Goal: Transaction & Acquisition: Book appointment/travel/reservation

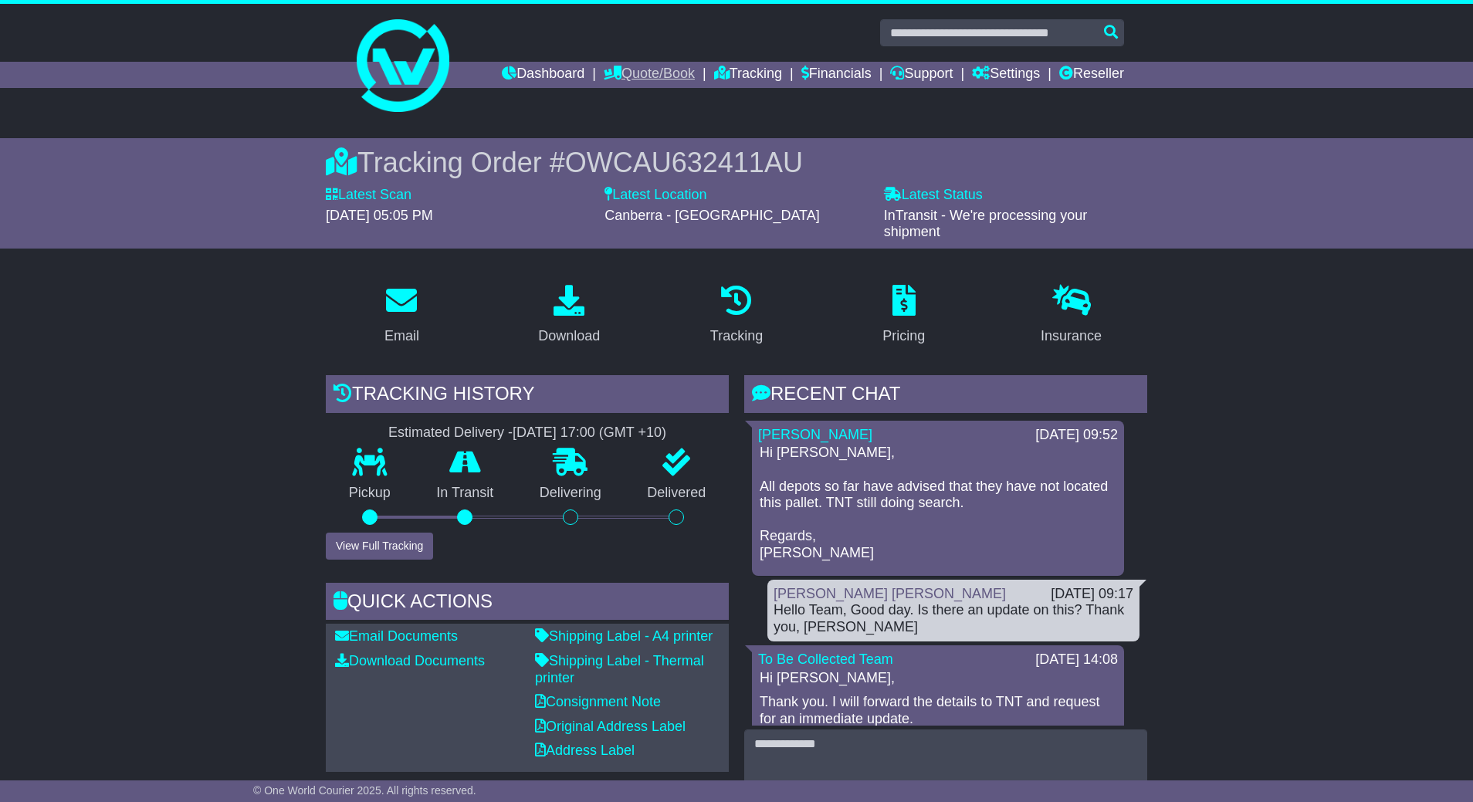
click at [609, 67] on link "Quote/Book" at bounding box center [649, 75] width 91 height 26
click at [633, 95] on link "Domestic" at bounding box center [666, 101] width 122 height 17
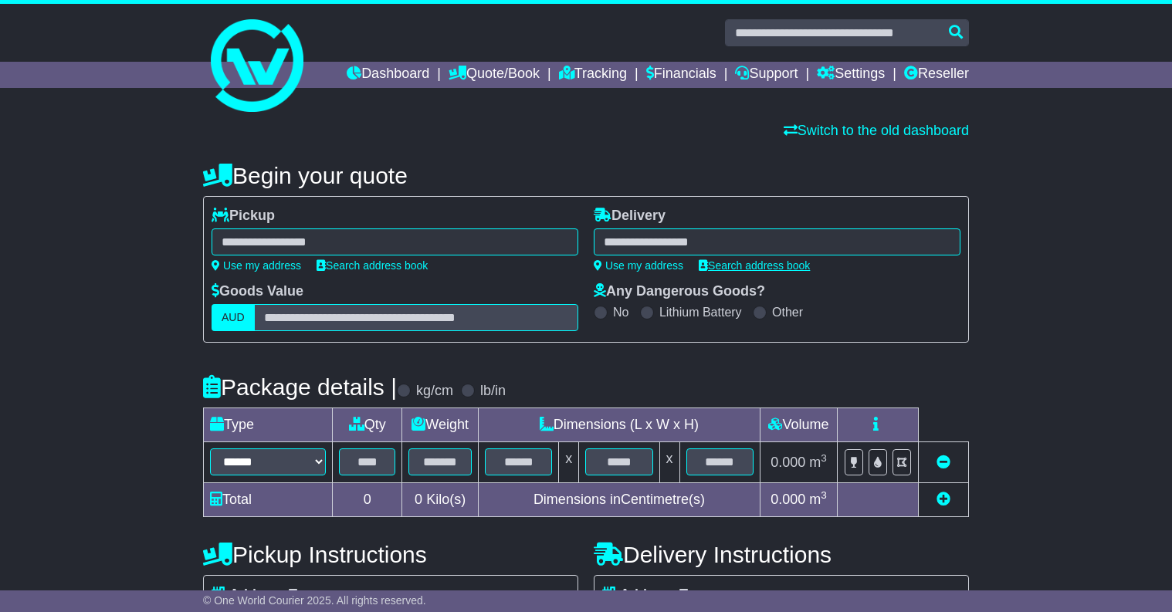
drag, startPoint x: 1093, startPoint y: 320, endPoint x: 763, endPoint y: 267, distance: 334.7
click at [1093, 320] on div "**********" at bounding box center [586, 466] width 1172 height 638
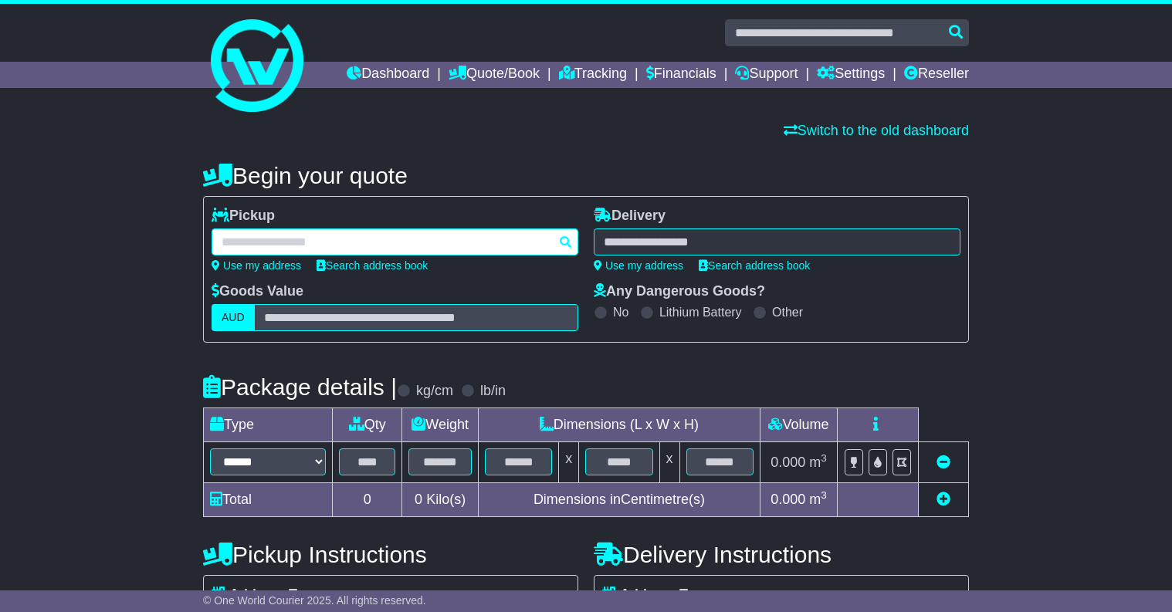
click at [285, 242] on div at bounding box center [395, 242] width 367 height 27
paste input "**********"
type input "**********"
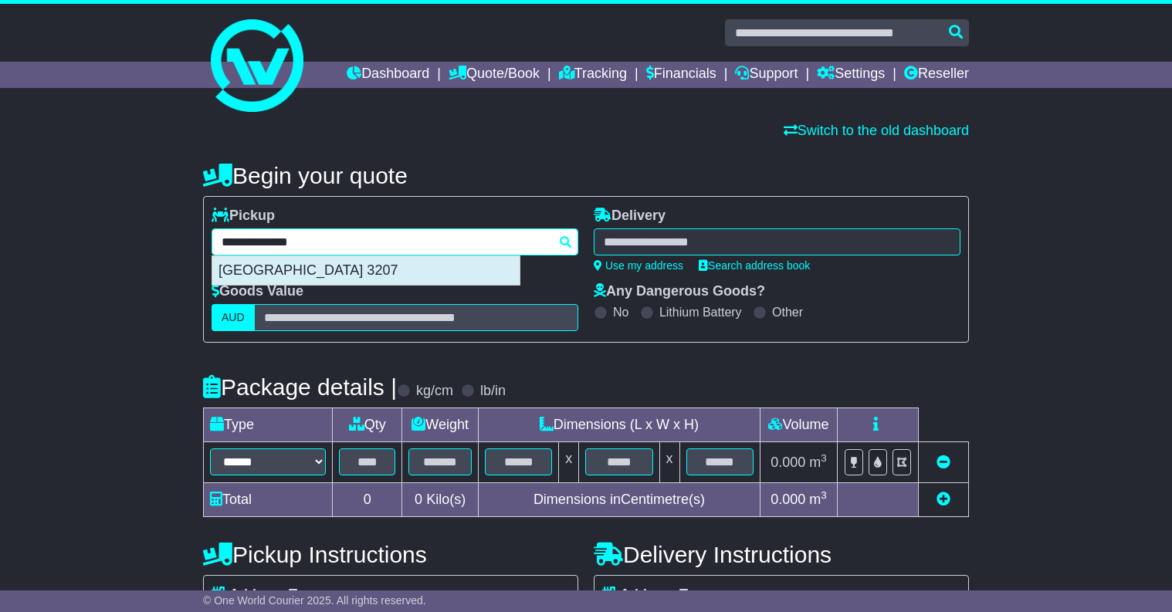
click at [357, 271] on div "PORT MELBOURNE 3207" at bounding box center [365, 270] width 307 height 29
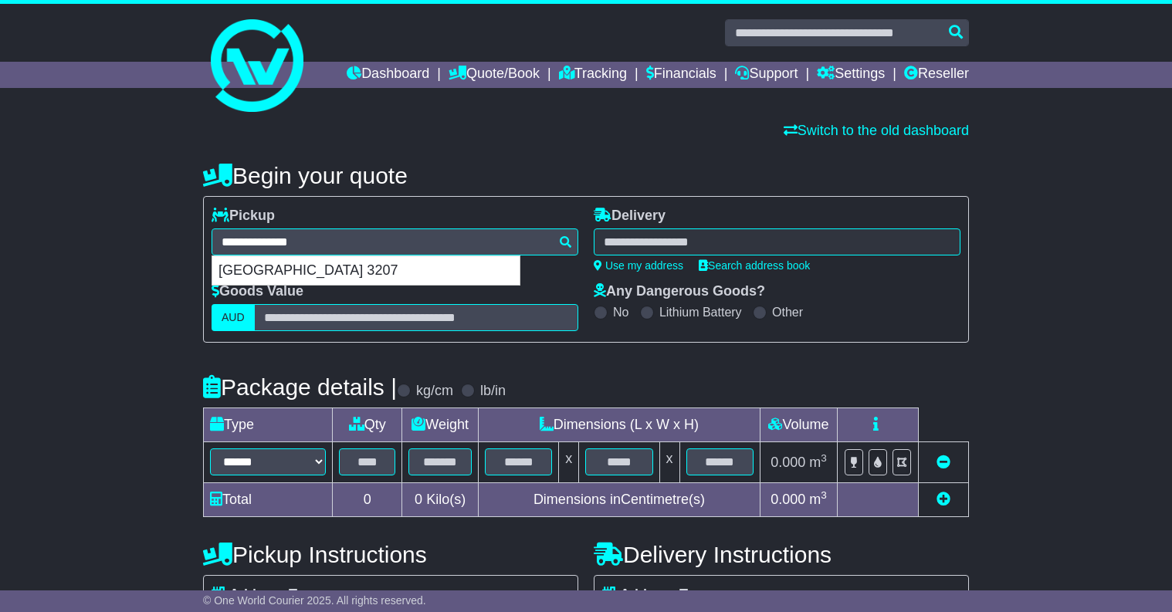
type input "**********"
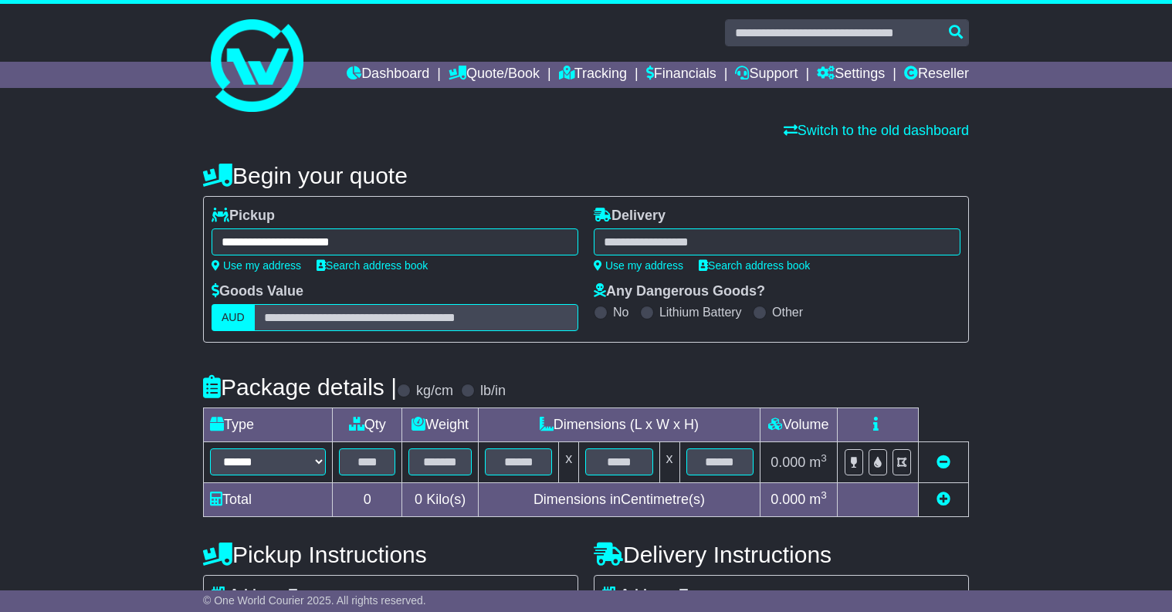
drag, startPoint x: 1014, startPoint y: 236, endPoint x: 894, endPoint y: 242, distance: 120.6
click at [1008, 236] on div "**********" at bounding box center [586, 466] width 1172 height 638
click at [862, 239] on div at bounding box center [777, 242] width 367 height 27
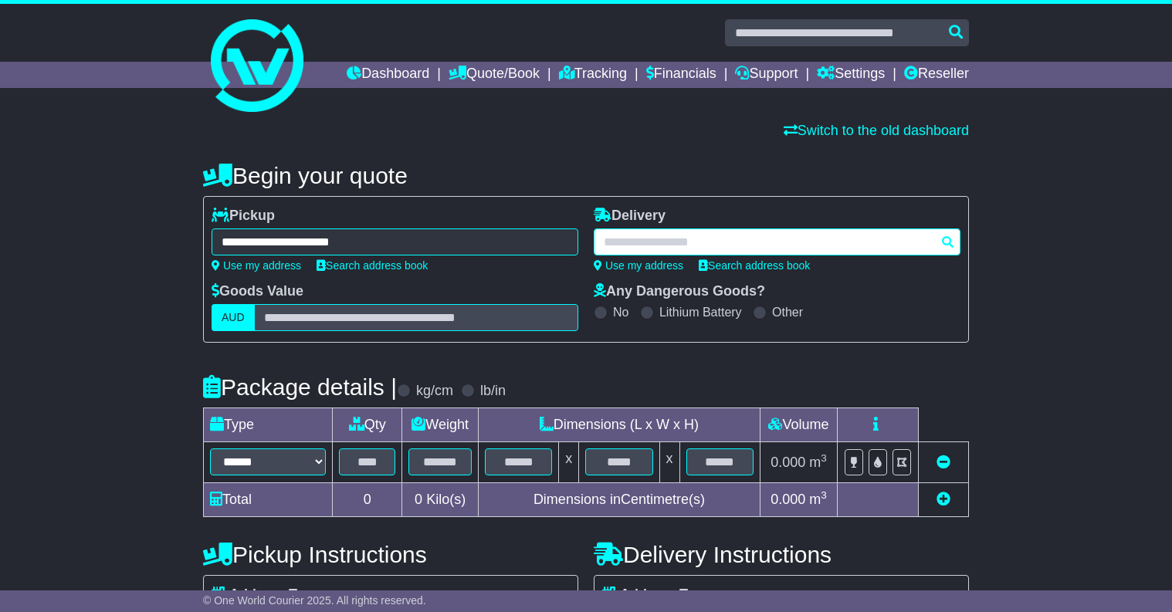
paste input "**********"
type input "**********"
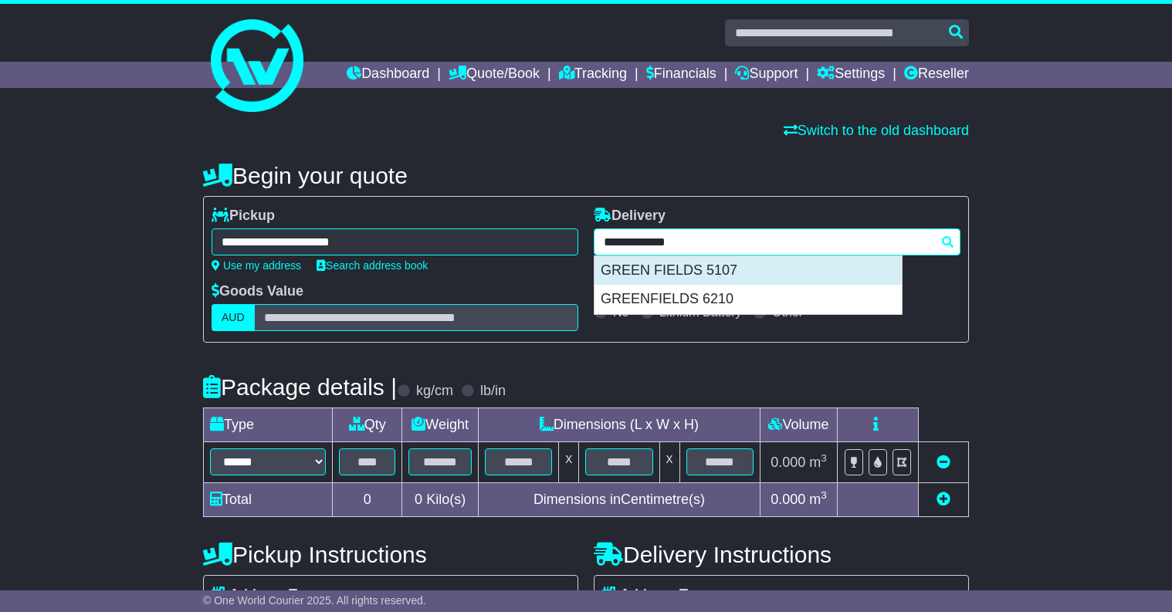
click at [762, 276] on div "GREEN FIELDS 5107" at bounding box center [747, 270] width 307 height 29
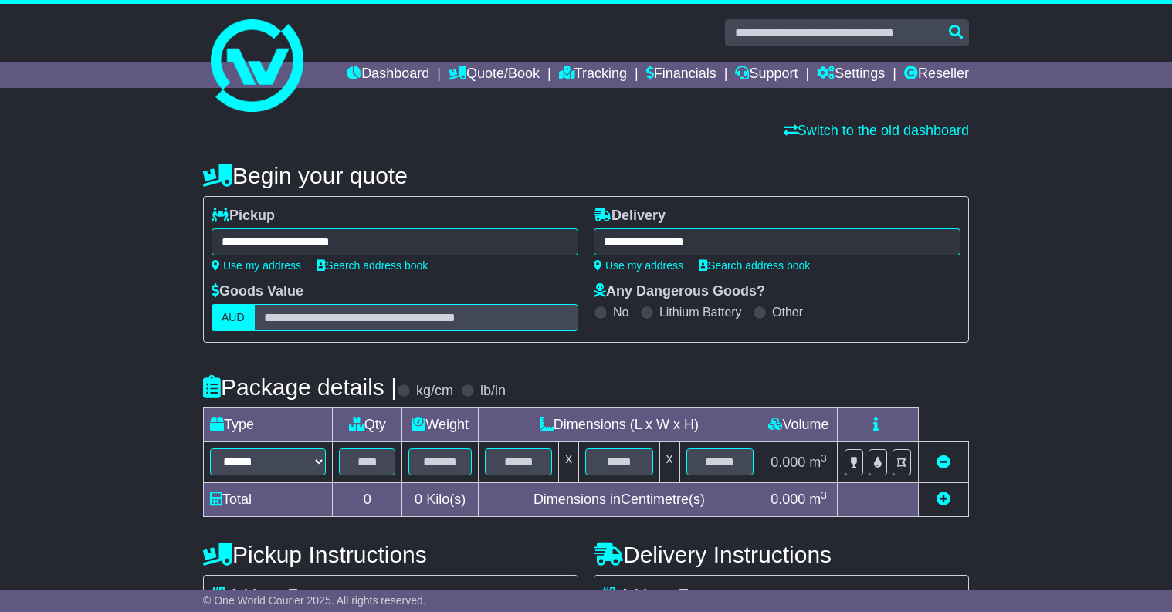
type input "**********"
click at [297, 464] on select "****** ****** ***** **** **** ****** ***" at bounding box center [268, 462] width 116 height 27
select select "*****"
click at [210, 450] on select "****** ****** ***** **** **** ****** ***" at bounding box center [268, 462] width 116 height 27
click at [371, 464] on input "*" at bounding box center [367, 462] width 56 height 27
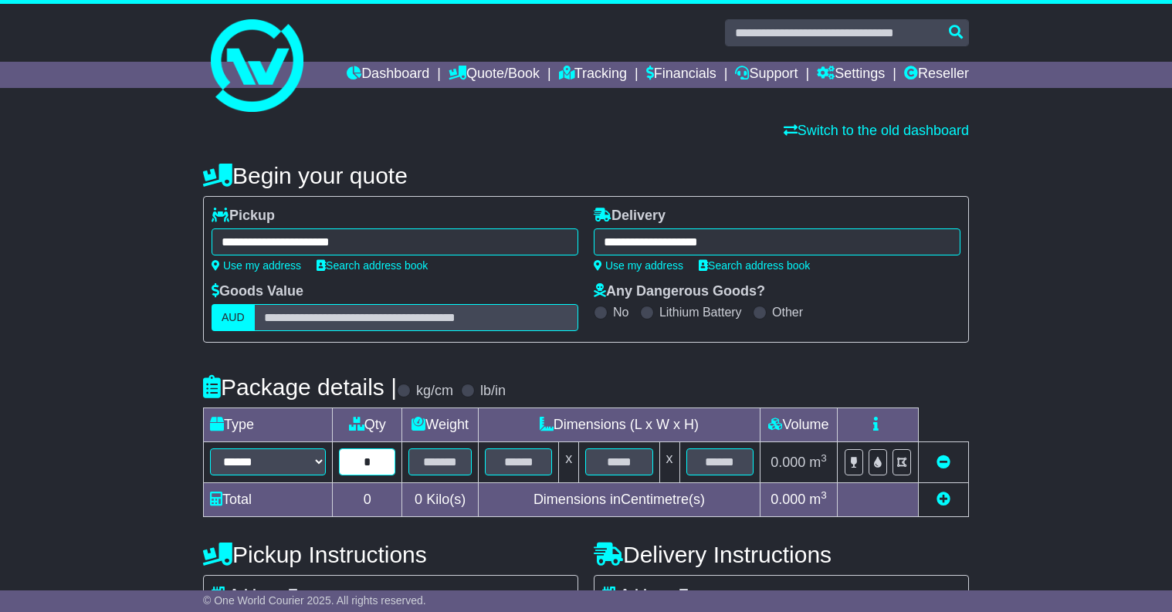
type input "*"
type input "***"
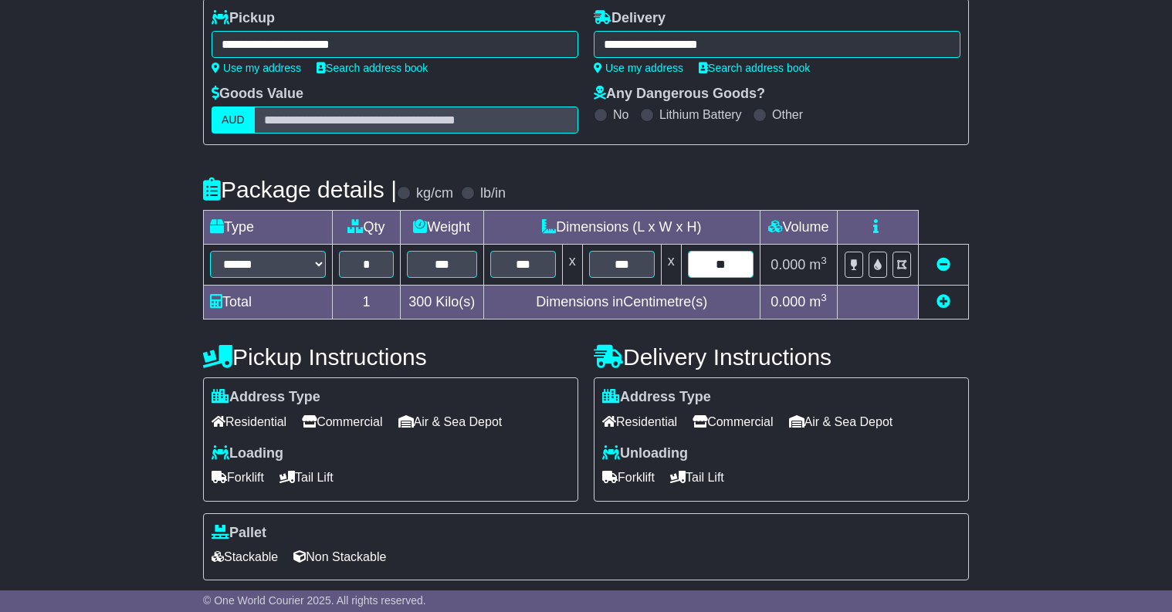
scroll to position [344, 0]
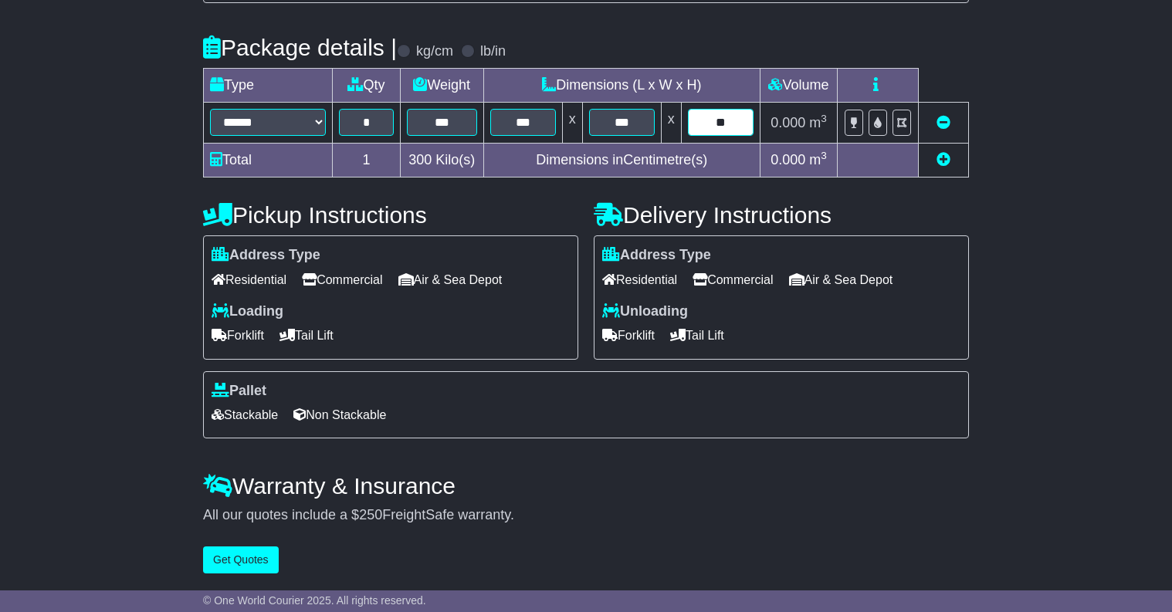
type input "**"
click at [334, 269] on span "Commercial" at bounding box center [342, 280] width 80 height 24
click at [765, 272] on span "Commercial" at bounding box center [733, 280] width 80 height 24
click at [642, 331] on span "Forklift" at bounding box center [628, 335] width 52 height 24
click at [236, 336] on span "Forklift" at bounding box center [238, 335] width 52 height 24
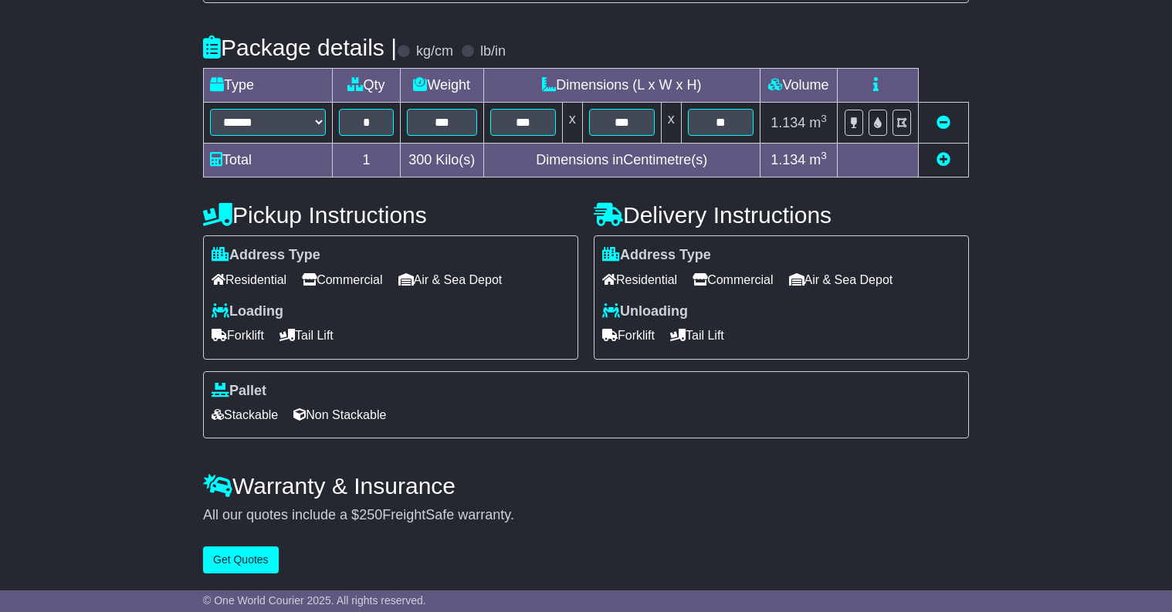
click at [361, 418] on span "Non Stackable" at bounding box center [339, 415] width 93 height 24
click at [225, 574] on button "Get Quotes" at bounding box center [241, 560] width 76 height 27
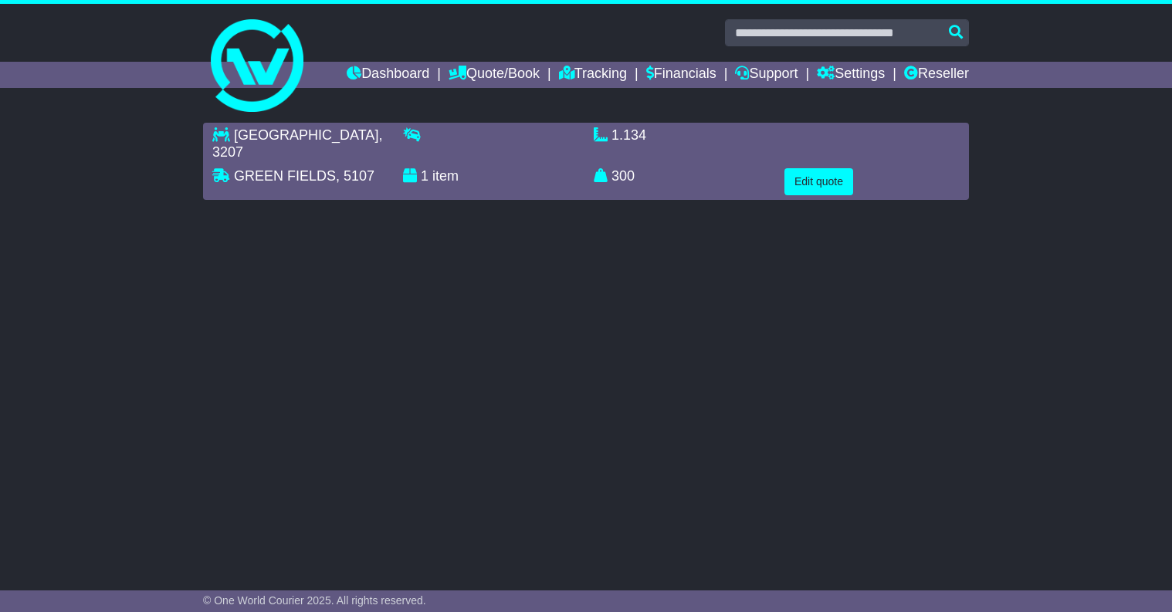
scroll to position [0, 0]
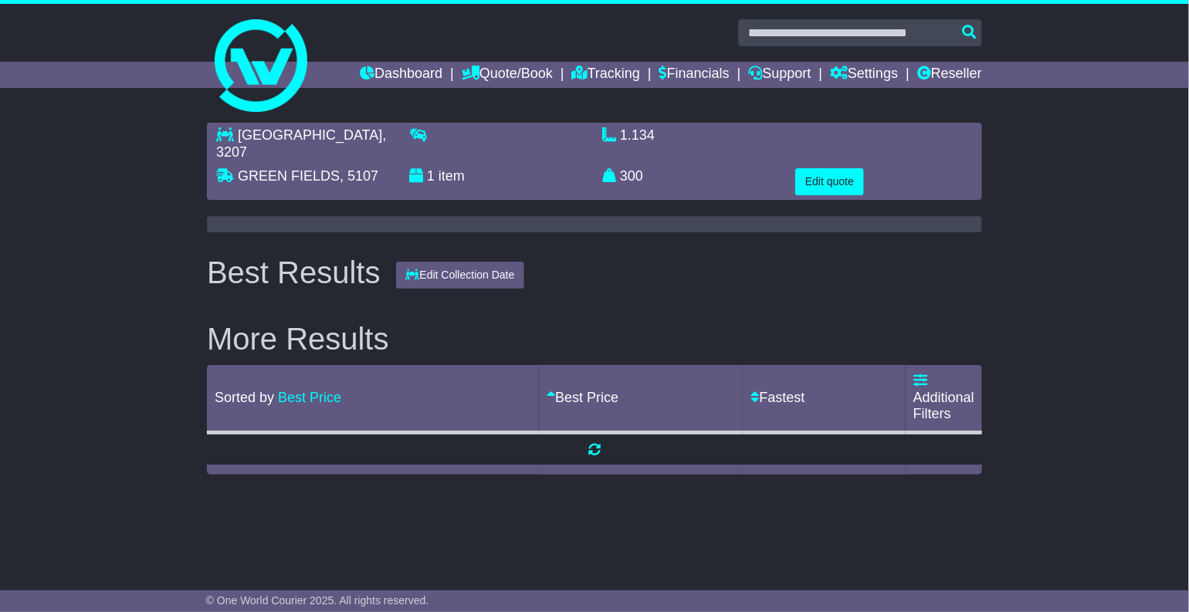
click at [994, 303] on div "PORT MELBOURNE , 3207 GREEN FIELDS , 5107 1 item 1.134 m 3 in 3 300 kg(s) lb(s)" at bounding box center [594, 298] width 1189 height 367
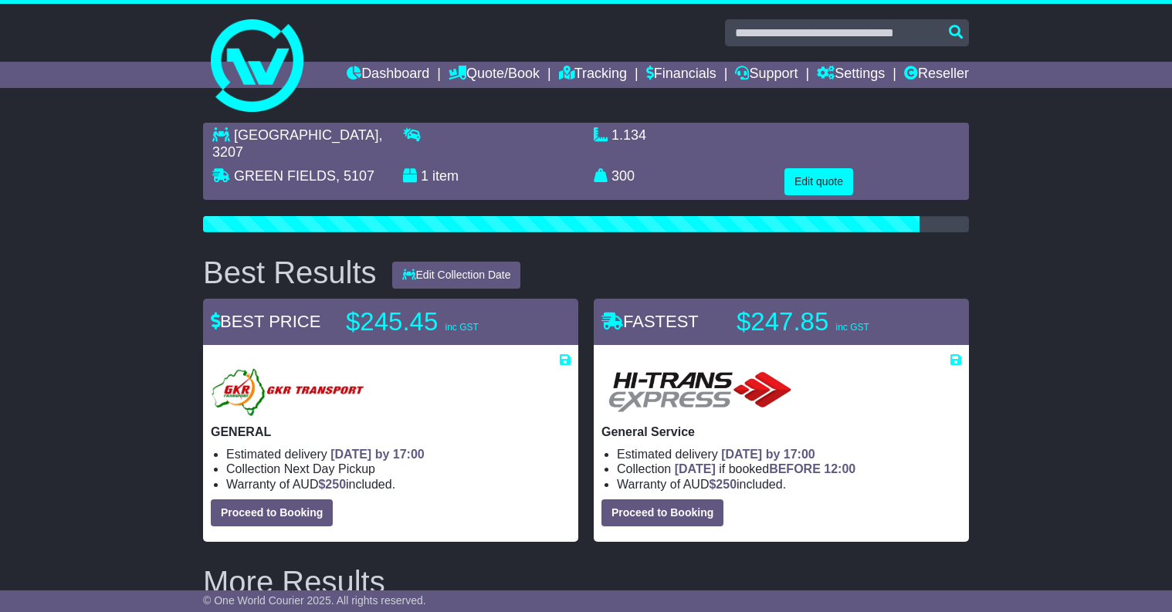
click at [788, 442] on div "General Service Estimated delivery 22nd Aug 2025 by 17:00 Collection TODAY if b…" at bounding box center [781, 446] width 360 height 159
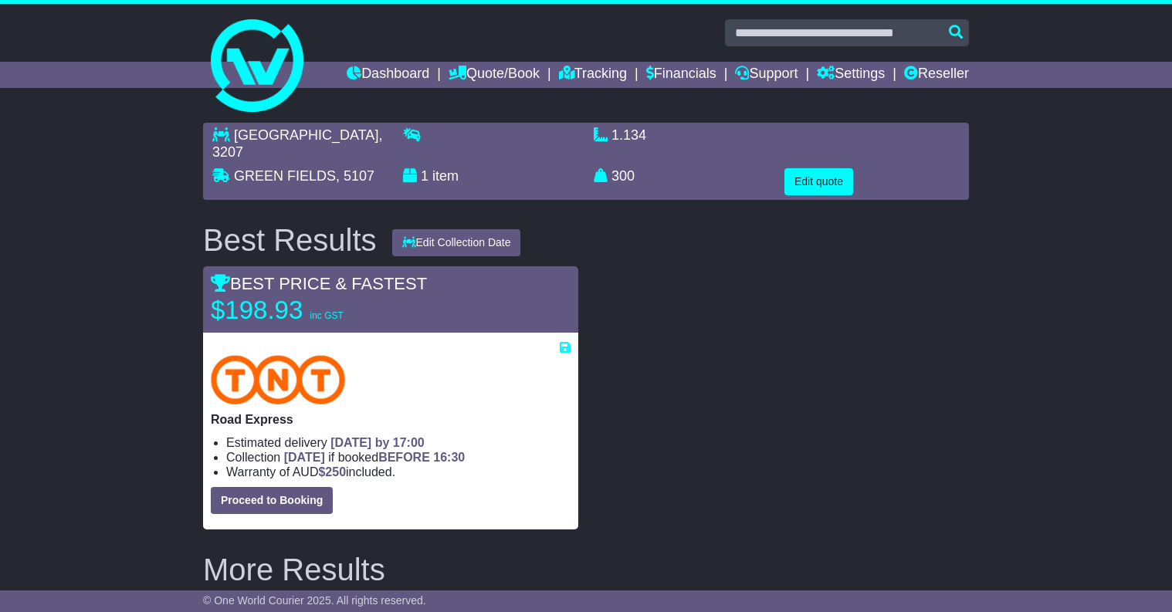
click at [878, 346] on div at bounding box center [781, 397] width 391 height 263
click at [1063, 410] on div "PORT MELBOURNE , 3207 GREEN FIELDS , 5107 1 item 1.134 m 3 in 3 300 kg(s) lb(s)" at bounding box center [586, 530] width 1172 height 831
drag, startPoint x: 813, startPoint y: 181, endPoint x: 897, endPoint y: 360, distance: 197.2
click at [897, 360] on div "PORT MELBOURNE , 3207 GREEN FIELDS , 5107 1 item 1.134 m 3 in 3 300" at bounding box center [585, 530] width 781 height 831
drag, startPoint x: 362, startPoint y: 135, endPoint x: 232, endPoint y: 130, distance: 129.8
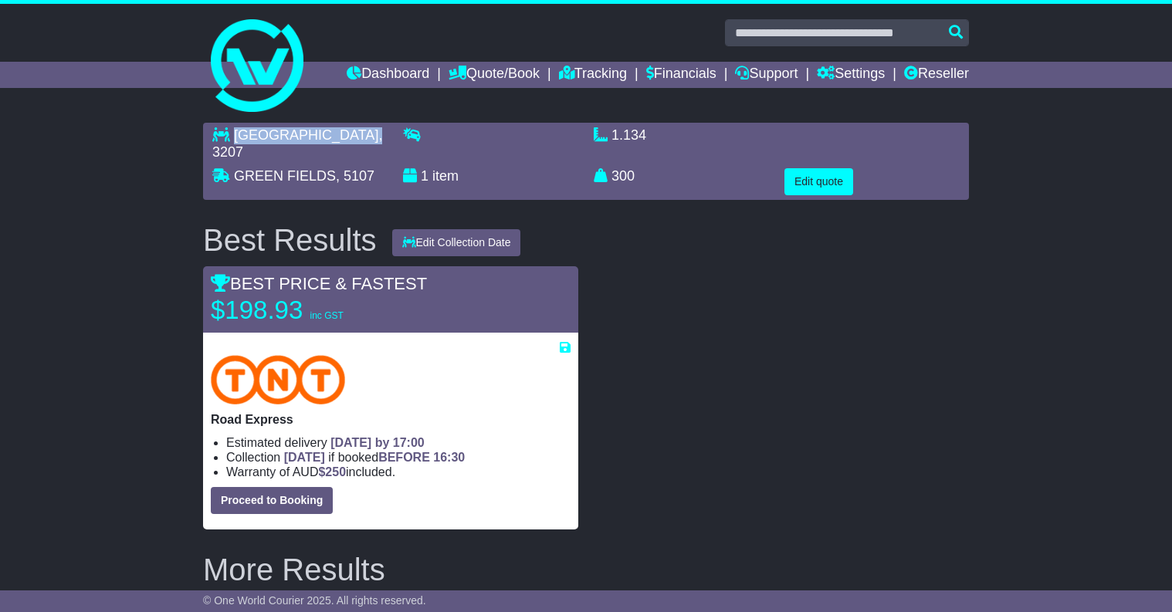
click at [232, 130] on p "PORT MELBOURNE , 3207" at bounding box center [299, 143] width 175 height 33
copy p "PORT MELBOURNE ,"
click at [828, 181] on button "Edit quote" at bounding box center [818, 181] width 69 height 27
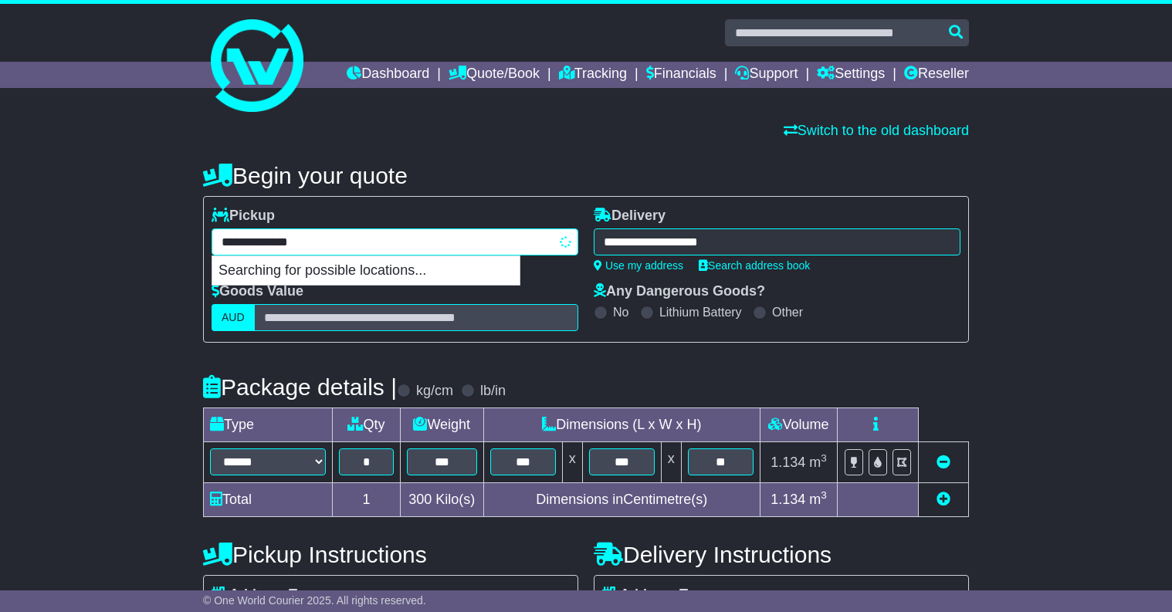
click at [395, 244] on div "**********" at bounding box center [395, 242] width 367 height 27
type input "*********"
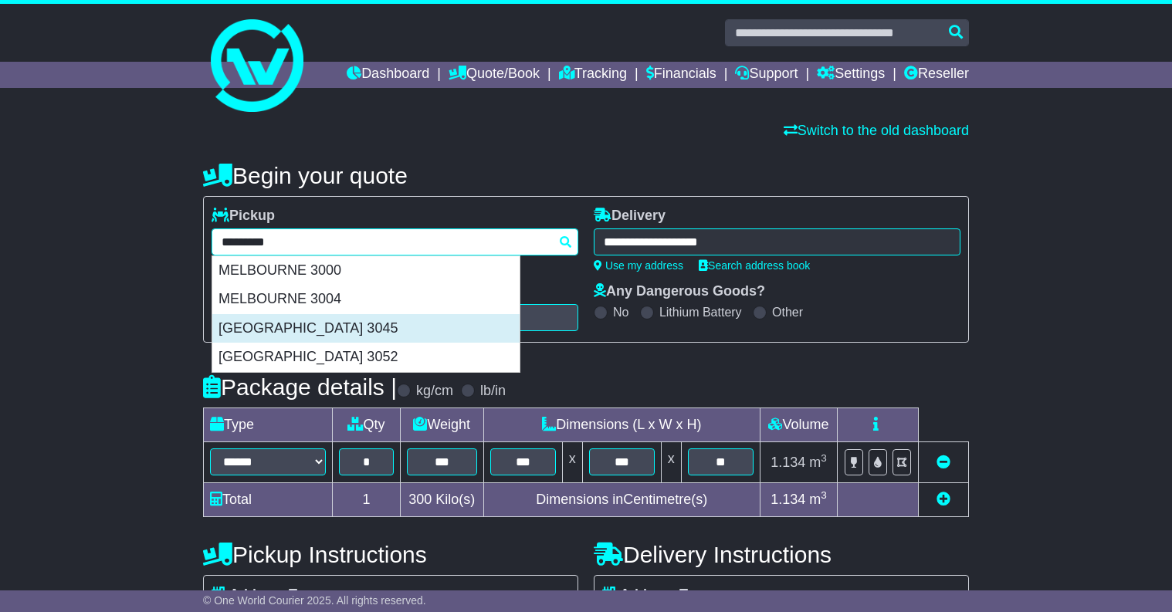
click at [429, 324] on div "MELBOURNE AIRPORT 3045" at bounding box center [365, 328] width 307 height 29
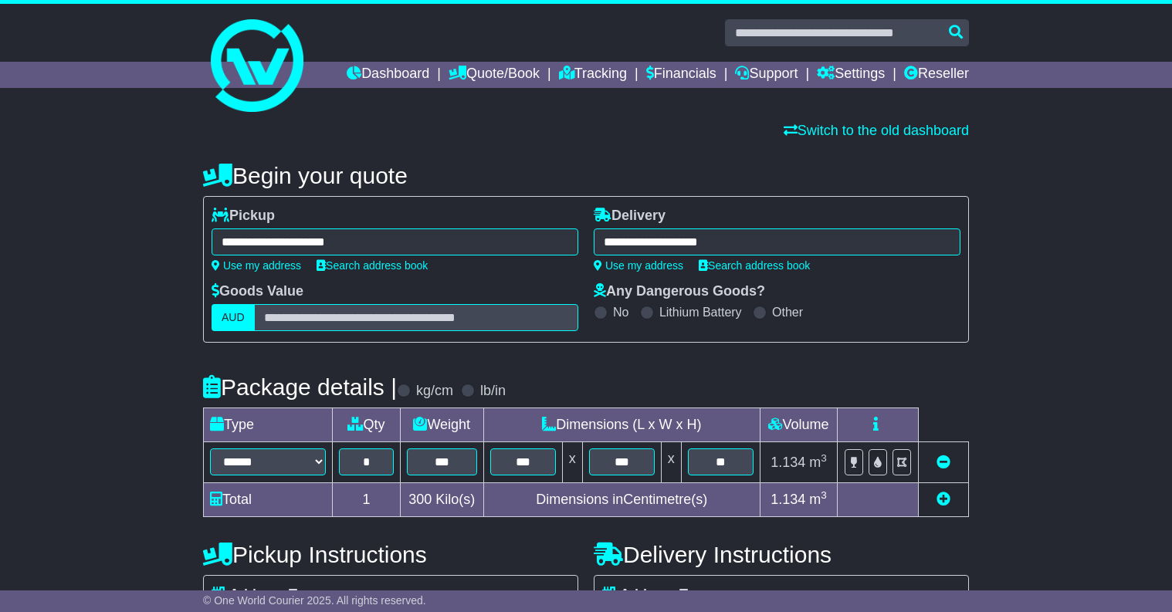
type input "**********"
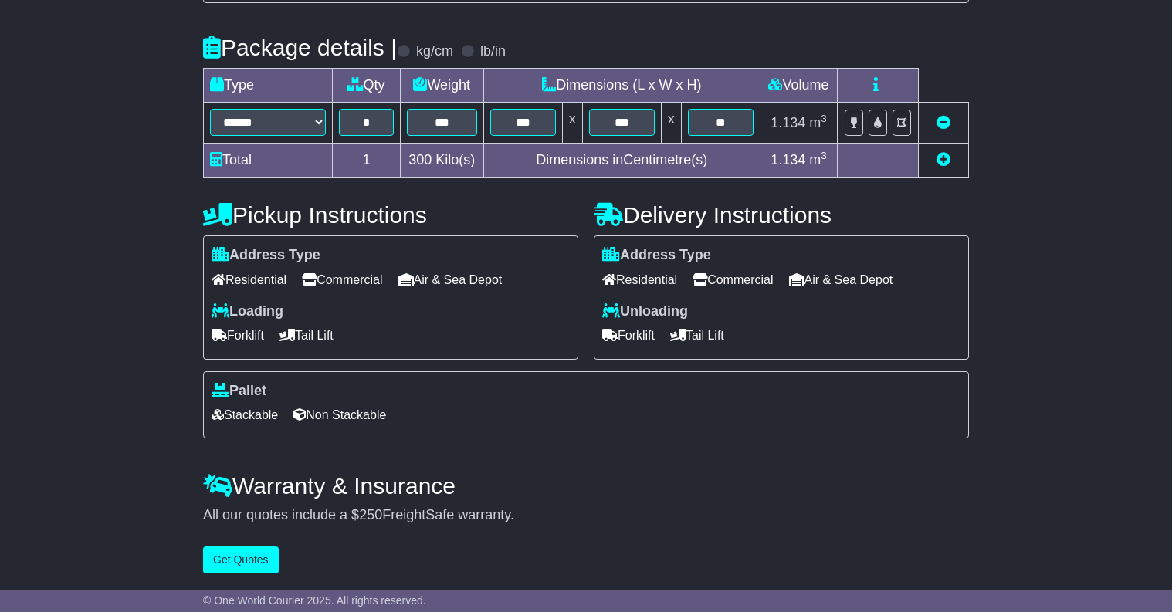
scroll to position [351, 0]
click at [209, 563] on button "Get Quotes" at bounding box center [241, 560] width 76 height 27
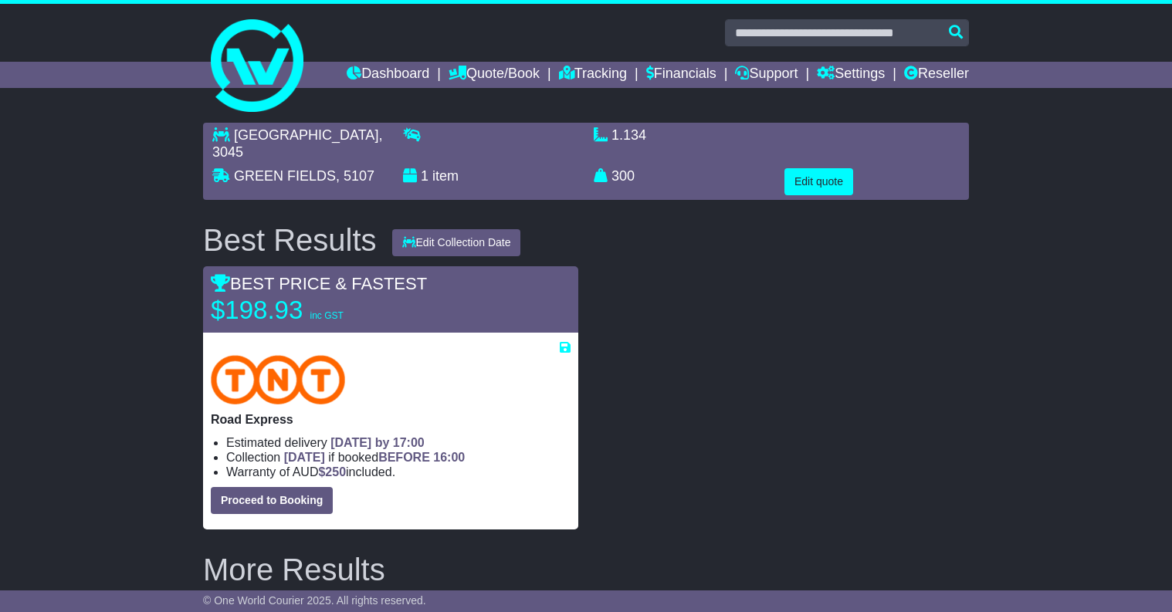
click at [862, 385] on div at bounding box center [781, 397] width 391 height 263
click at [821, 174] on button "Edit quote" at bounding box center [818, 181] width 69 height 27
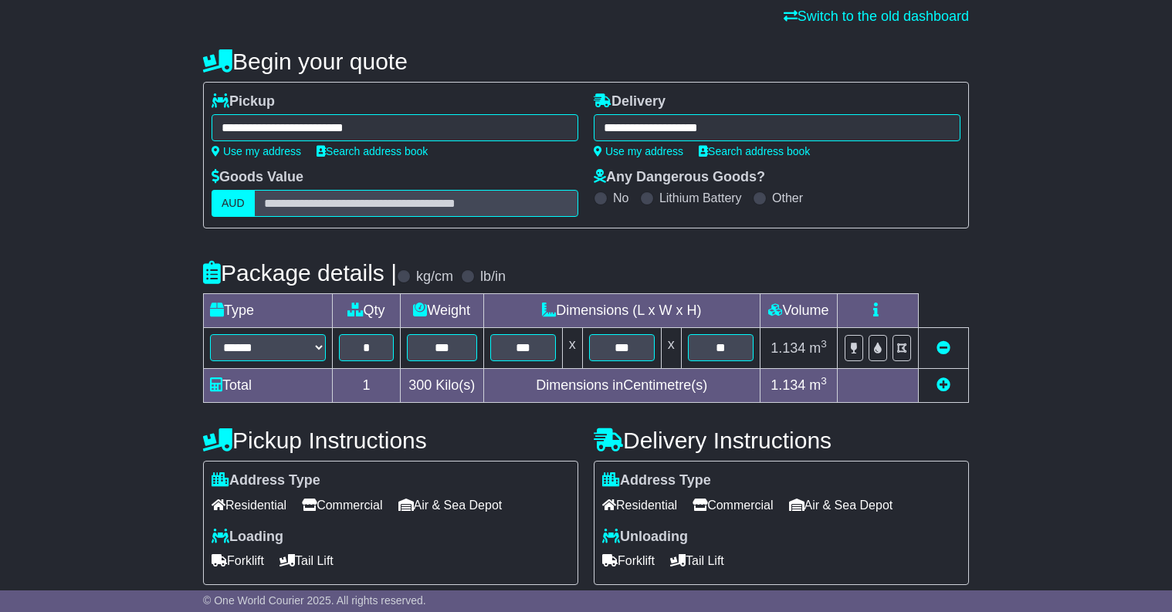
scroll to position [232, 0]
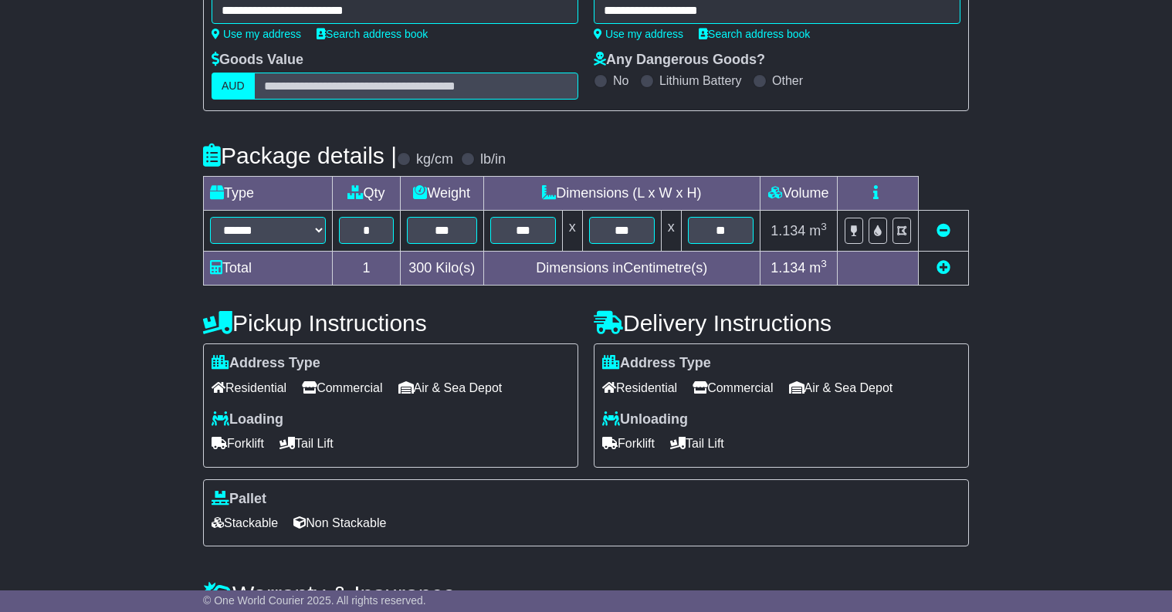
click at [668, 383] on span "Residential" at bounding box center [639, 388] width 75 height 24
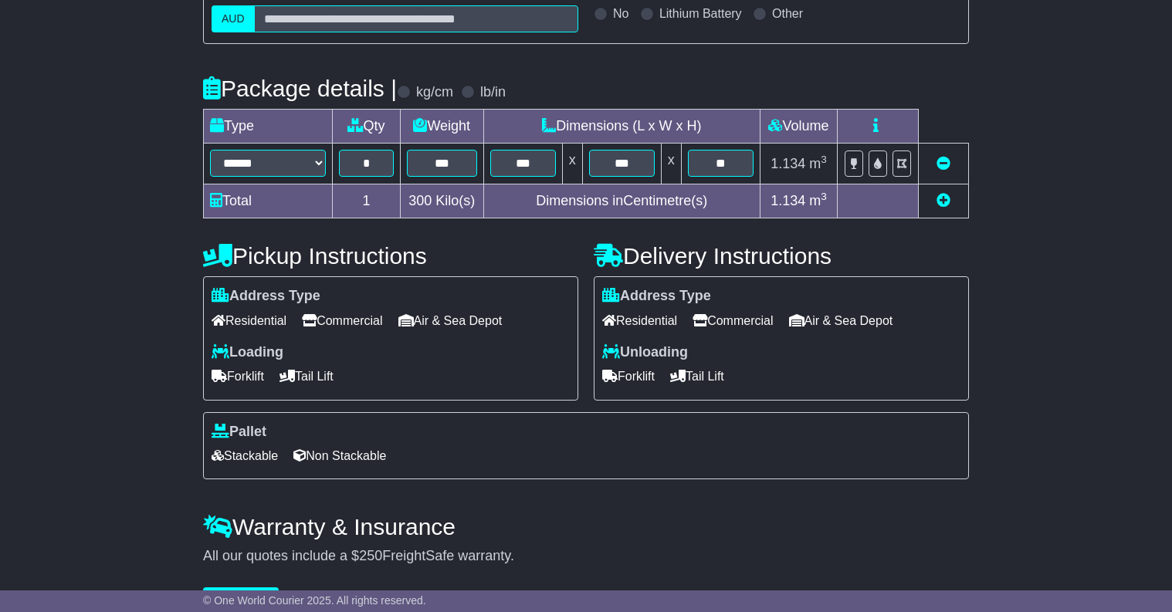
scroll to position [351, 0]
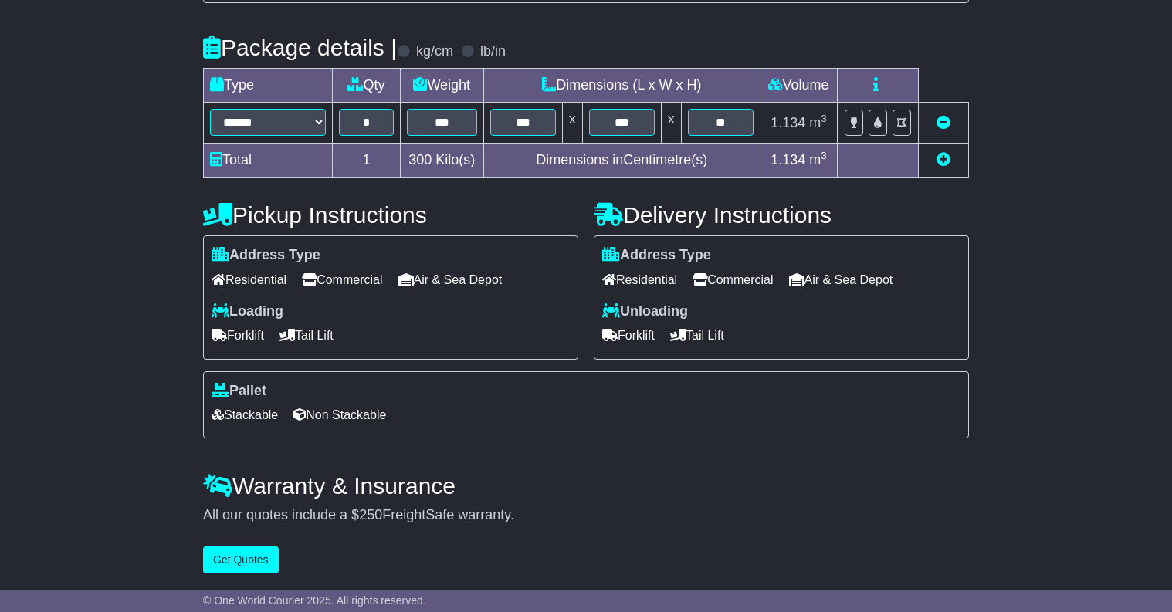
click at [286, 543] on div "**********" at bounding box center [585, 195] width 781 height 774
click at [265, 554] on button "Get Quotes" at bounding box center [241, 560] width 76 height 27
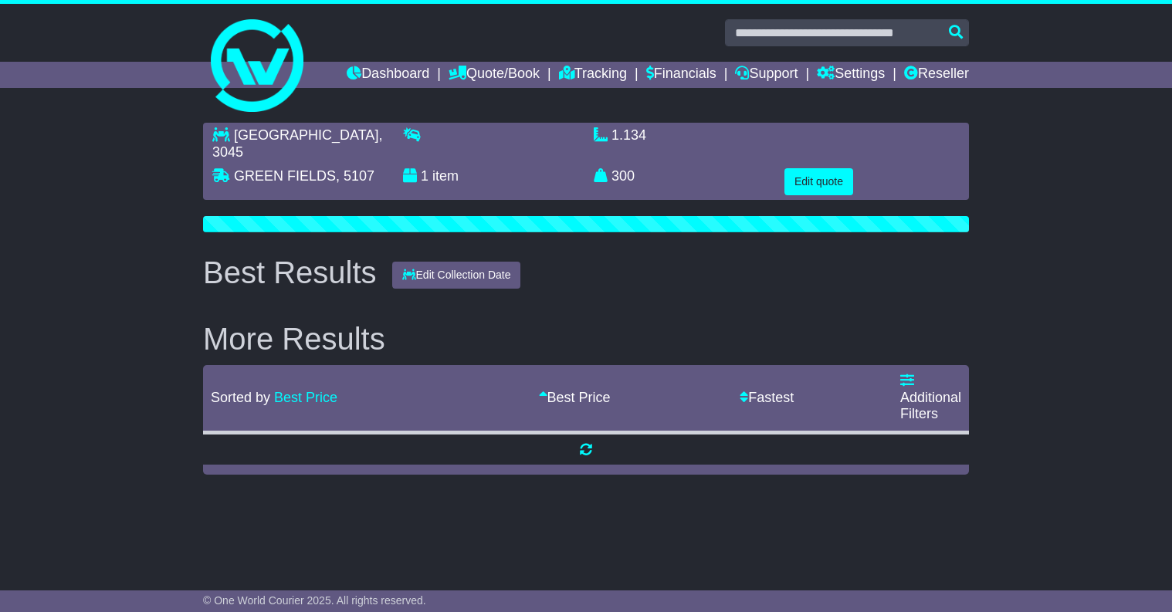
scroll to position [0, 0]
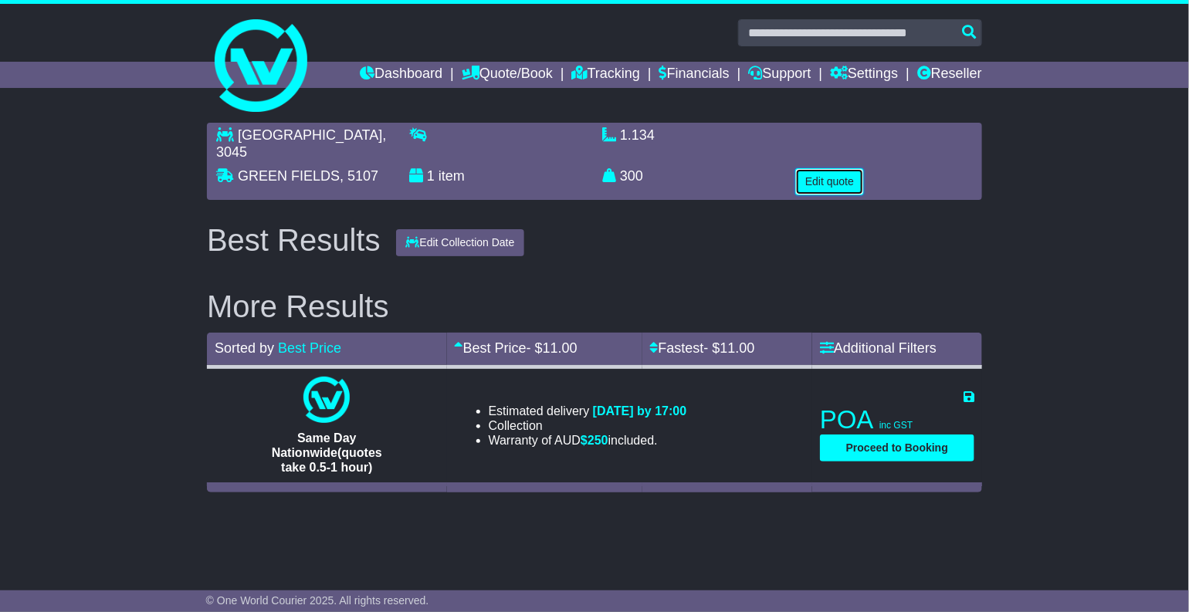
click at [797, 179] on button "Edit quote" at bounding box center [829, 181] width 69 height 27
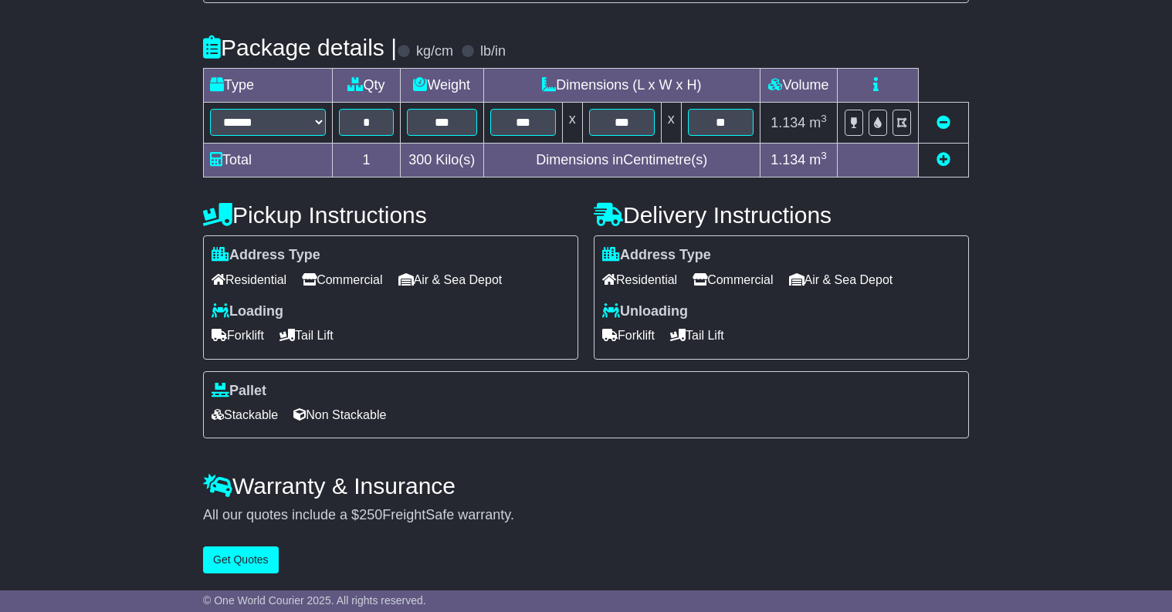
scroll to position [351, 0]
click at [751, 269] on span "Commercial" at bounding box center [733, 280] width 80 height 24
click at [225, 556] on button "Get Quotes" at bounding box center [241, 560] width 76 height 27
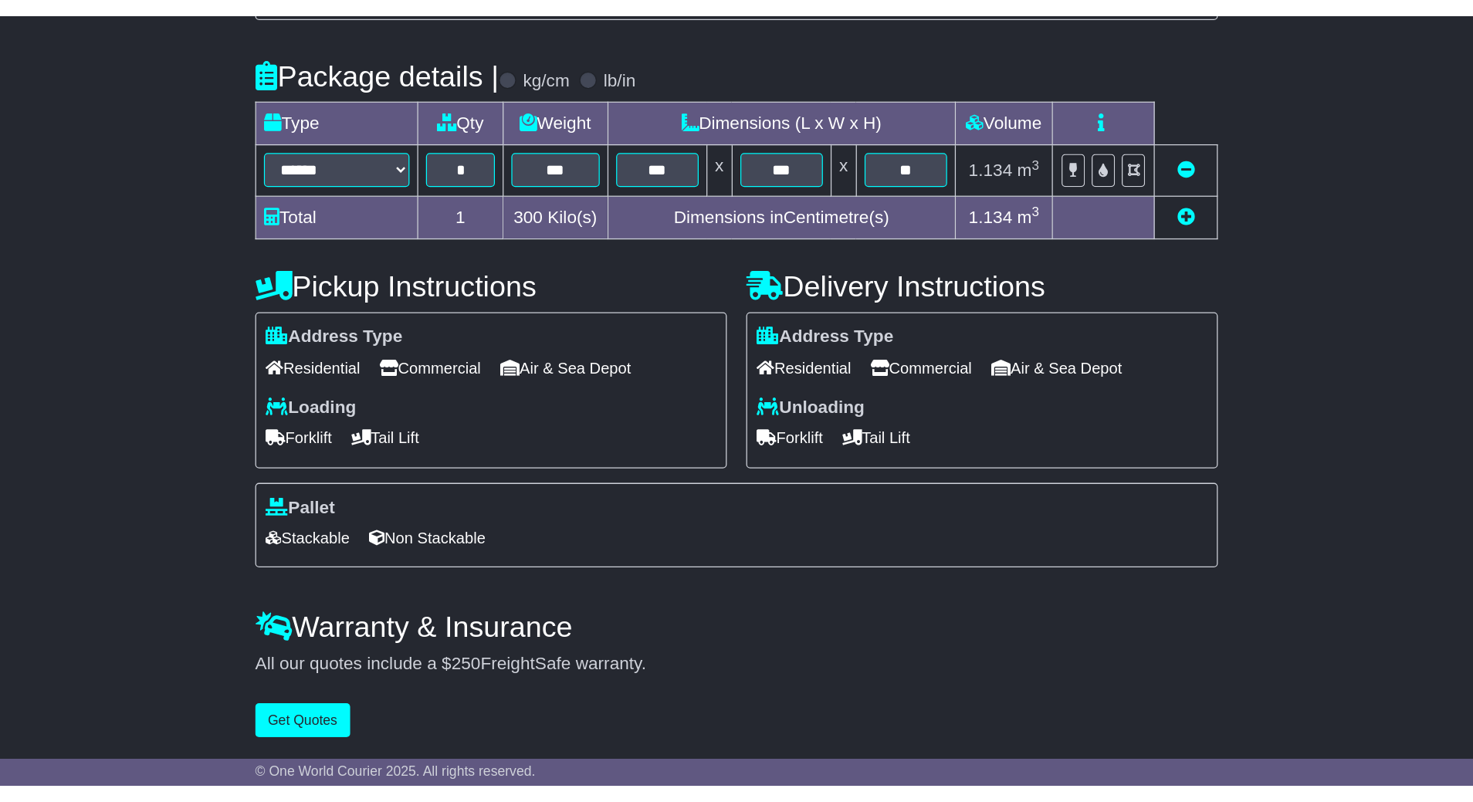
scroll to position [0, 0]
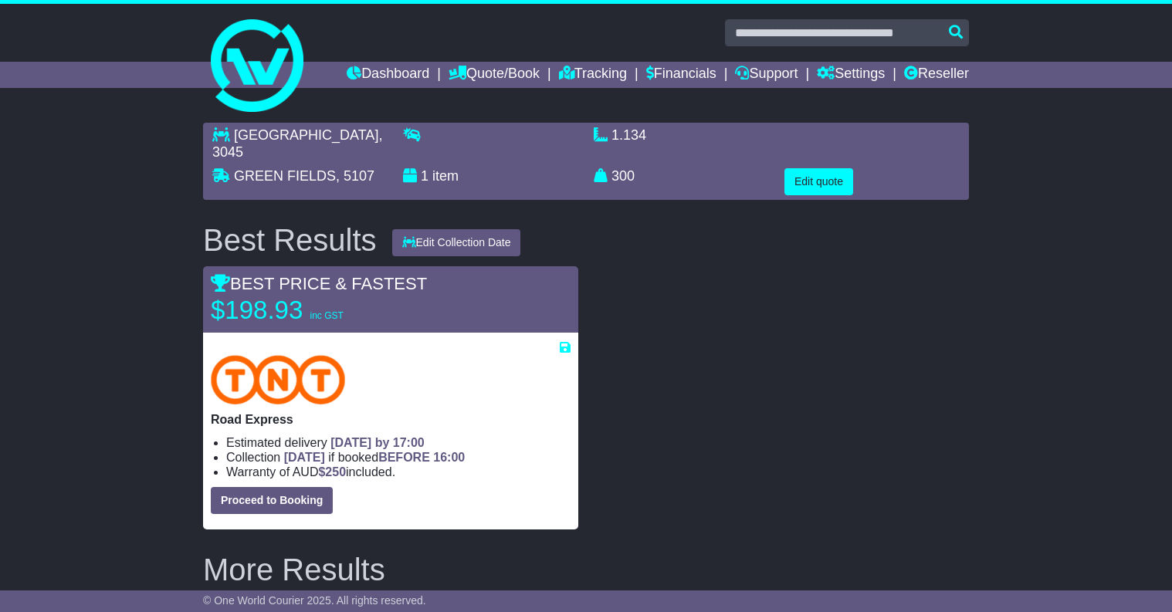
click at [1057, 404] on div "MELBOURNE AIRPORT , 3045 GREEN FIELDS , 5107 1 item 1.134 m 3 in 3 300 kg(s) lb…" at bounding box center [586, 530] width 1172 height 831
click at [452, 239] on button "Edit Collection Date" at bounding box center [456, 242] width 129 height 27
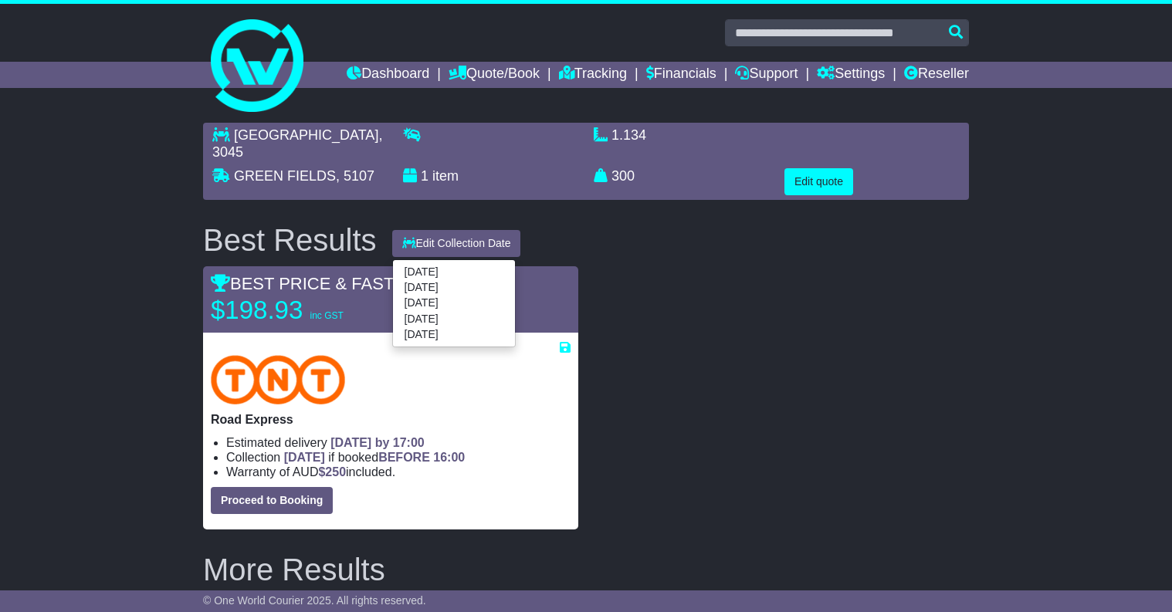
click at [735, 469] on div at bounding box center [781, 397] width 391 height 263
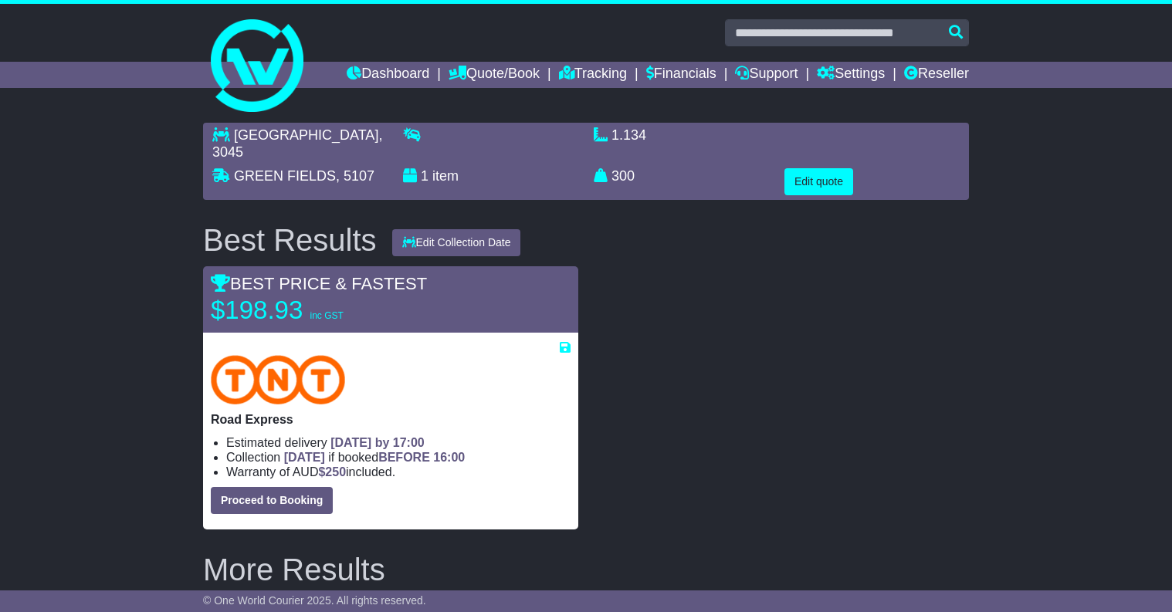
click at [795, 307] on div at bounding box center [781, 397] width 391 height 263
drag, startPoint x: 234, startPoint y: 176, endPoint x: 324, endPoint y: 186, distance: 90.9
click at [324, 186] on div "GREEN FIELDS , 5107" at bounding box center [300, 181] width 191 height 27
copy span "GREEN FIELD"
click at [324, 186] on div "GREEN FIELDS , 5107" at bounding box center [300, 181] width 191 height 27
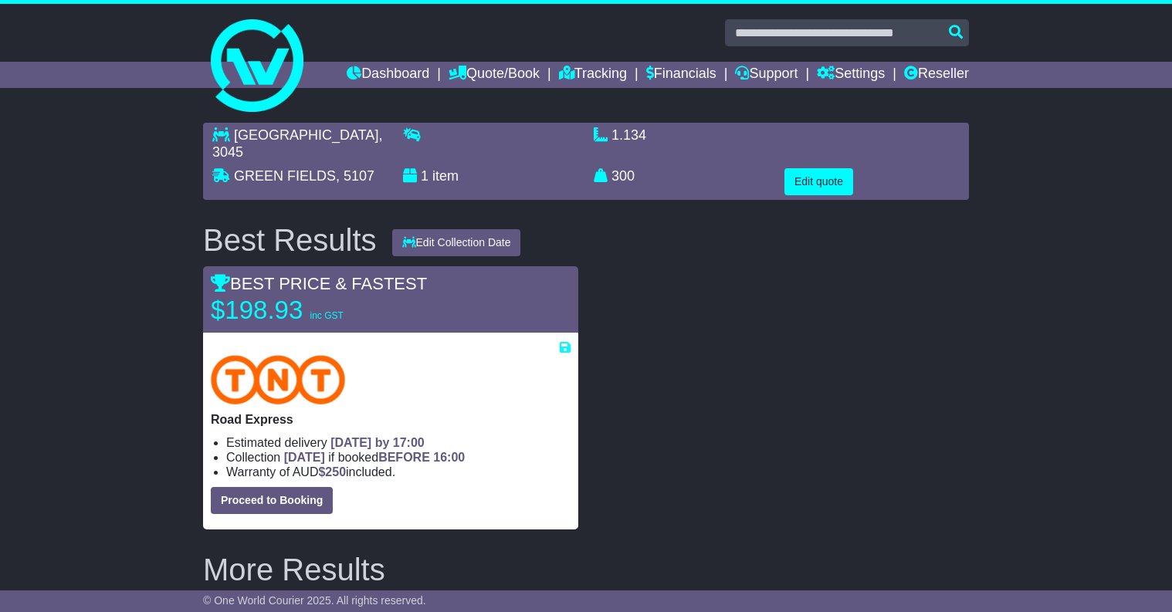
click at [315, 163] on div "MELBOURNE AIRPORT , 3045" at bounding box center [300, 147] width 191 height 41
copy span "GREEN FIELDS"
drag, startPoint x: 332, startPoint y: 174, endPoint x: 234, endPoint y: 171, distance: 98.1
click at [234, 171] on span "GREEN FIELDS" at bounding box center [285, 175] width 102 height 15
copy p "ELBOURNE AIRPORT ,"
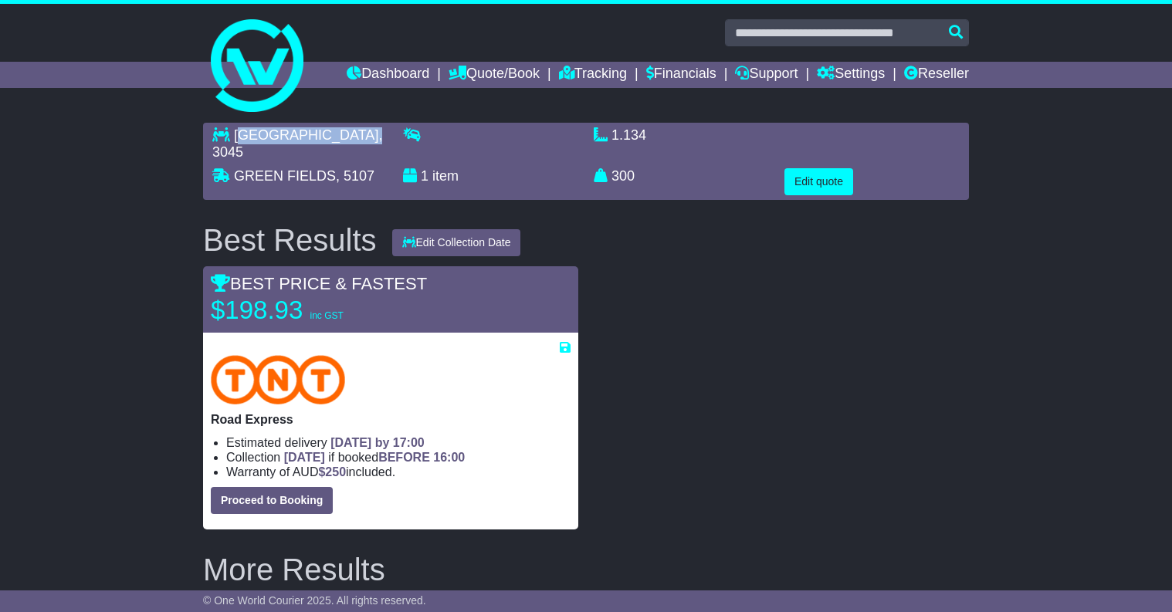
drag, startPoint x: 266, startPoint y: 154, endPoint x: 243, endPoint y: 139, distance: 27.4
click at [243, 139] on p "MELBOURNE AIRPORT , 3045" at bounding box center [299, 143] width 175 height 33
click at [418, 229] on button "Edit Collection Date" at bounding box center [456, 242] width 129 height 27
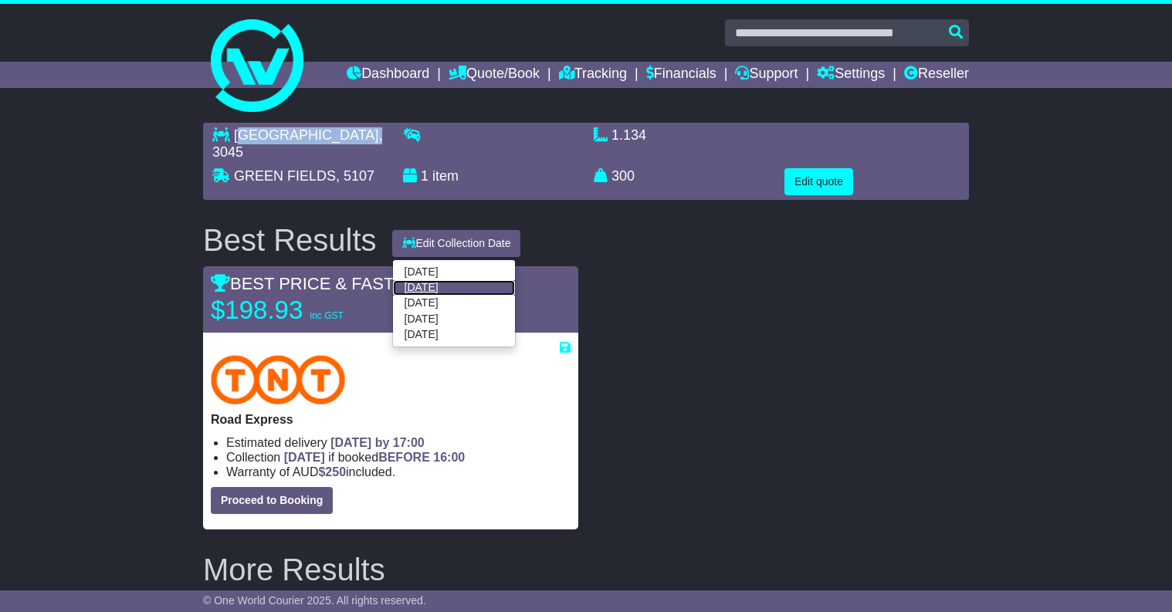
click at [431, 286] on link "21 Aug 2025" at bounding box center [454, 287] width 122 height 15
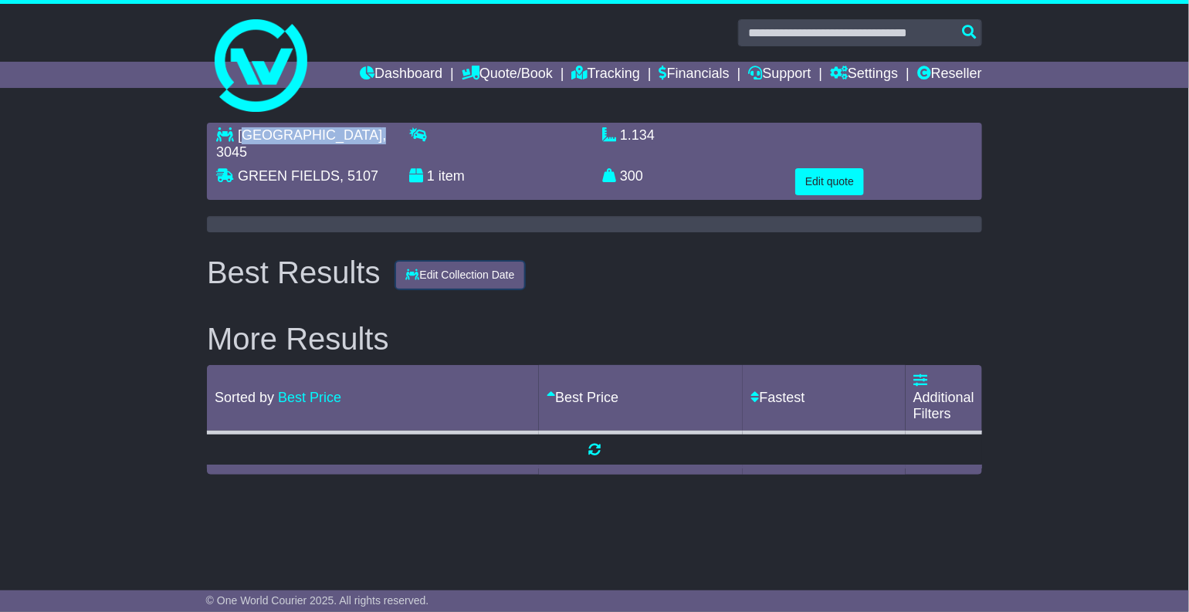
click at [452, 269] on button "Edit Collection Date" at bounding box center [460, 275] width 129 height 27
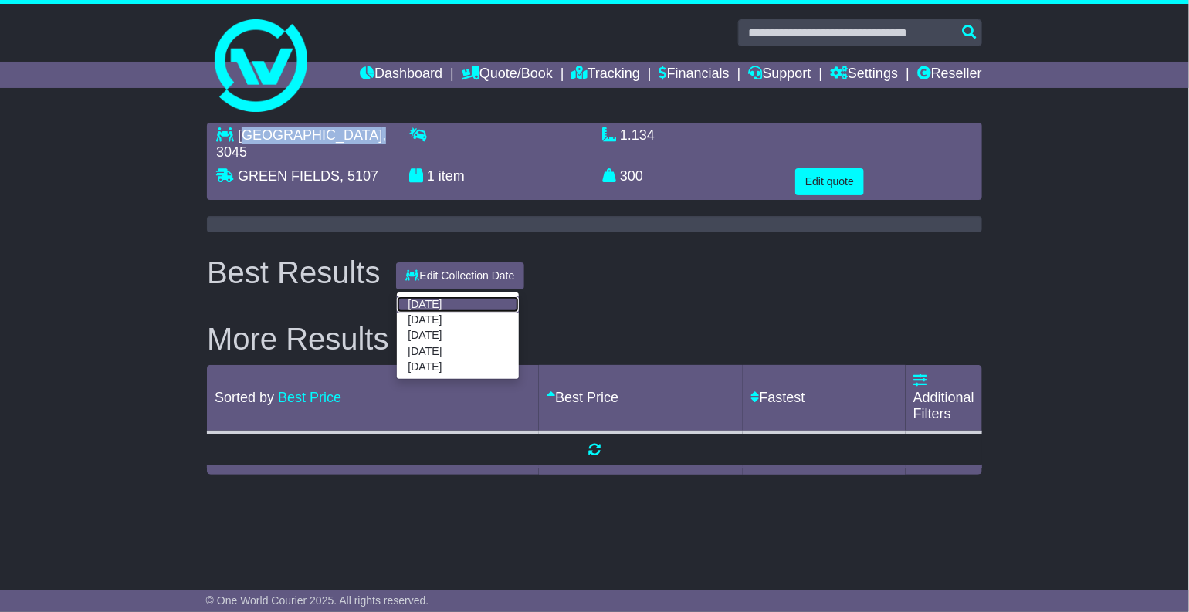
click at [428, 302] on link "[DATE]" at bounding box center [458, 303] width 122 height 15
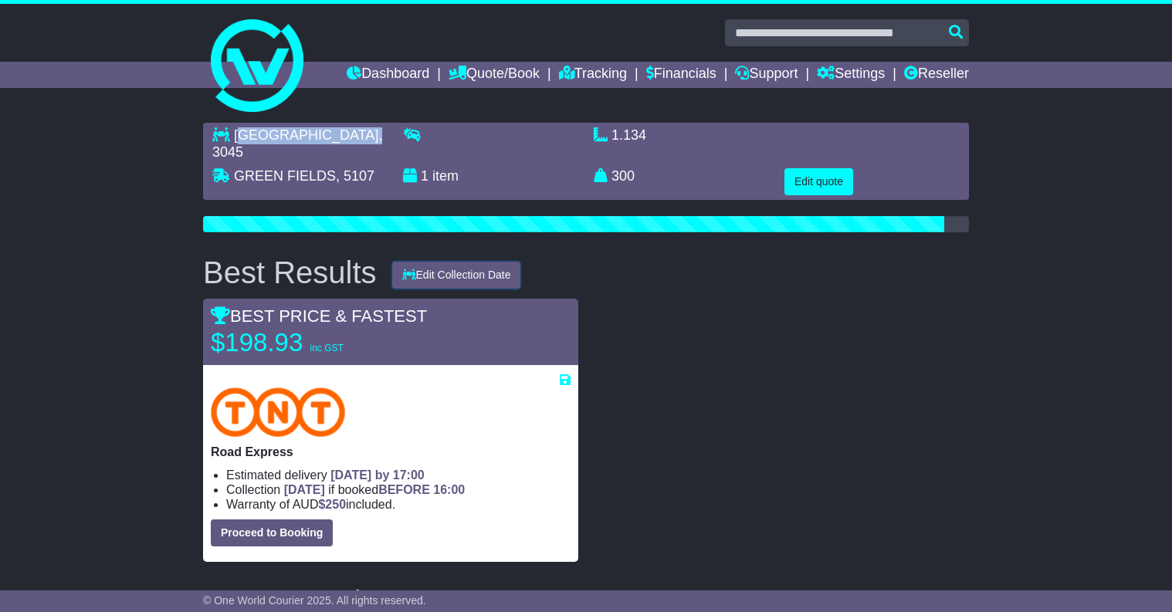
click at [480, 279] on button "Edit Collection Date" at bounding box center [456, 275] width 129 height 27
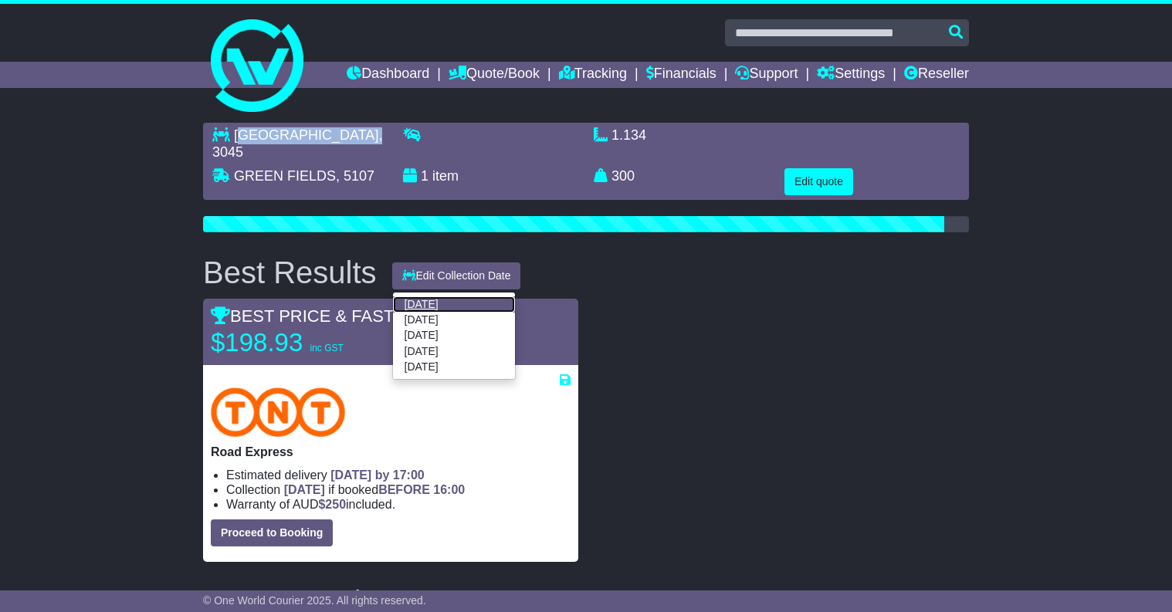
click at [449, 299] on link "[DATE]" at bounding box center [454, 303] width 122 height 15
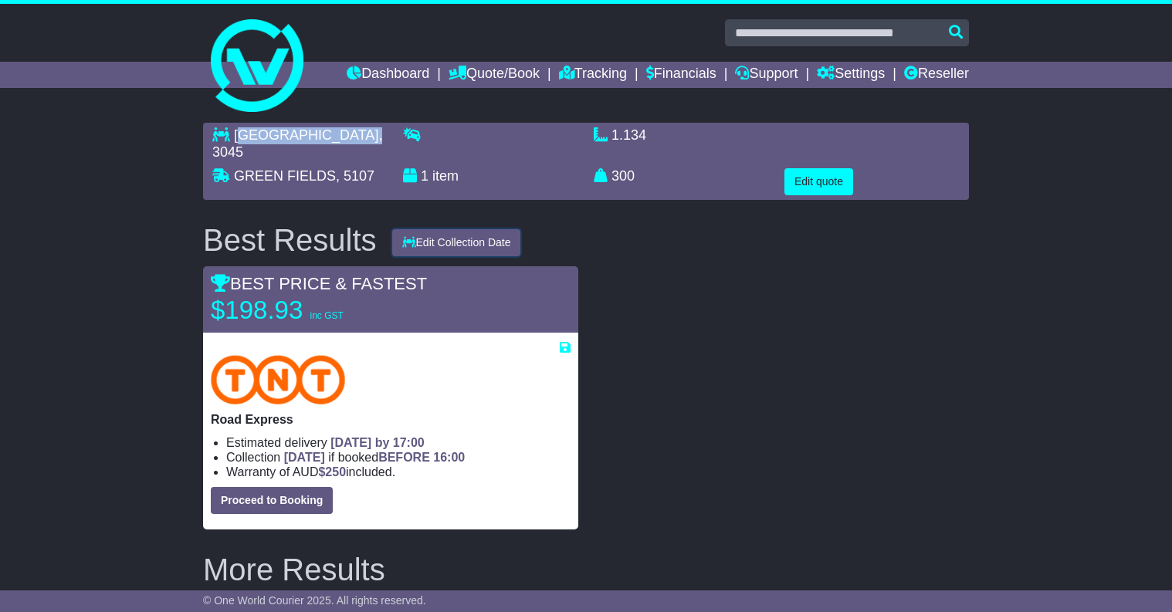
click at [466, 246] on button "Edit Collection Date" at bounding box center [456, 242] width 129 height 27
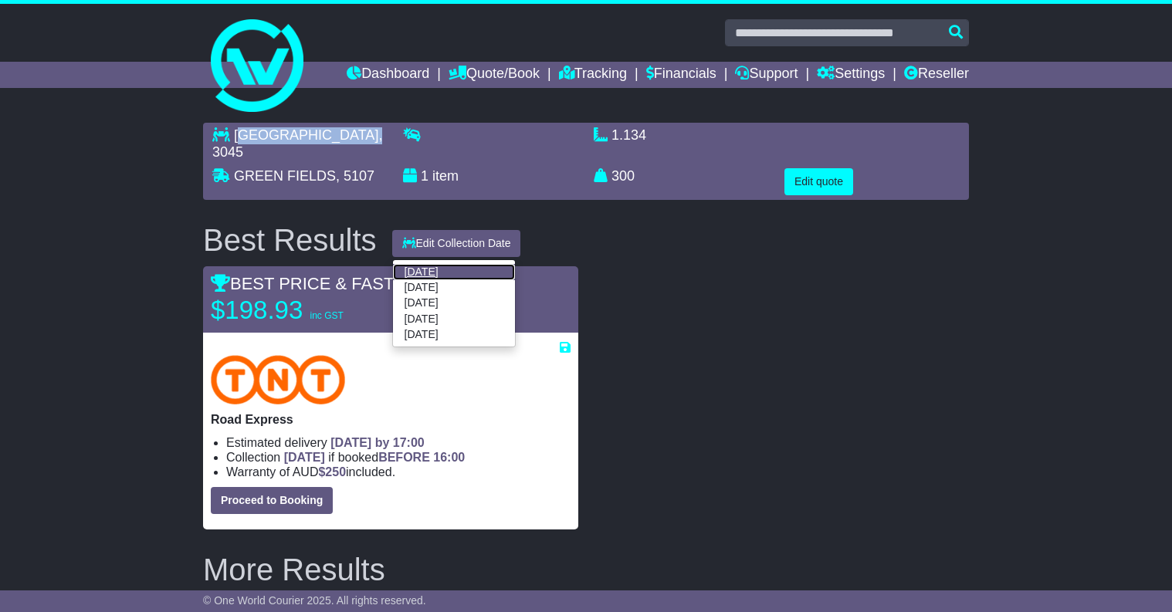
click at [449, 266] on link "[DATE]" at bounding box center [454, 271] width 122 height 15
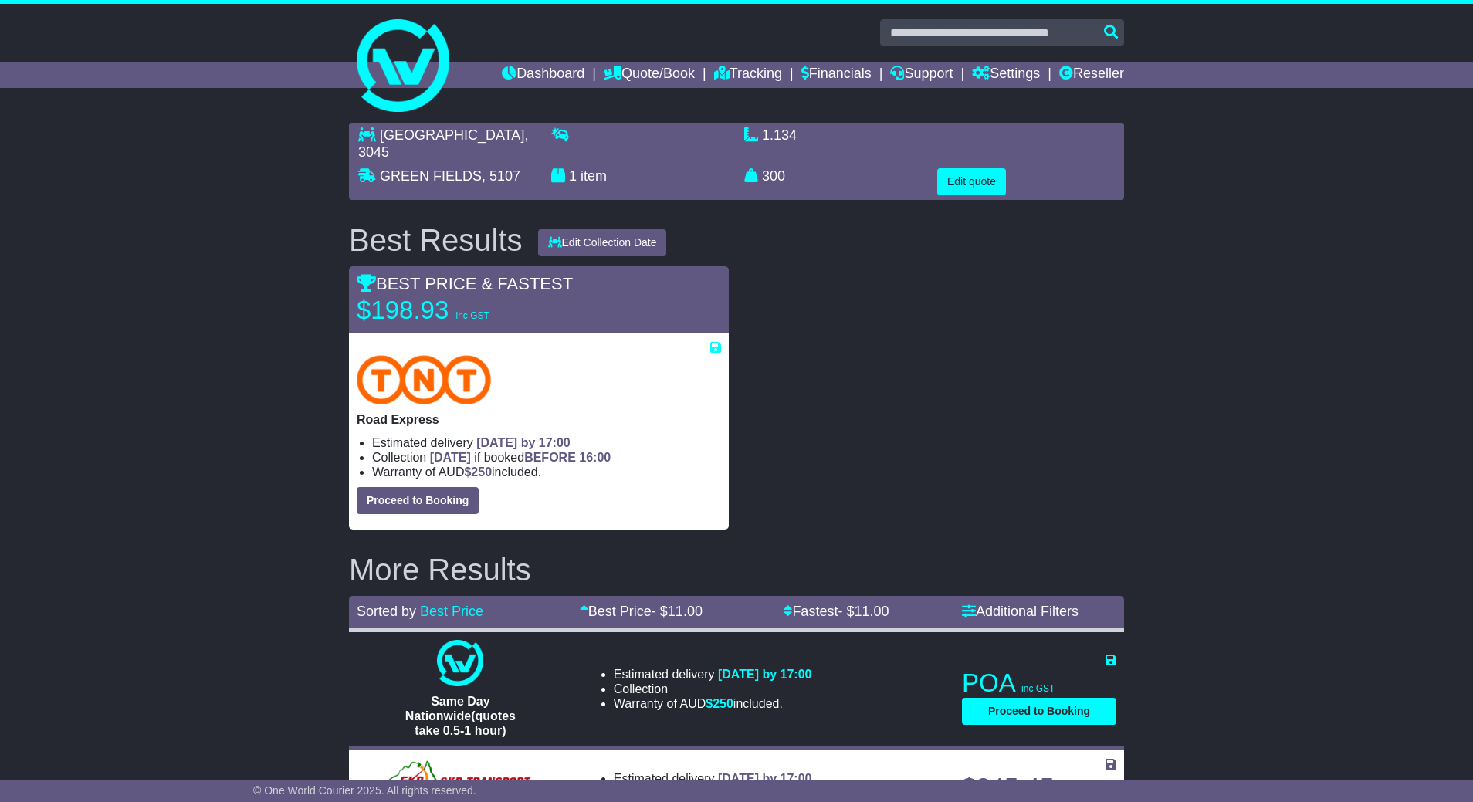
click at [259, 147] on div "MELBOURNE AIRPORT , 3045 GREEN FIELDS , 5107 1 item 1.134 m 3 in 3 300 kg(s) lb…" at bounding box center [736, 530] width 1473 height 831
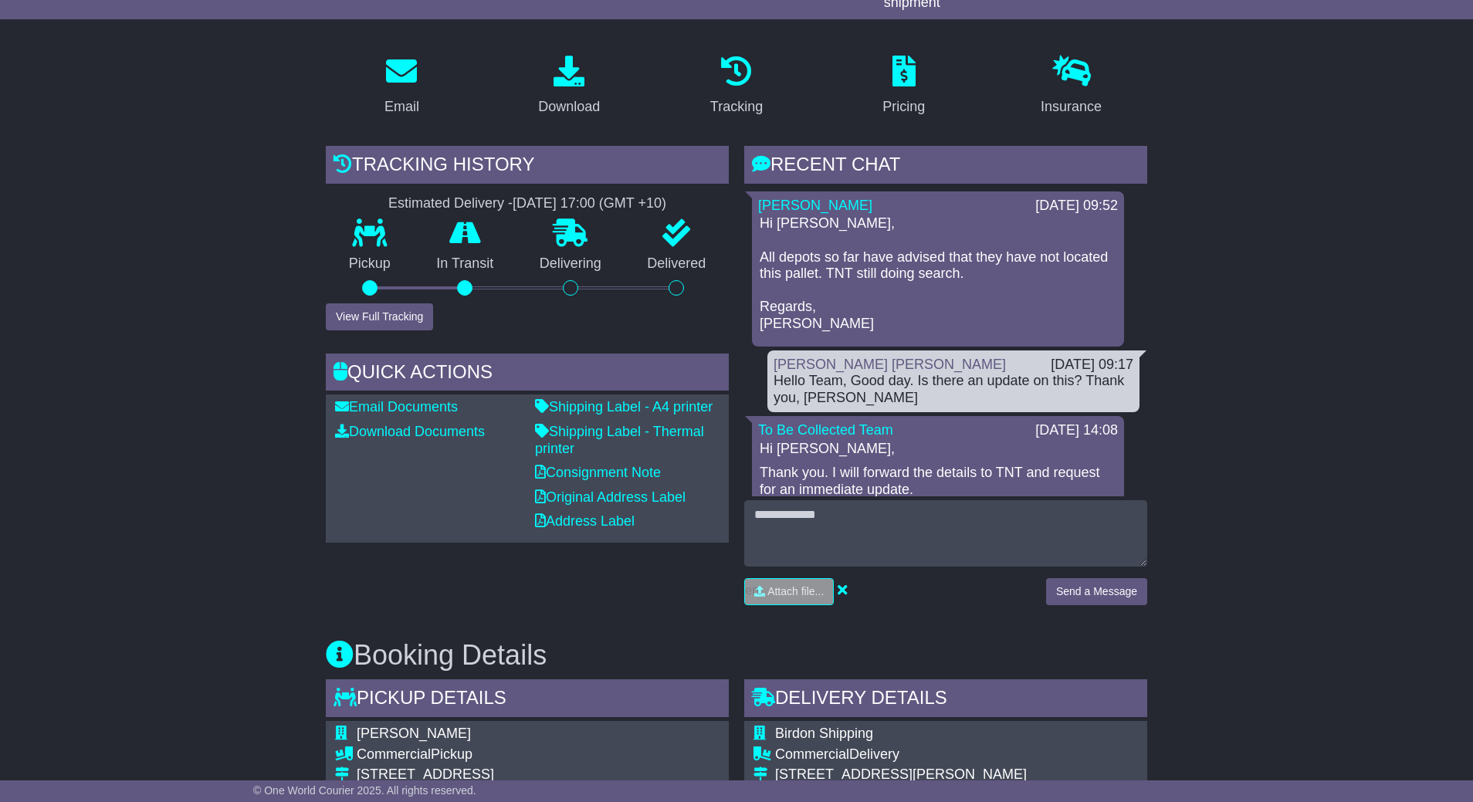
scroll to position [232, 0]
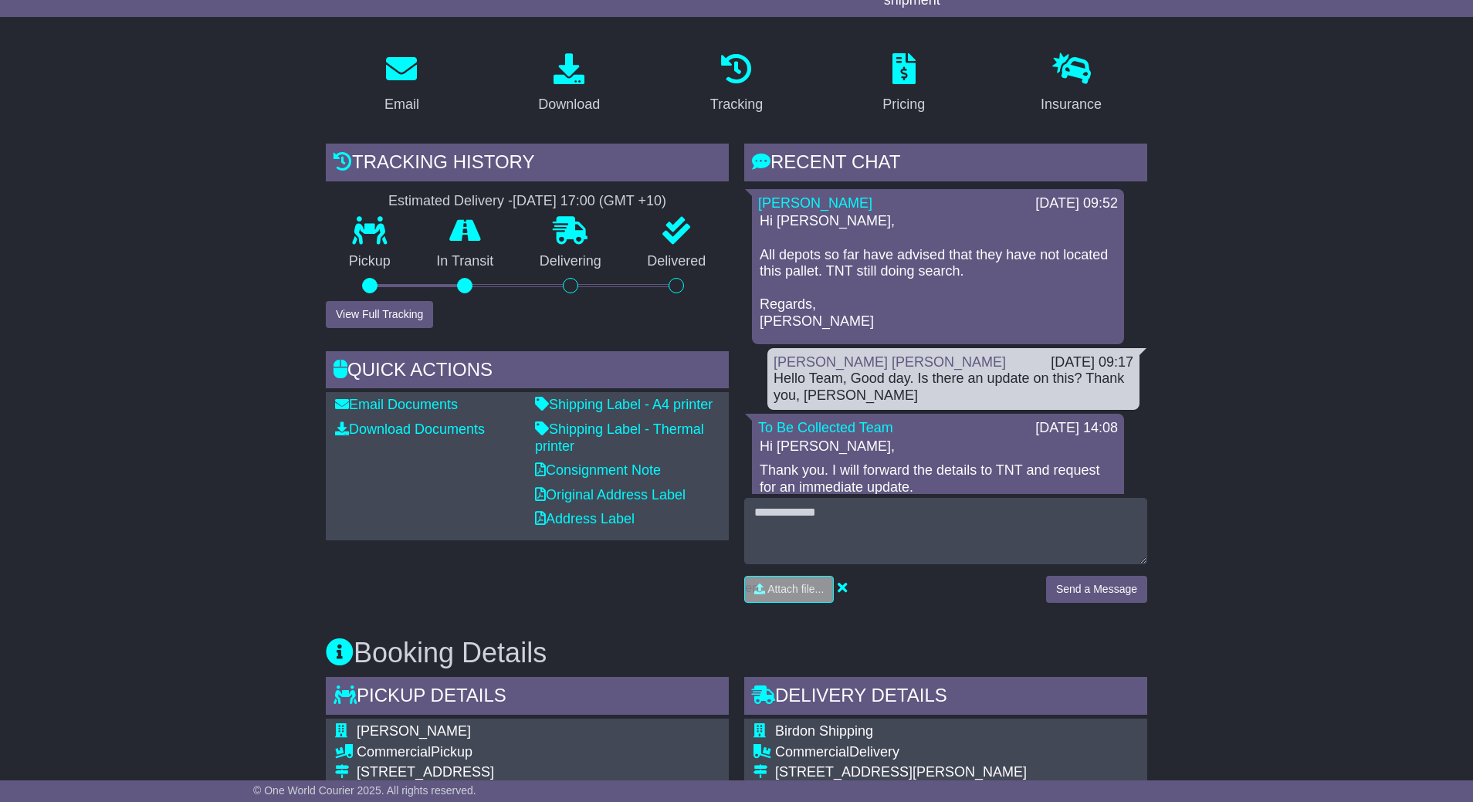
click at [787, 318] on p "Hi Roby, All depots so far have advised that they have not located this pallet.…" at bounding box center [938, 271] width 357 height 117
copy p "Cristina"
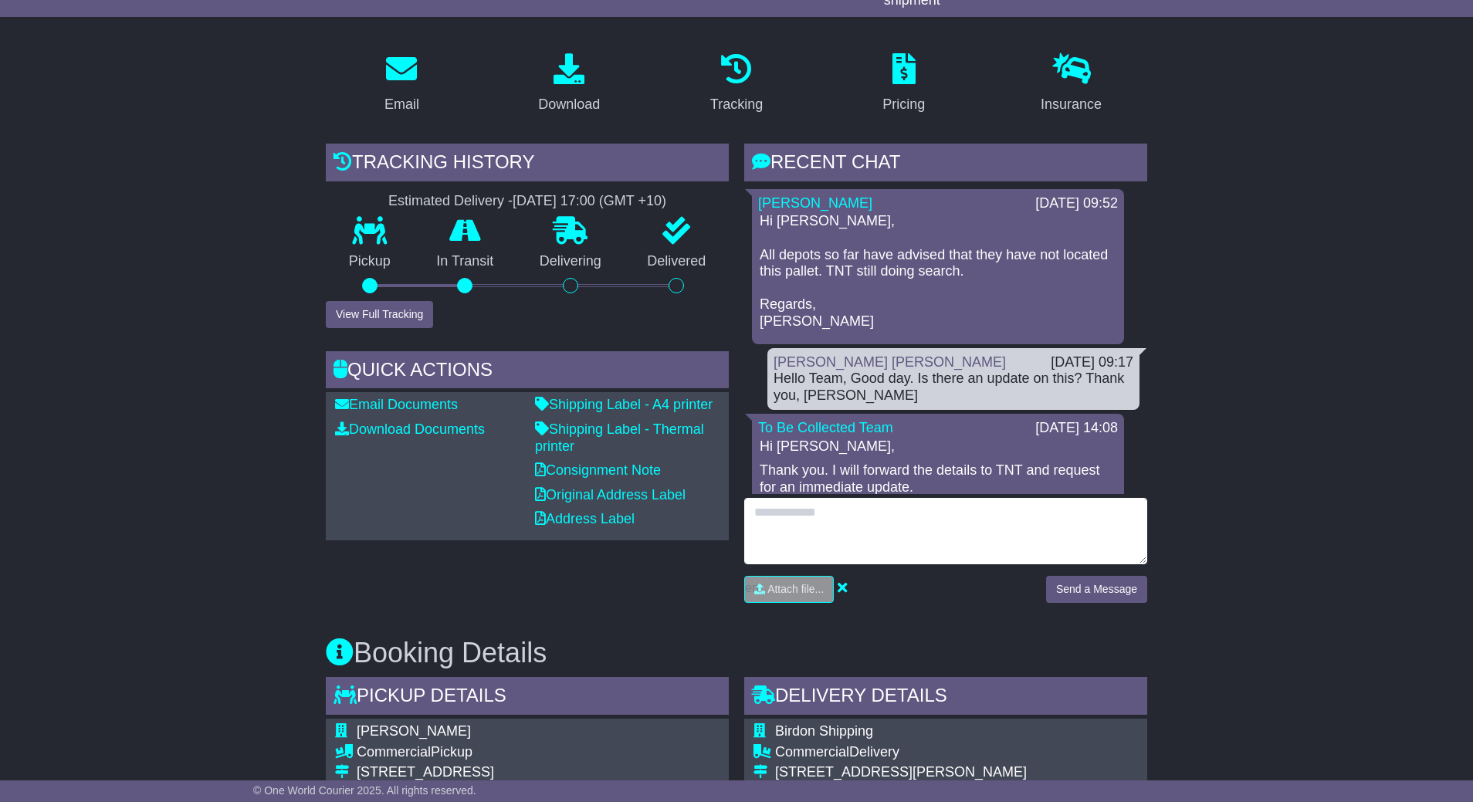
click at [908, 512] on textarea at bounding box center [945, 531] width 403 height 66
paste textarea "**********"
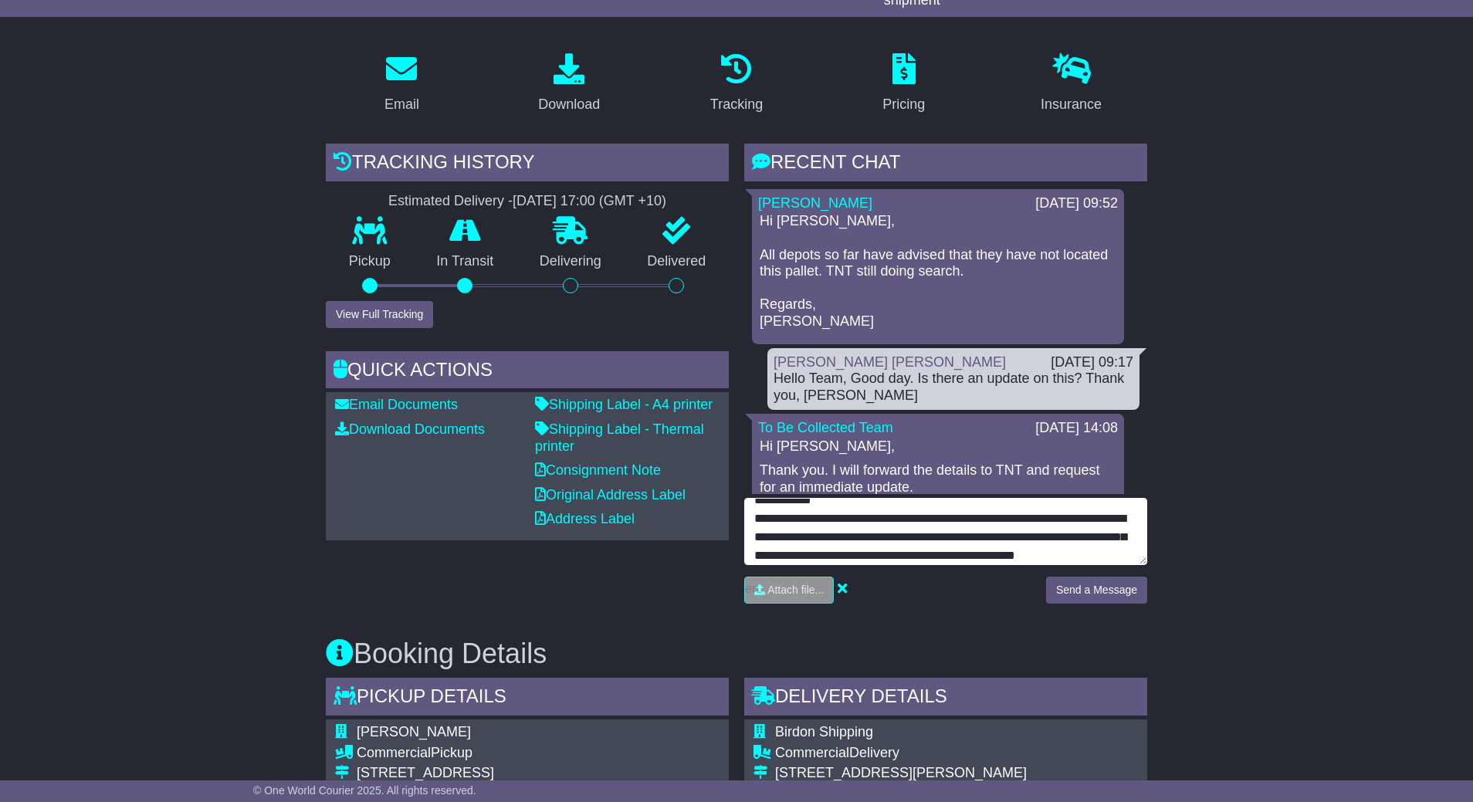
scroll to position [31, 0]
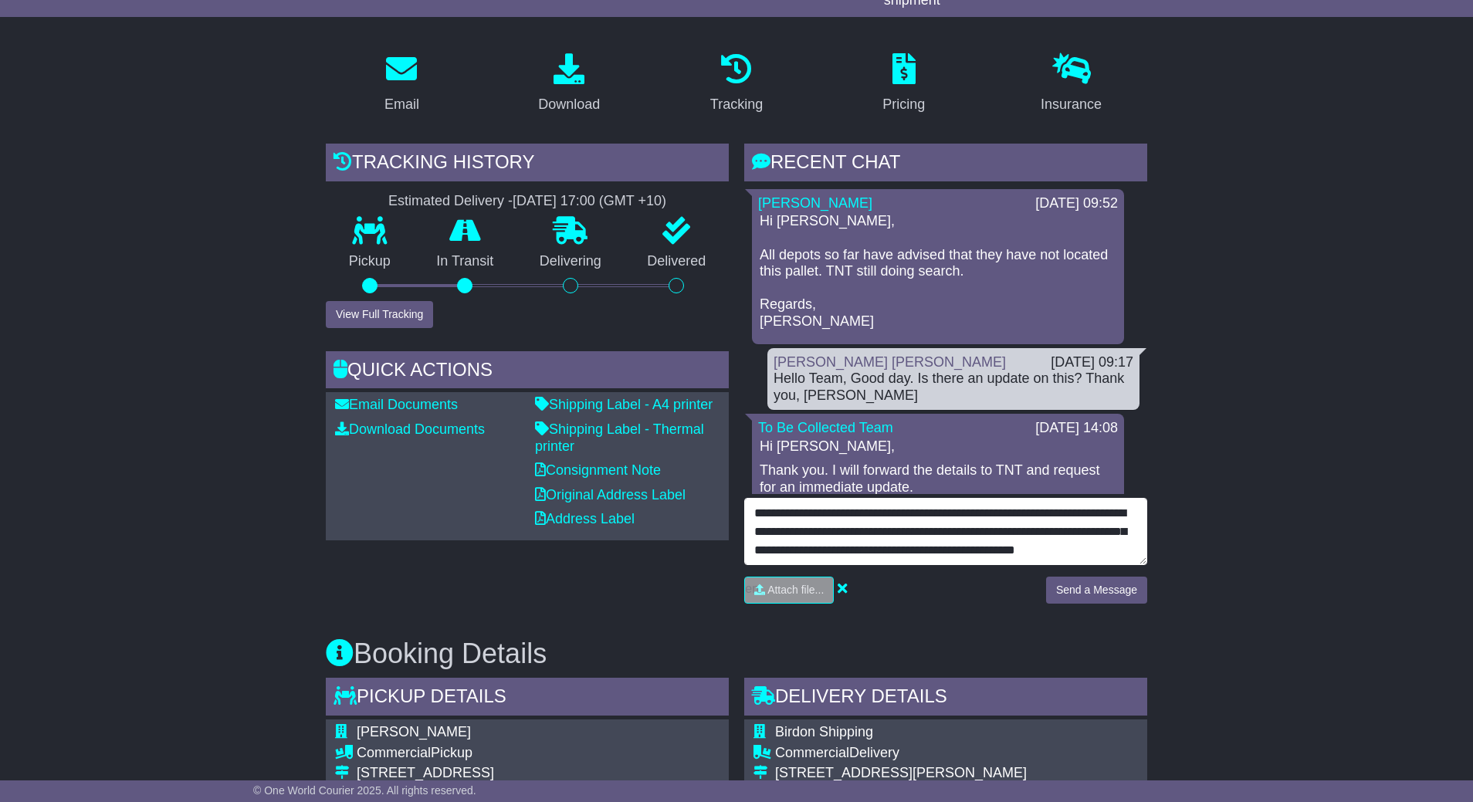
type textarea "**********"
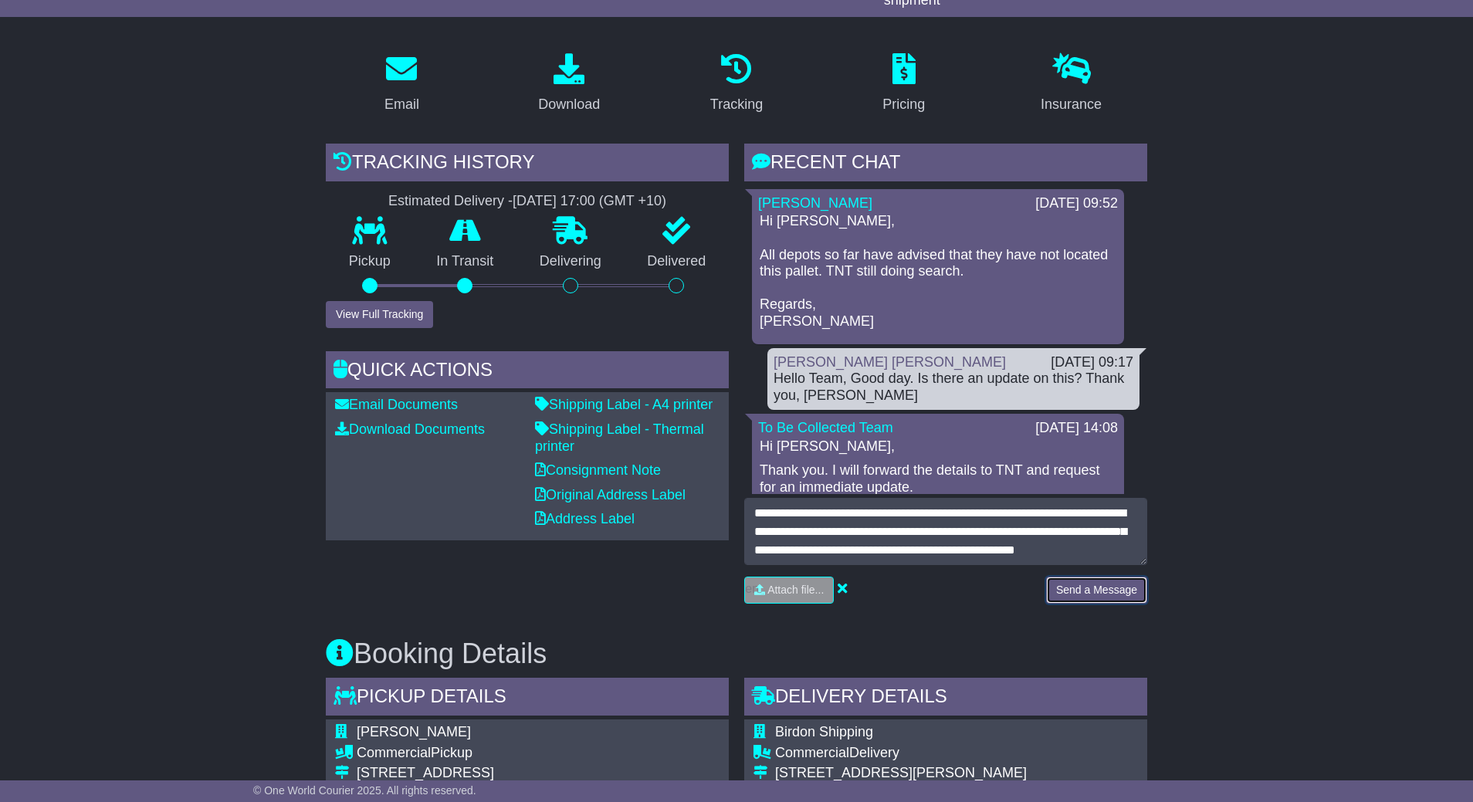
click at [1089, 582] on button "Send a Message" at bounding box center [1096, 590] width 101 height 27
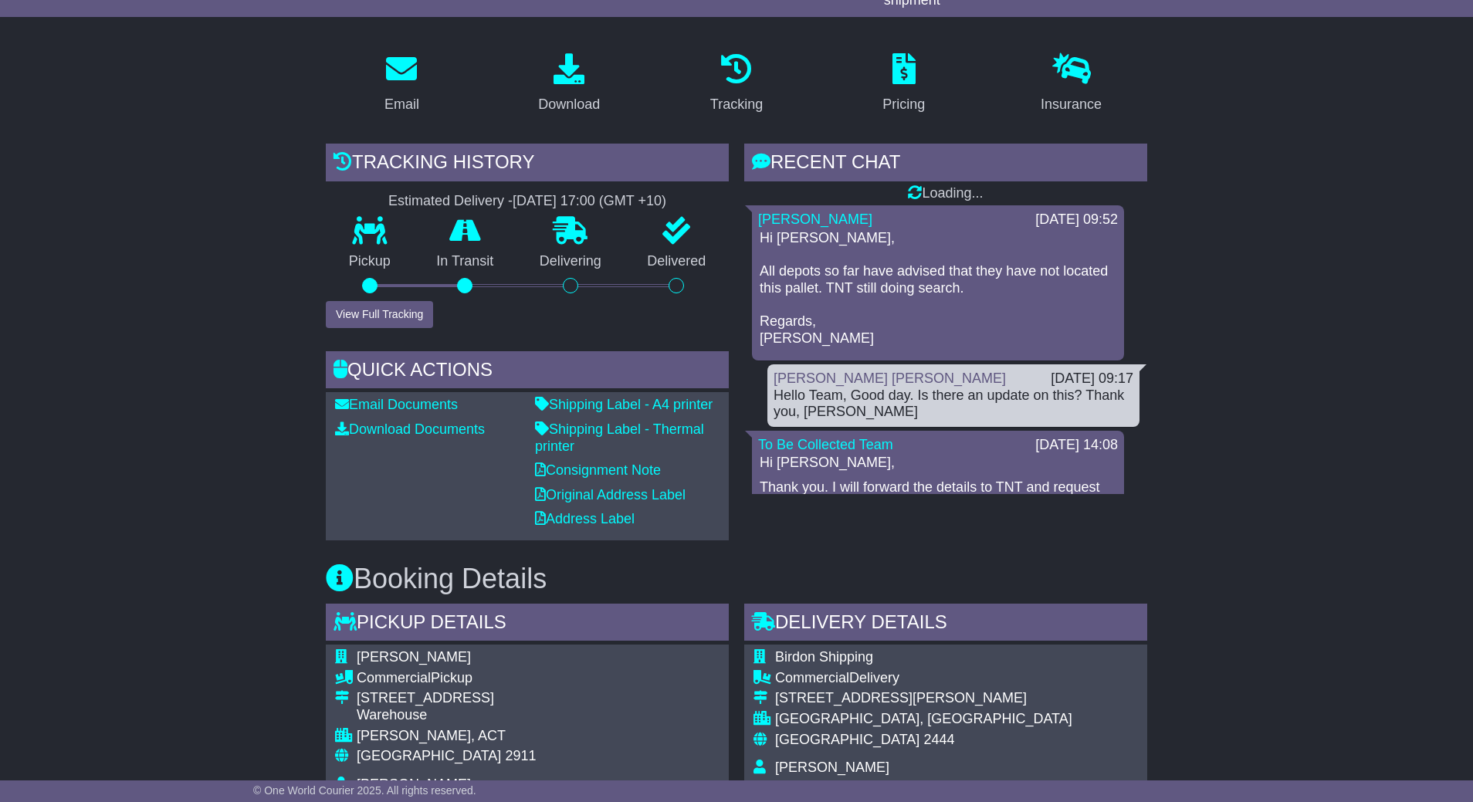
click at [1269, 486] on div "Email Download Tracking Pricing Insurance" at bounding box center [736, 813] width 1473 height 1546
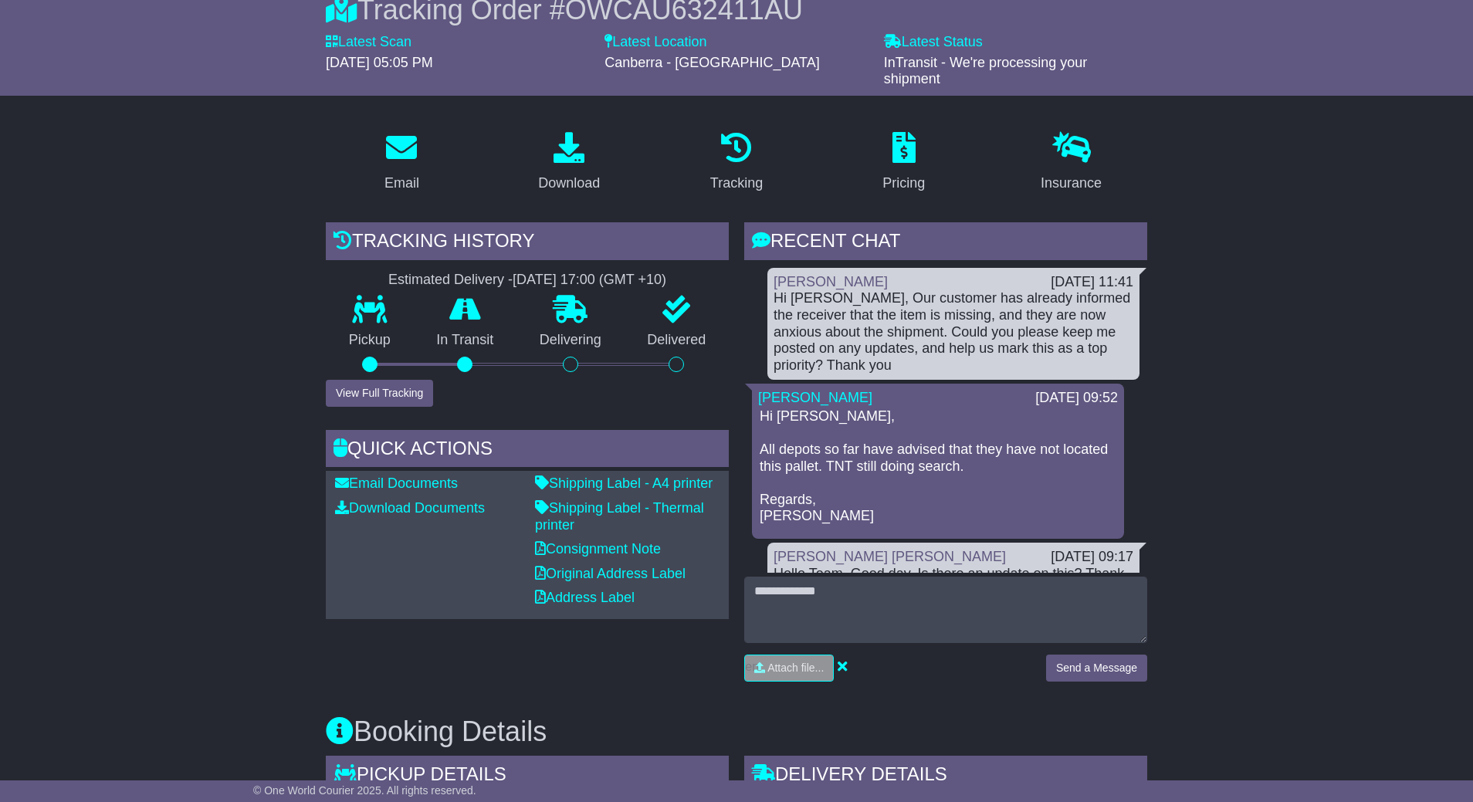
scroll to position [0, 0]
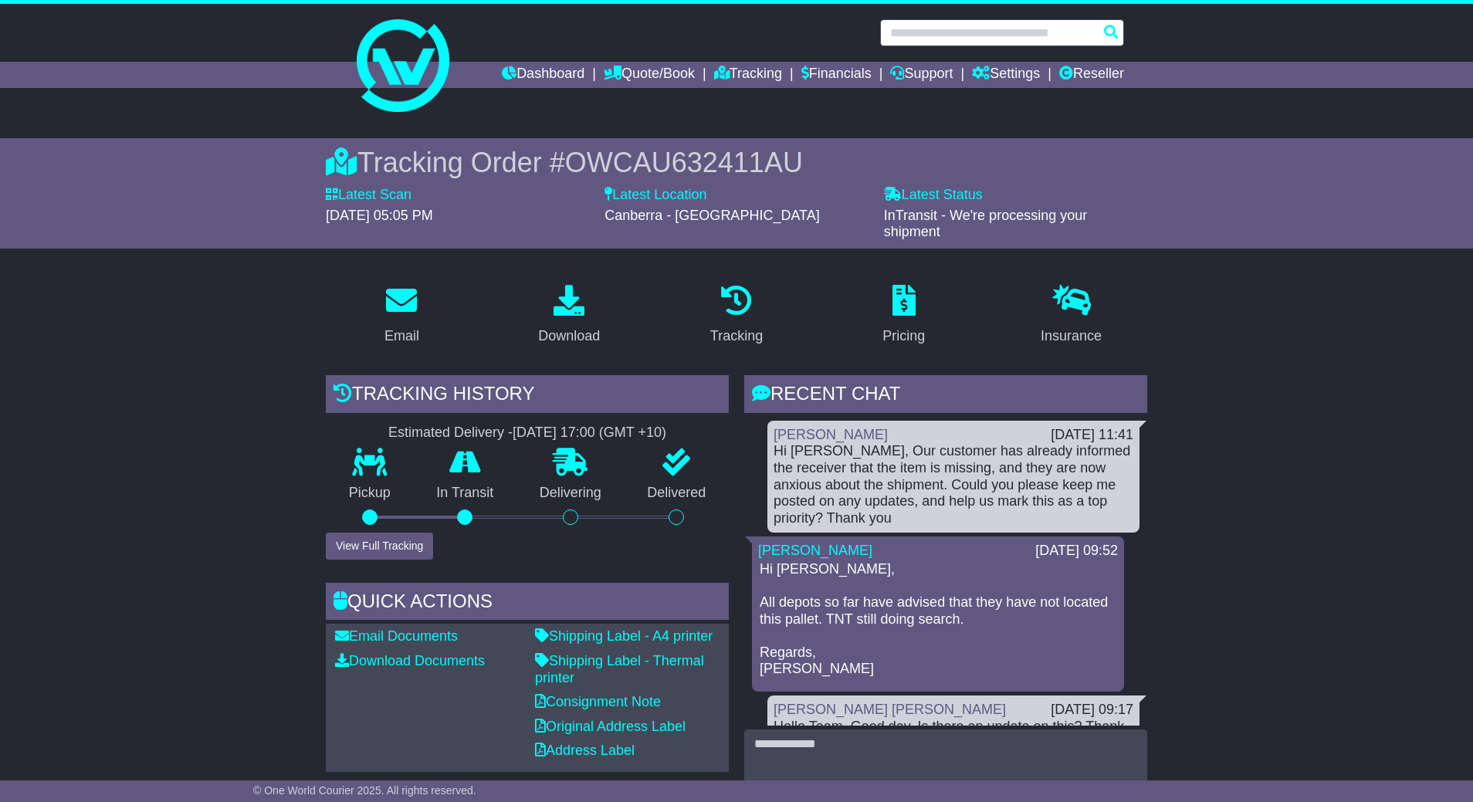
click at [936, 32] on input "text" at bounding box center [1002, 32] width 244 height 27
paste input "**********"
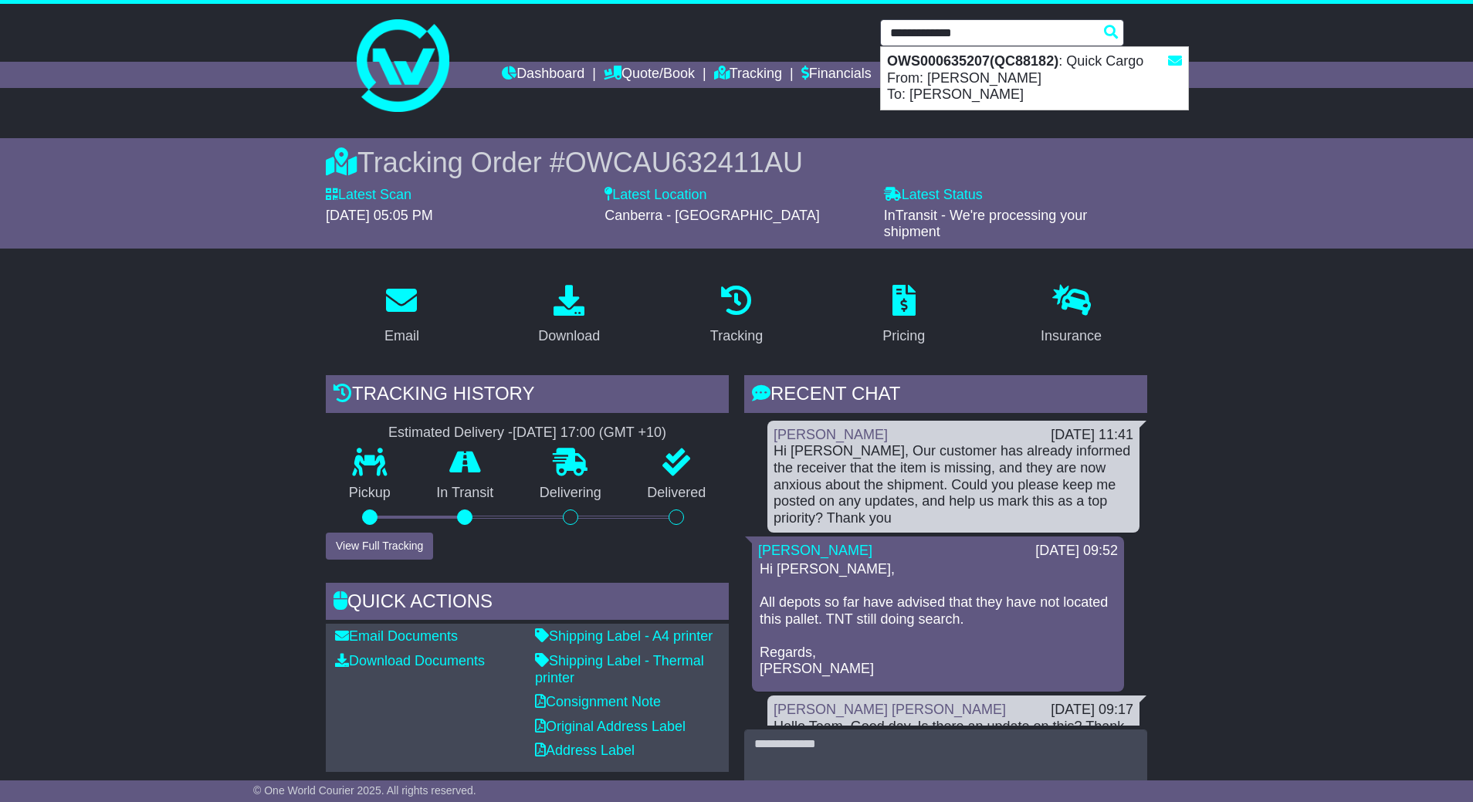
click at [1064, 66] on div "OWS000635207(QC88182) : Quick Cargo From: Jess L To: Craig Larken" at bounding box center [1034, 78] width 307 height 63
type input "**********"
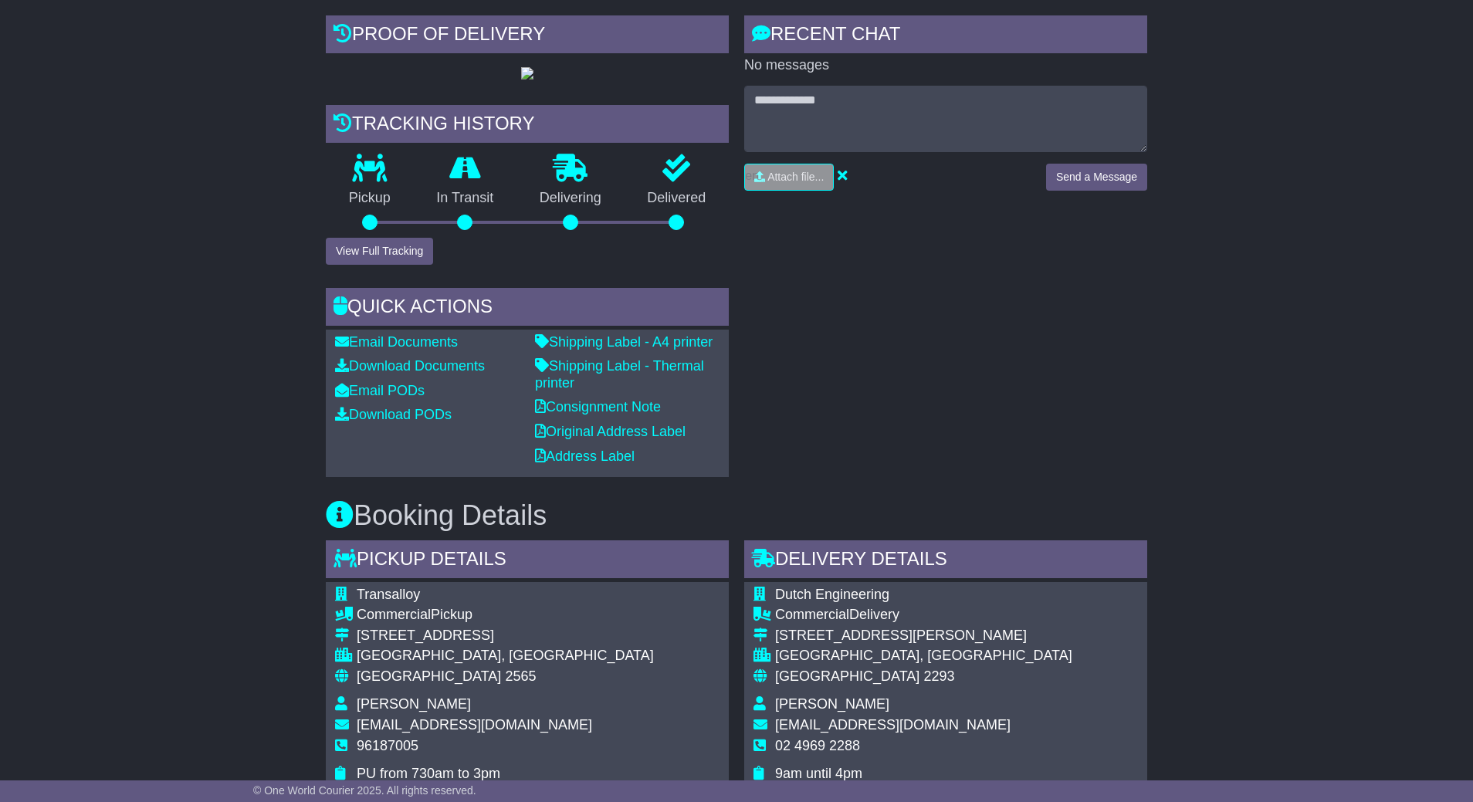
scroll to position [695, 0]
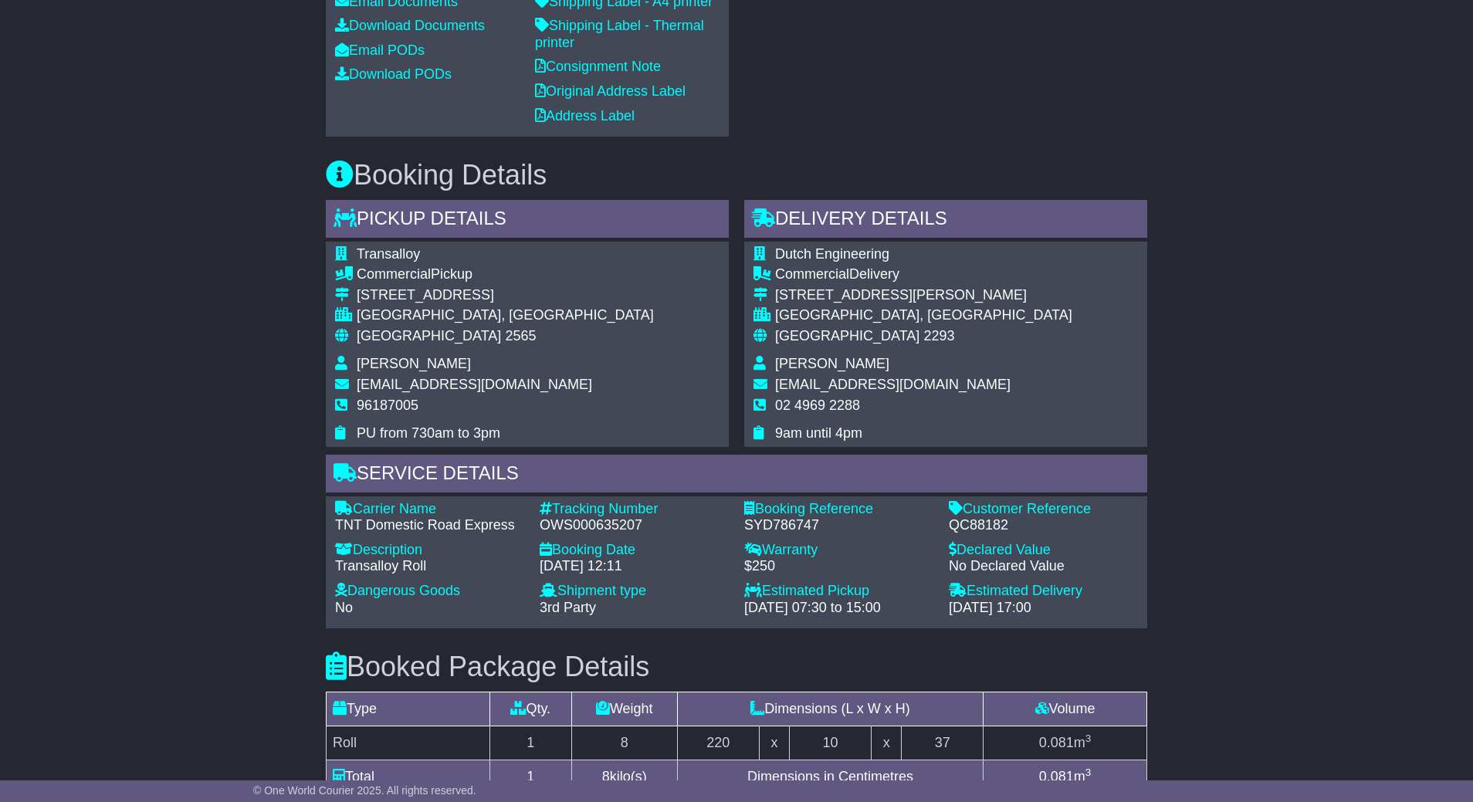
click at [973, 534] on div "QC88182" at bounding box center [1043, 525] width 189 height 17
copy div "QC88182"
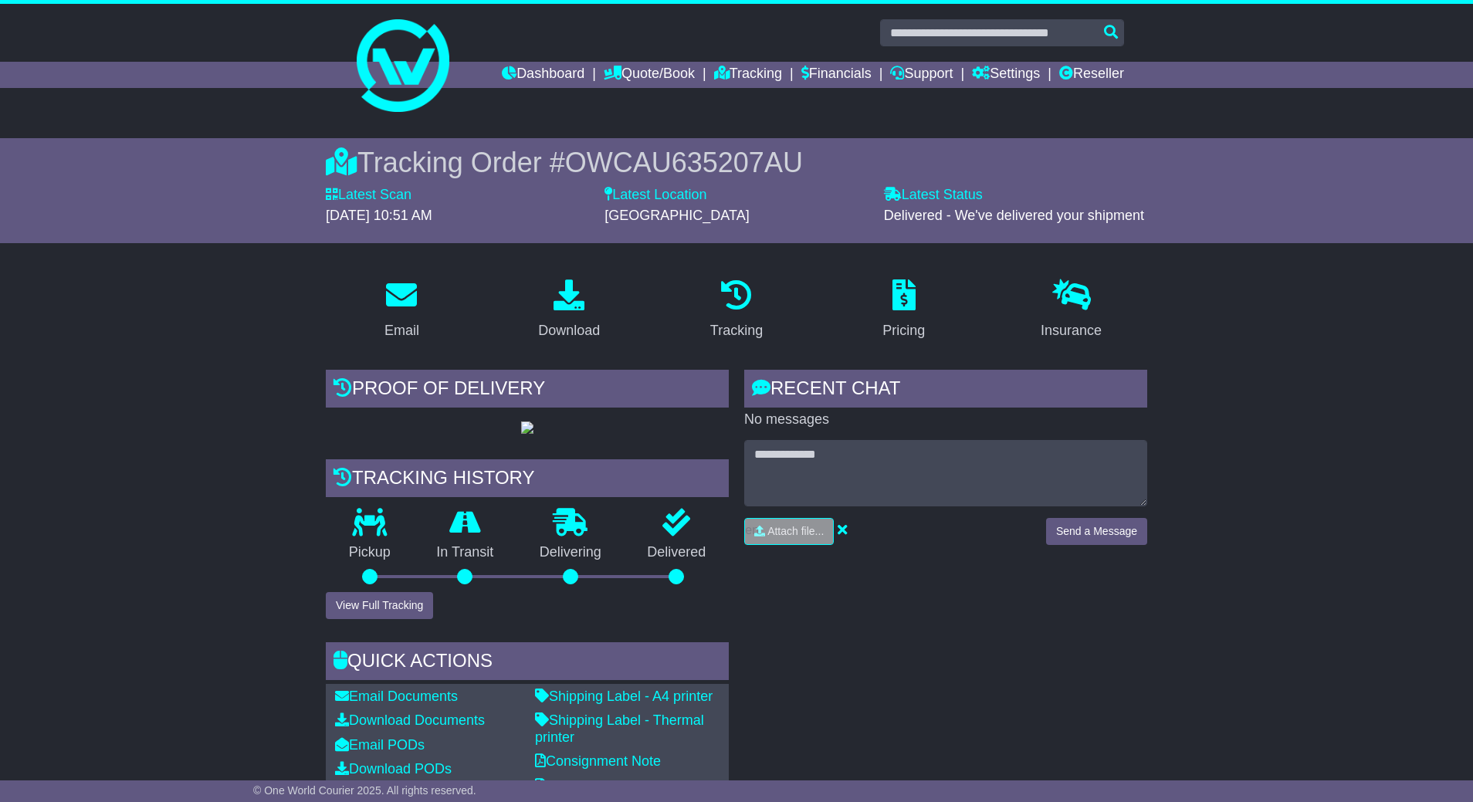
scroll to position [232, 0]
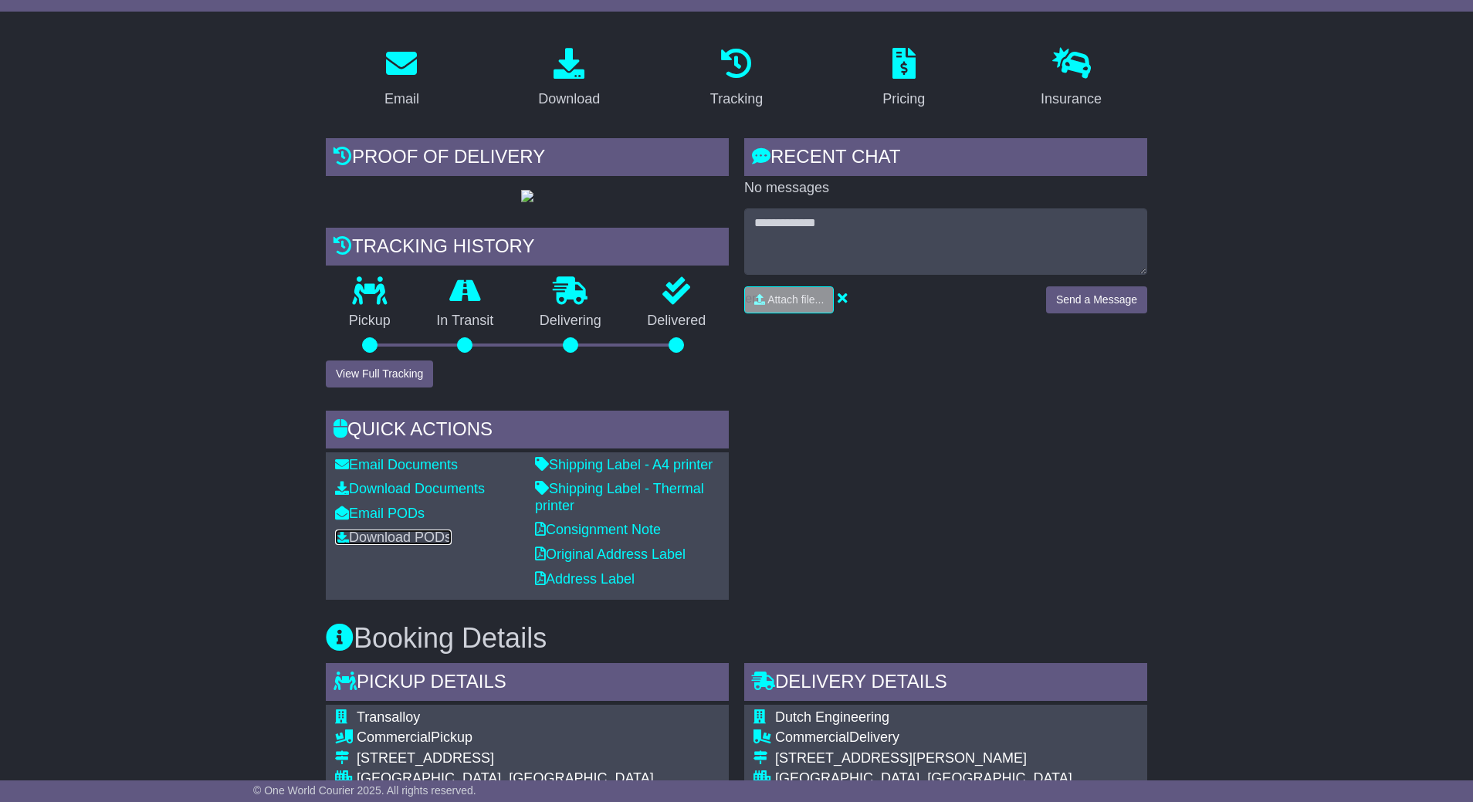
click at [420, 545] on link "Download PODs" at bounding box center [393, 537] width 117 height 15
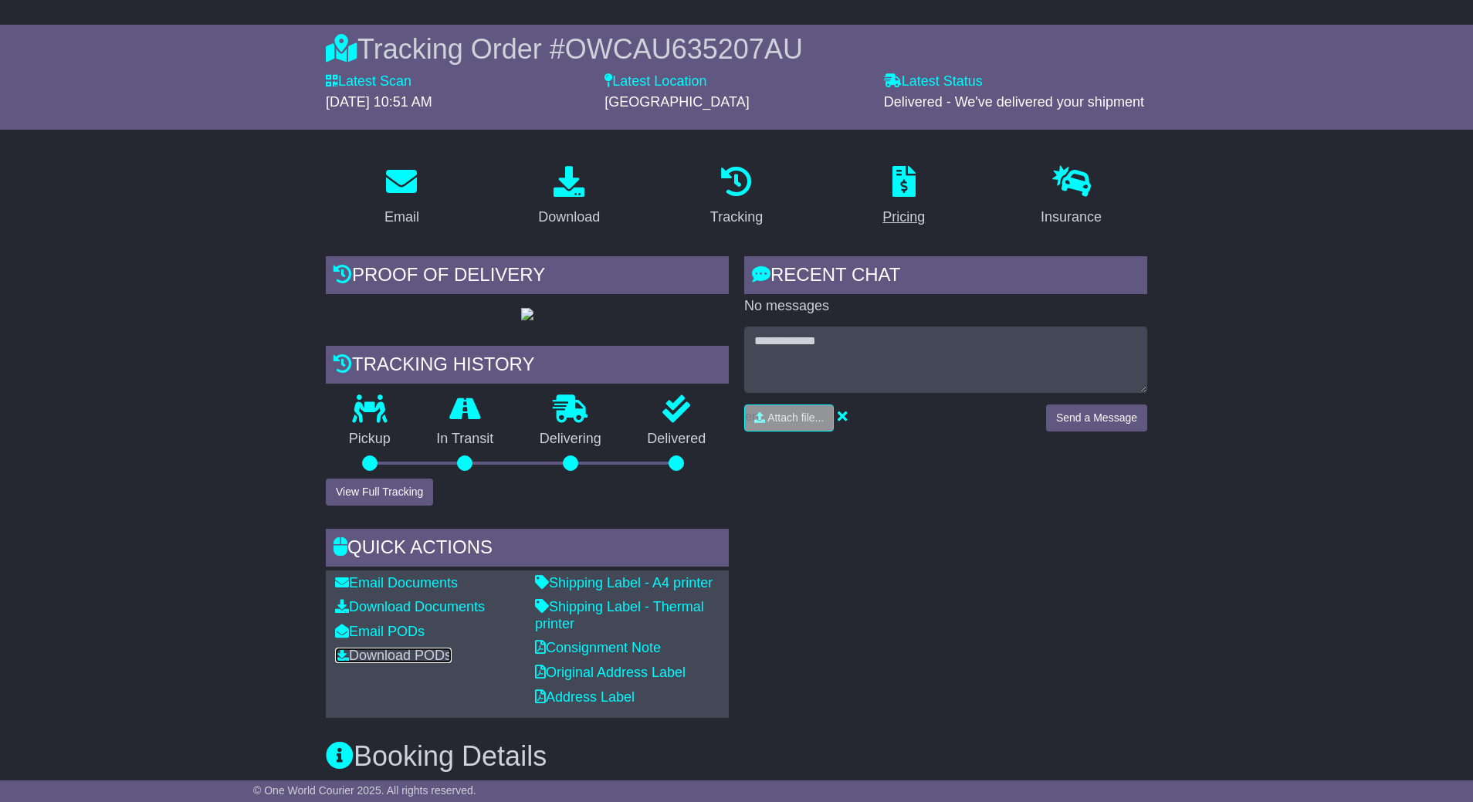
scroll to position [0, 0]
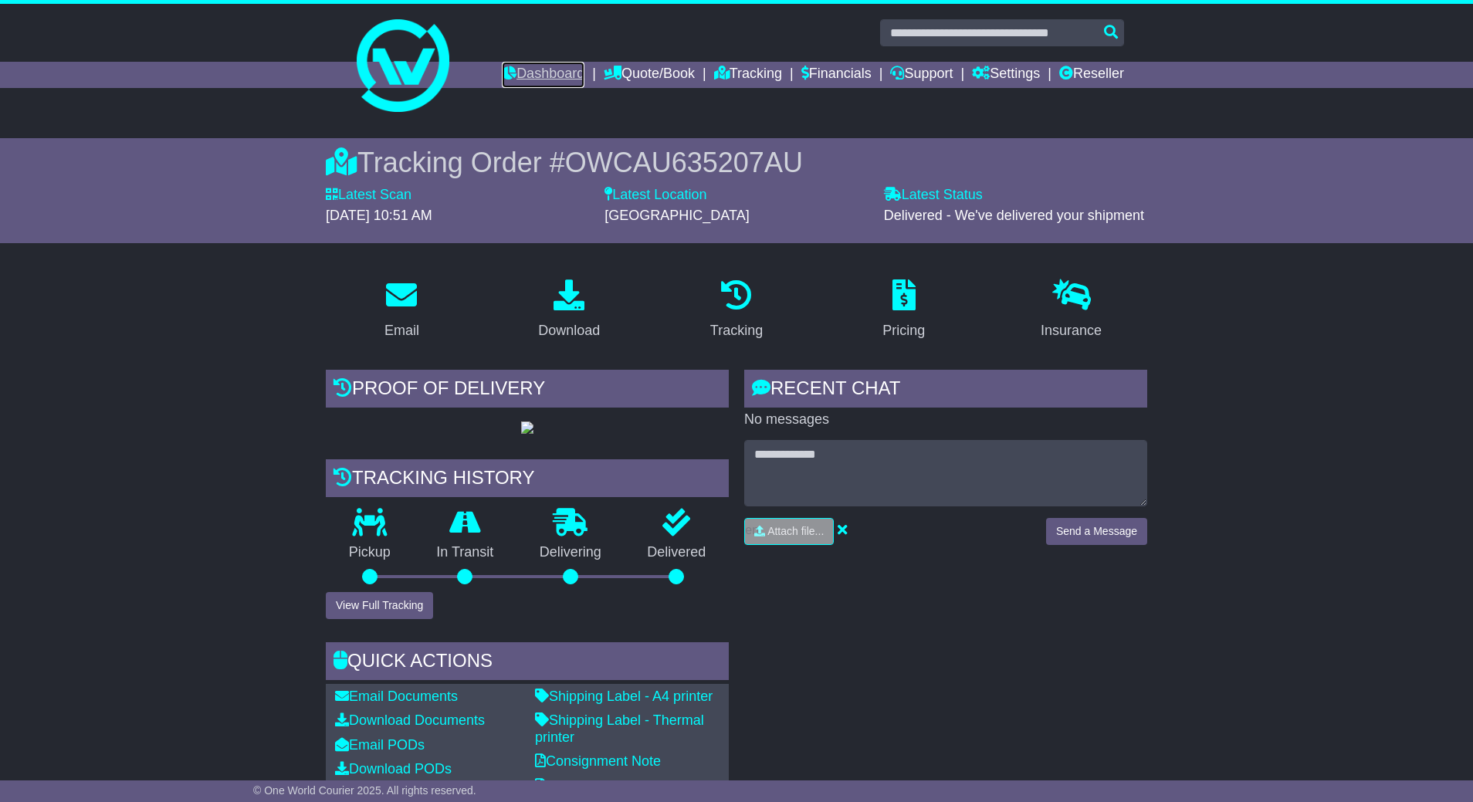
click at [547, 77] on link "Dashboard" at bounding box center [543, 75] width 83 height 26
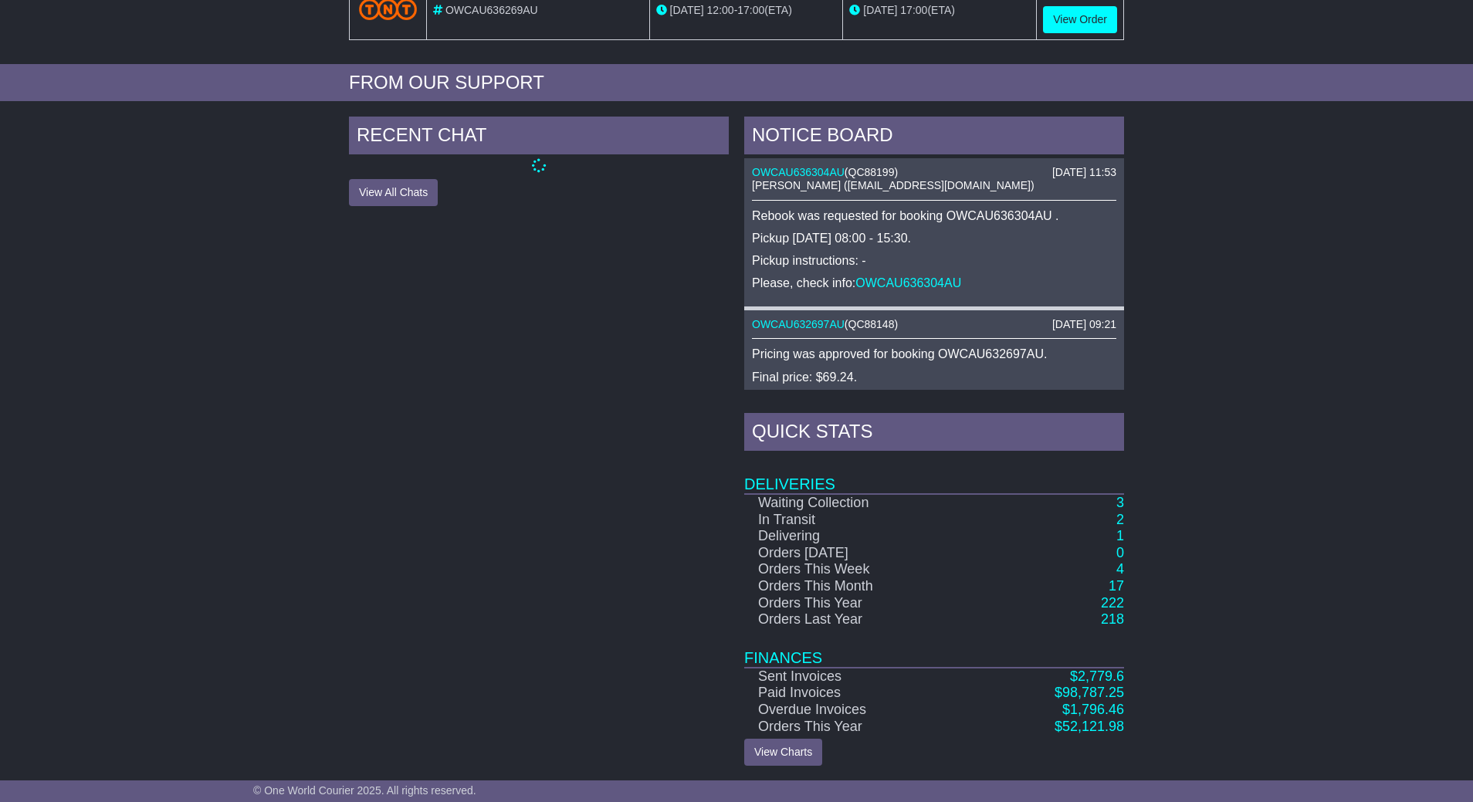
scroll to position [550, 0]
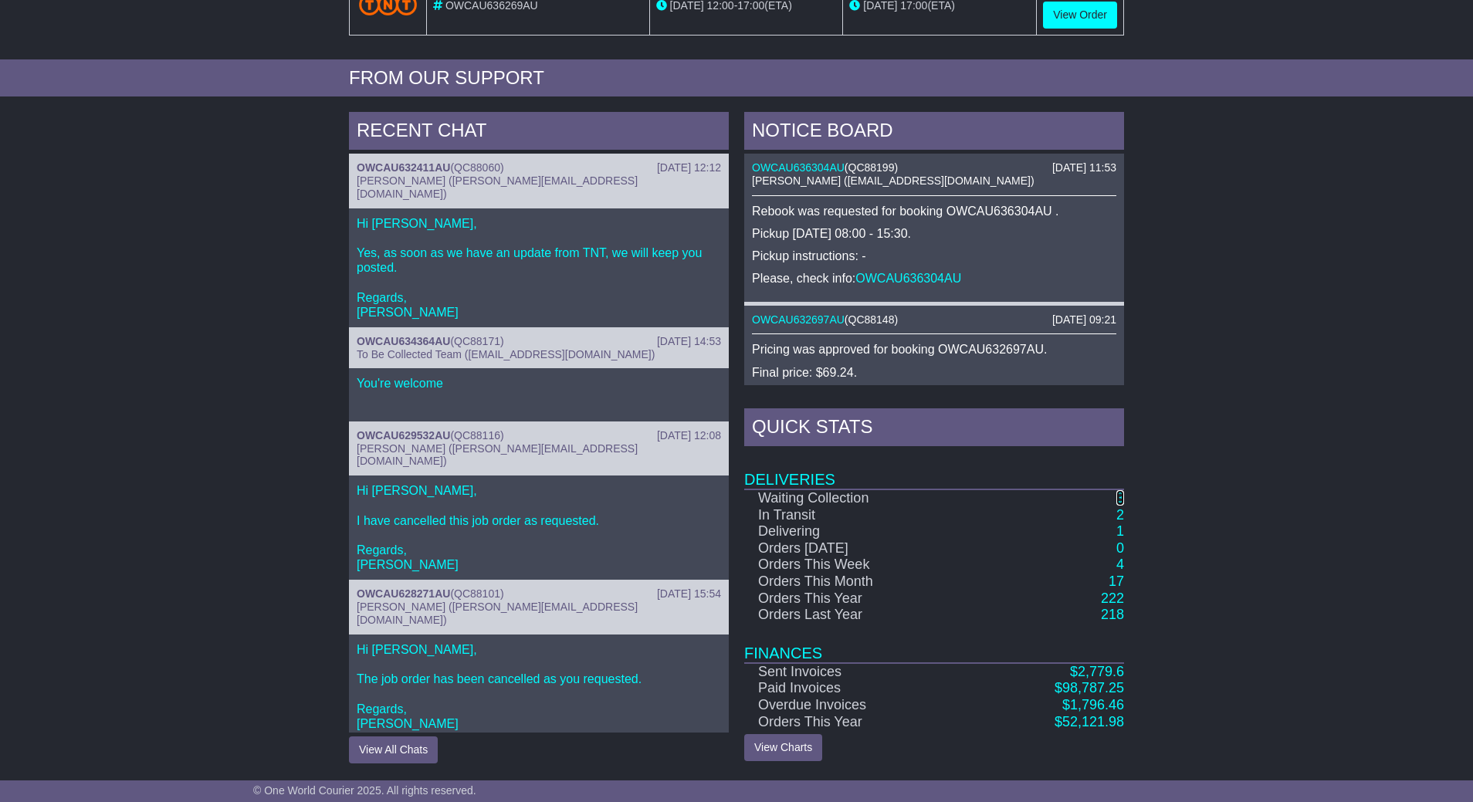
click at [1123, 503] on link "3" at bounding box center [1120, 497] width 8 height 15
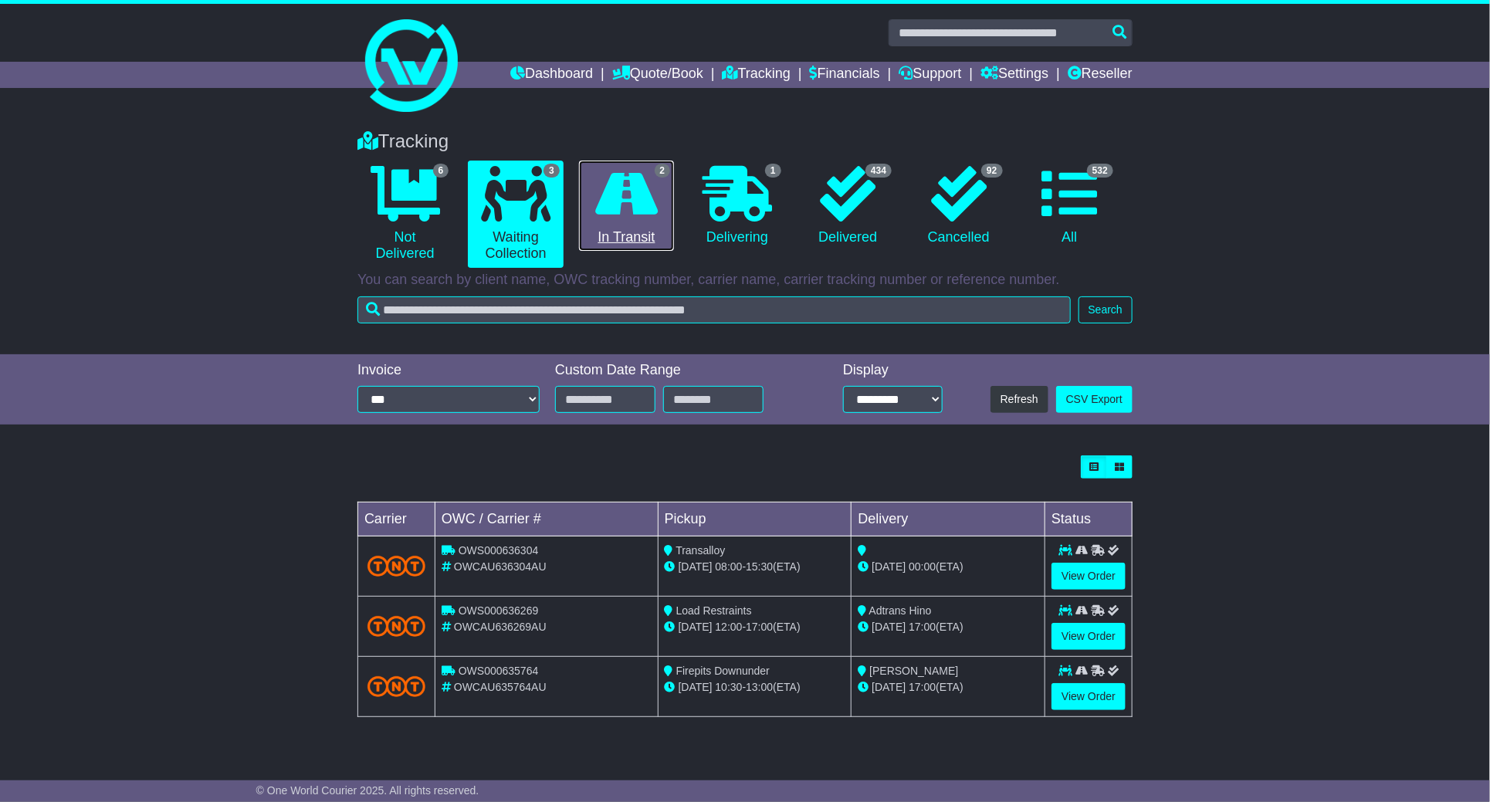
click at [642, 236] on link "2 In Transit" at bounding box center [626, 206] width 95 height 91
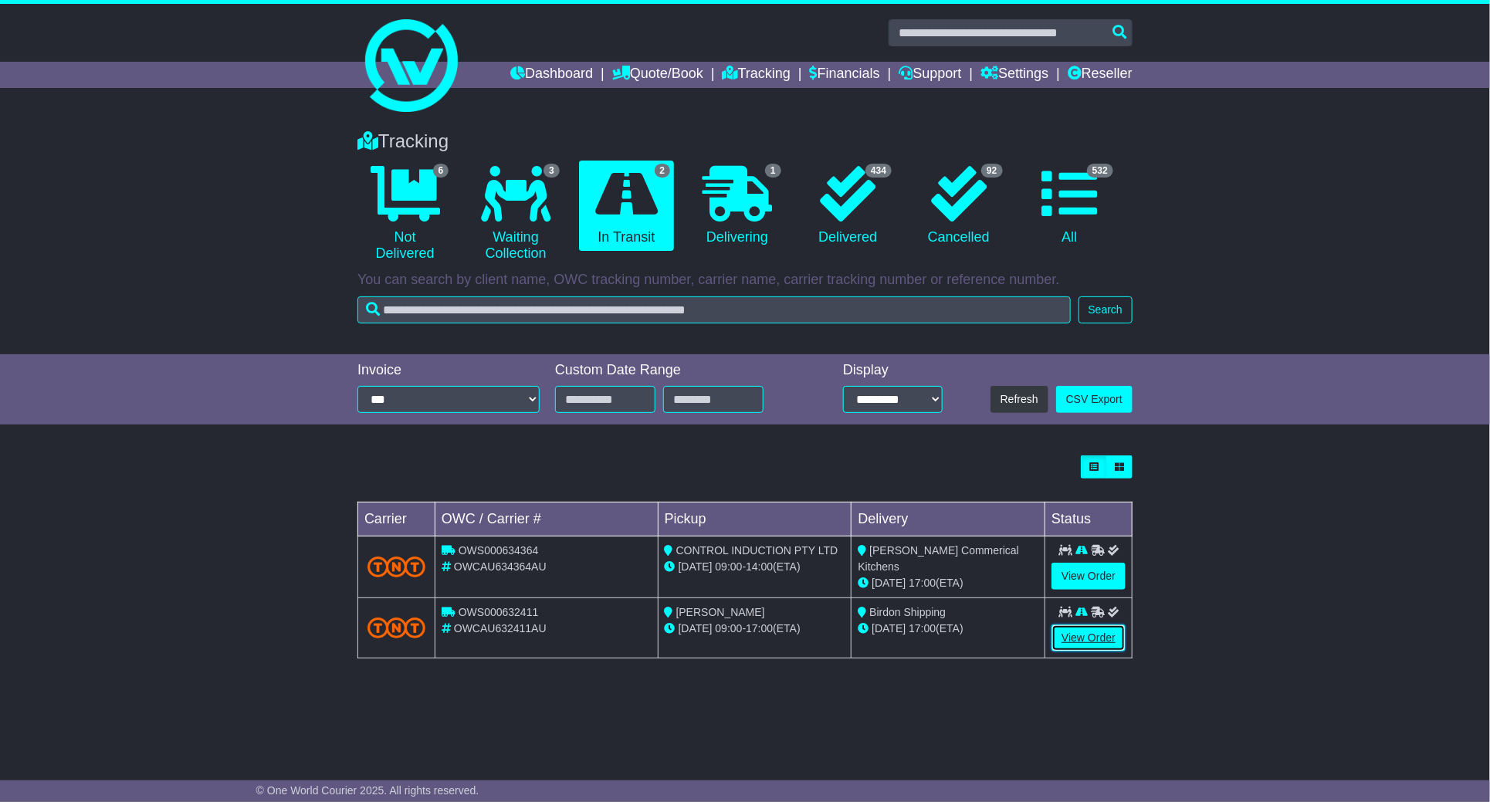
click at [1078, 633] on link "View Order" at bounding box center [1089, 638] width 74 height 27
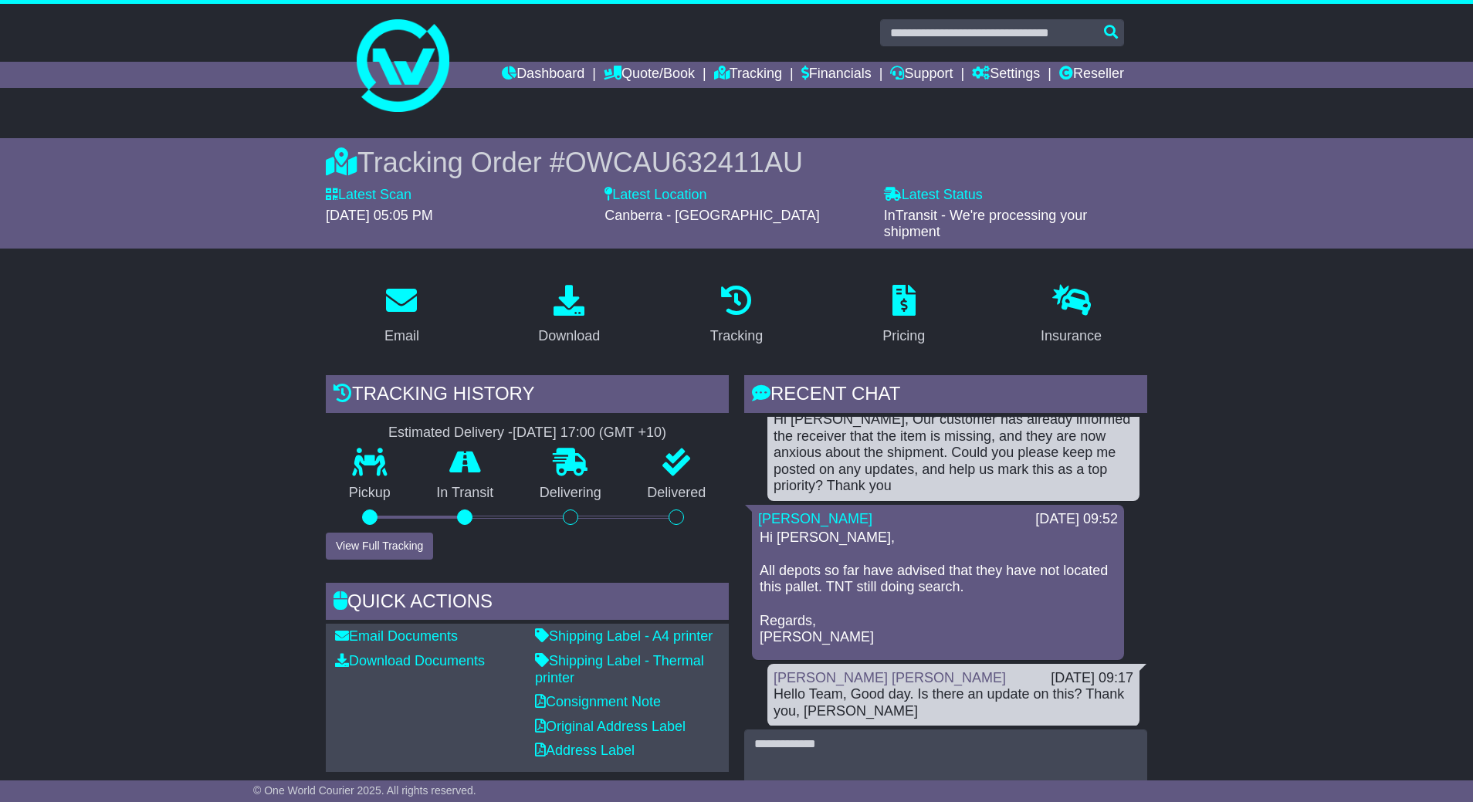
scroll to position [232, 0]
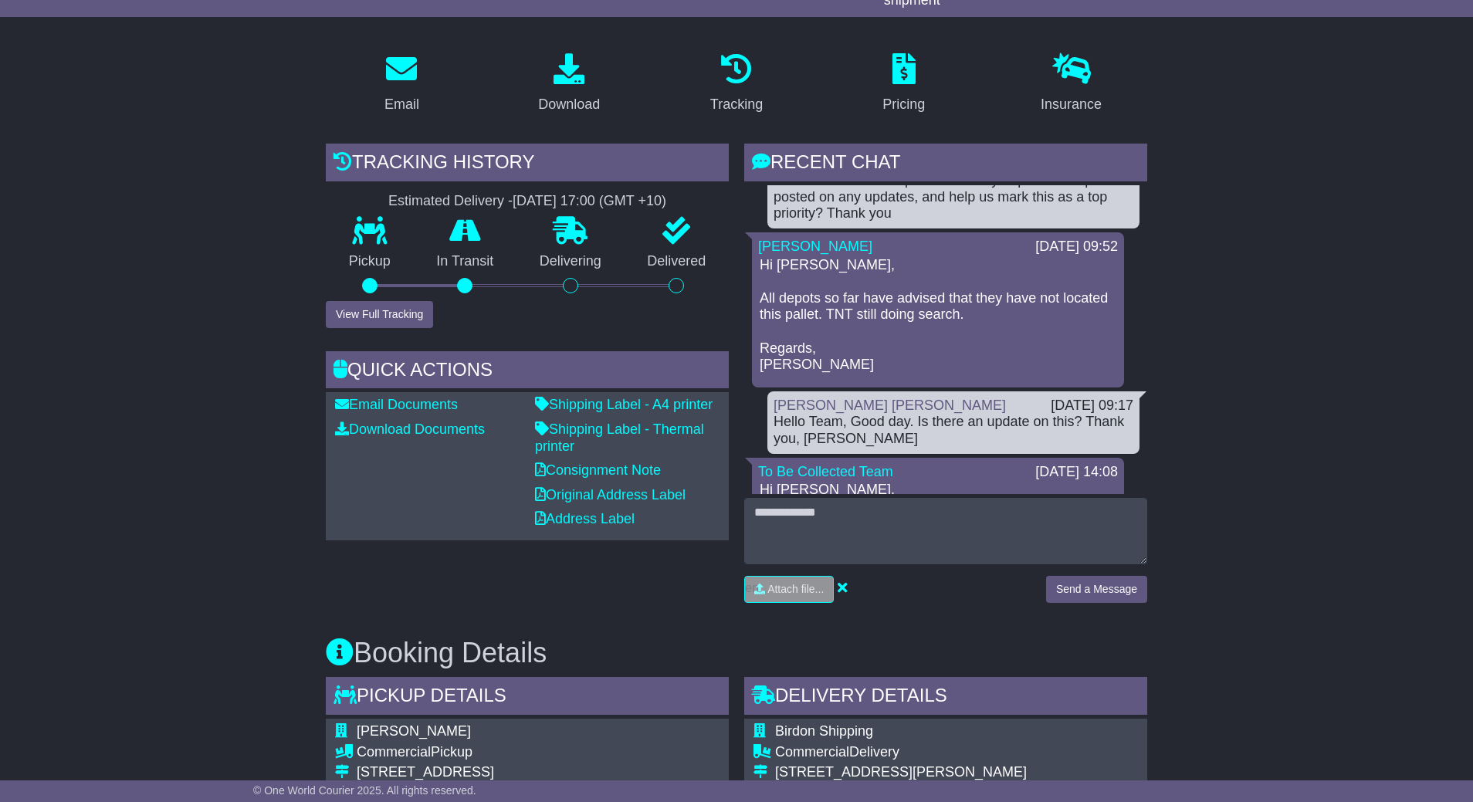
click at [1075, 283] on p "Hi Roby, All depots so far have advised that they have not located this pallet.…" at bounding box center [938, 315] width 357 height 117
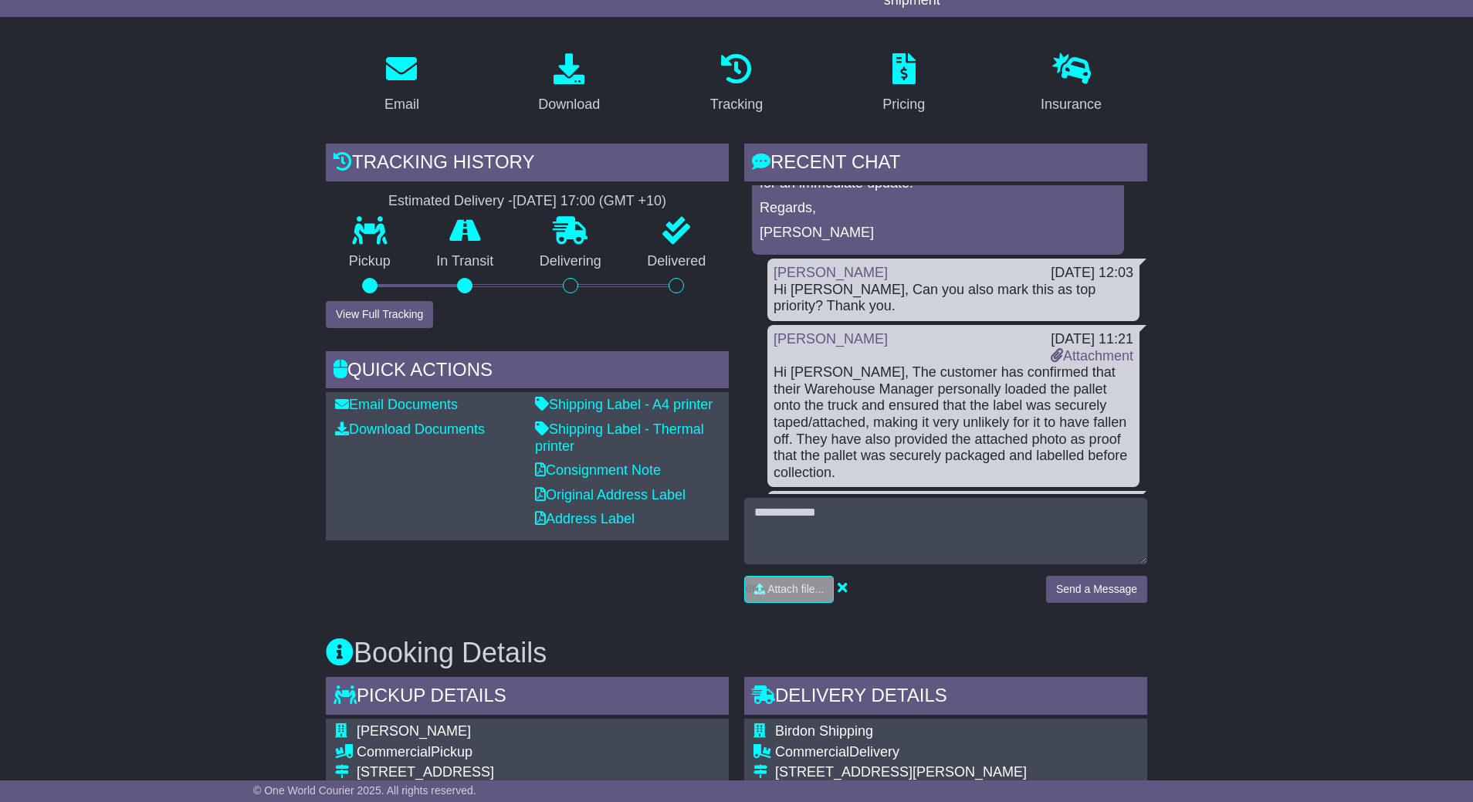
scroll to position [347, 0]
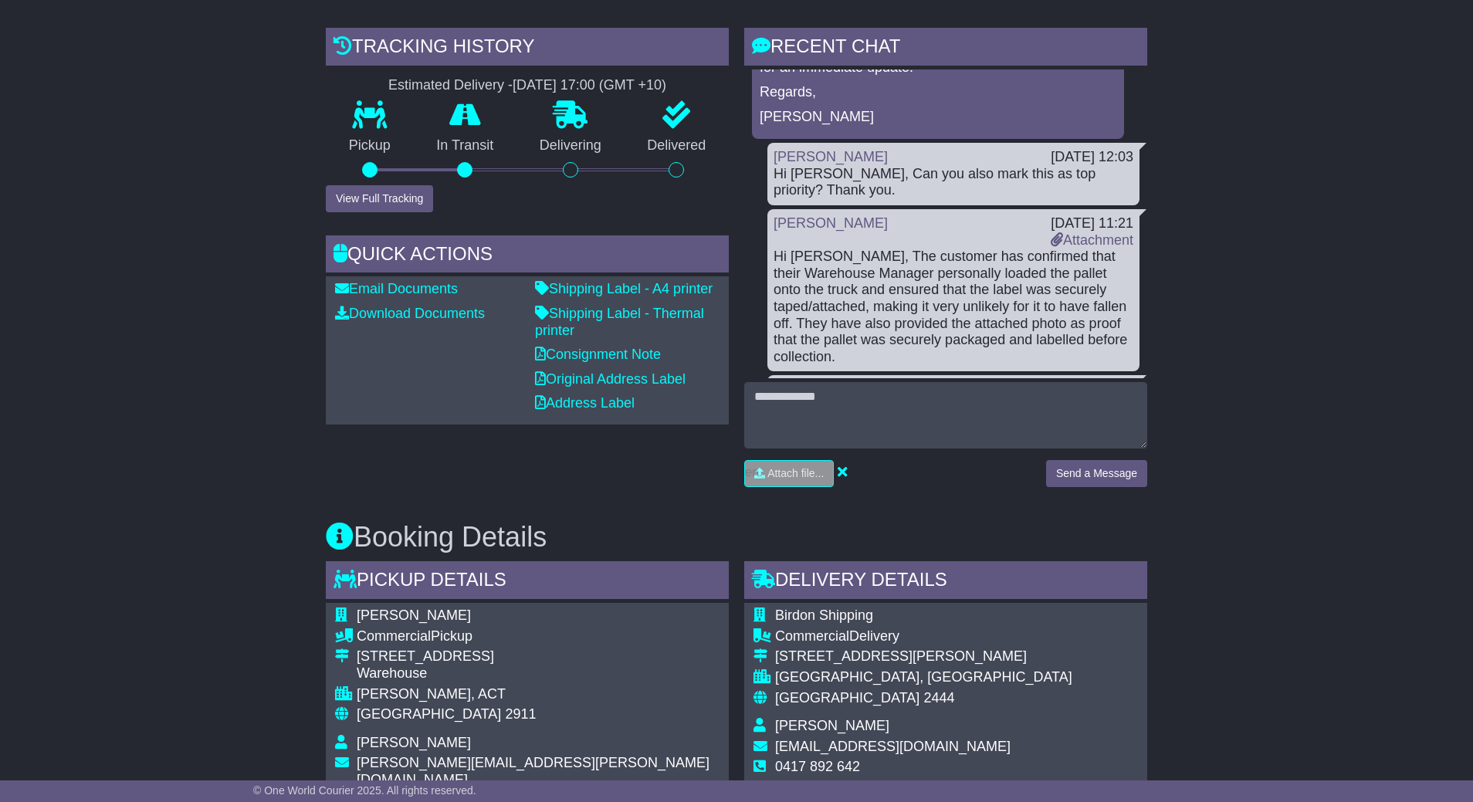
click at [1293, 280] on div "Email Download Tracking Pricing Insurance" at bounding box center [736, 733] width 1473 height 1619
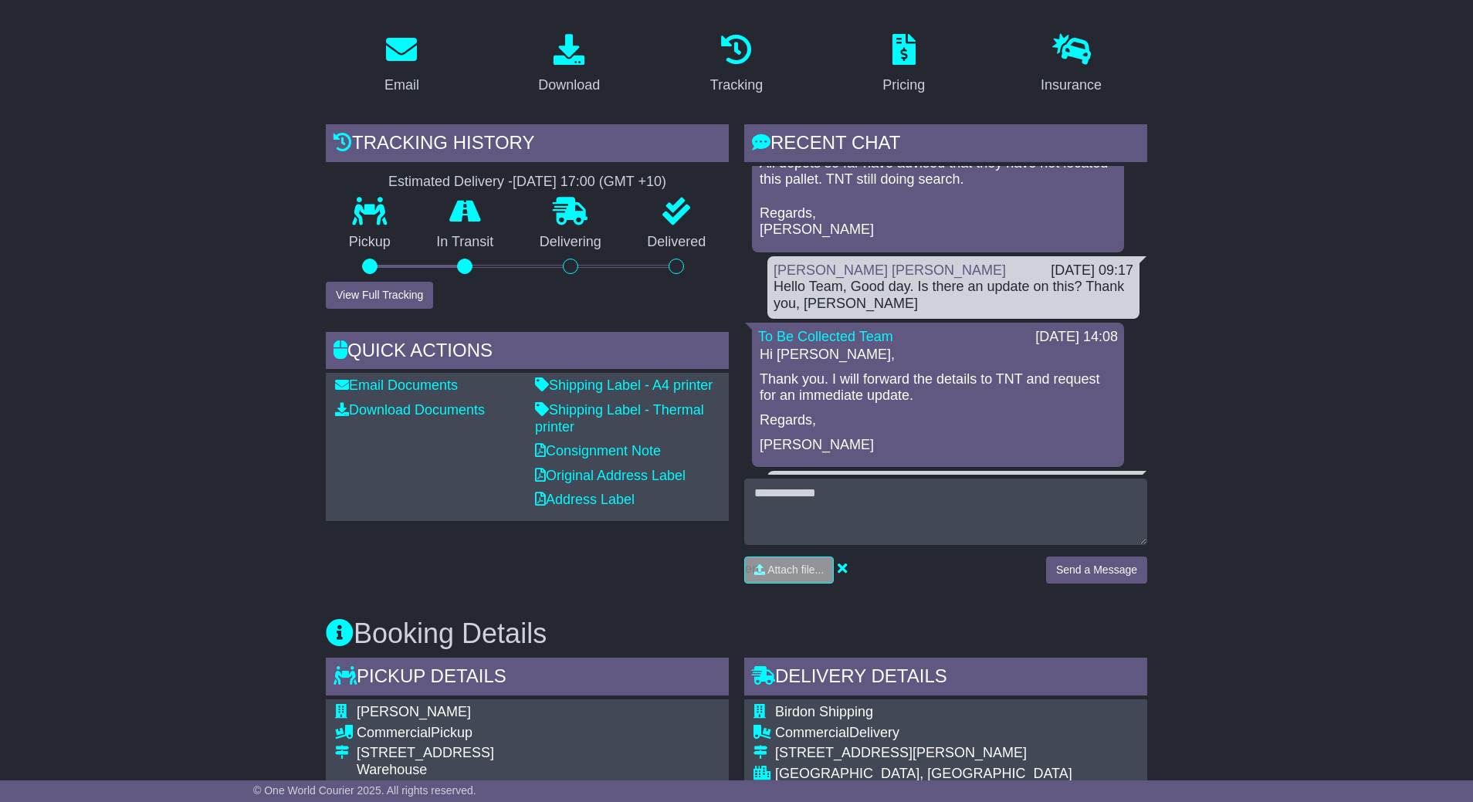
scroll to position [116, 0]
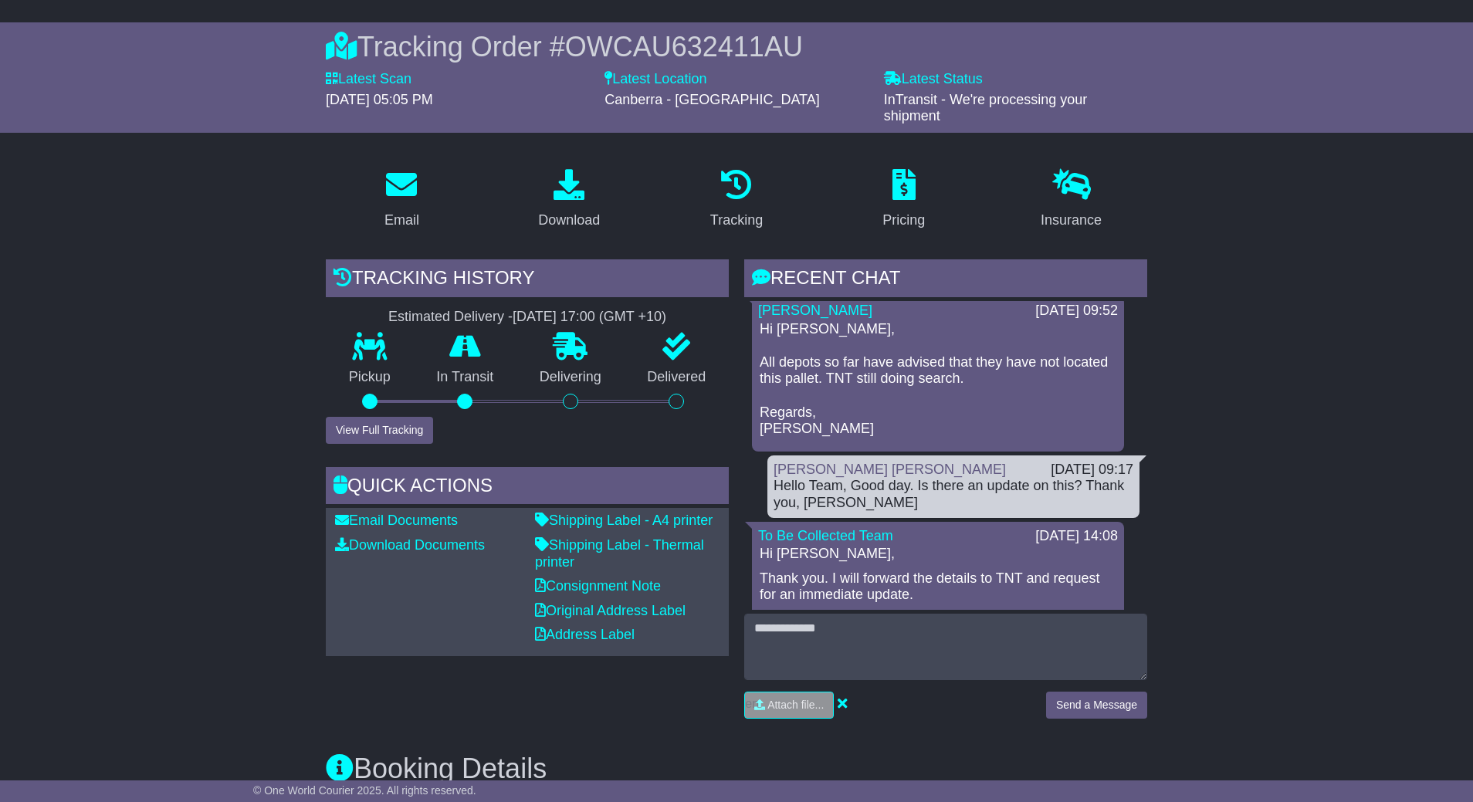
scroll to position [232, 0]
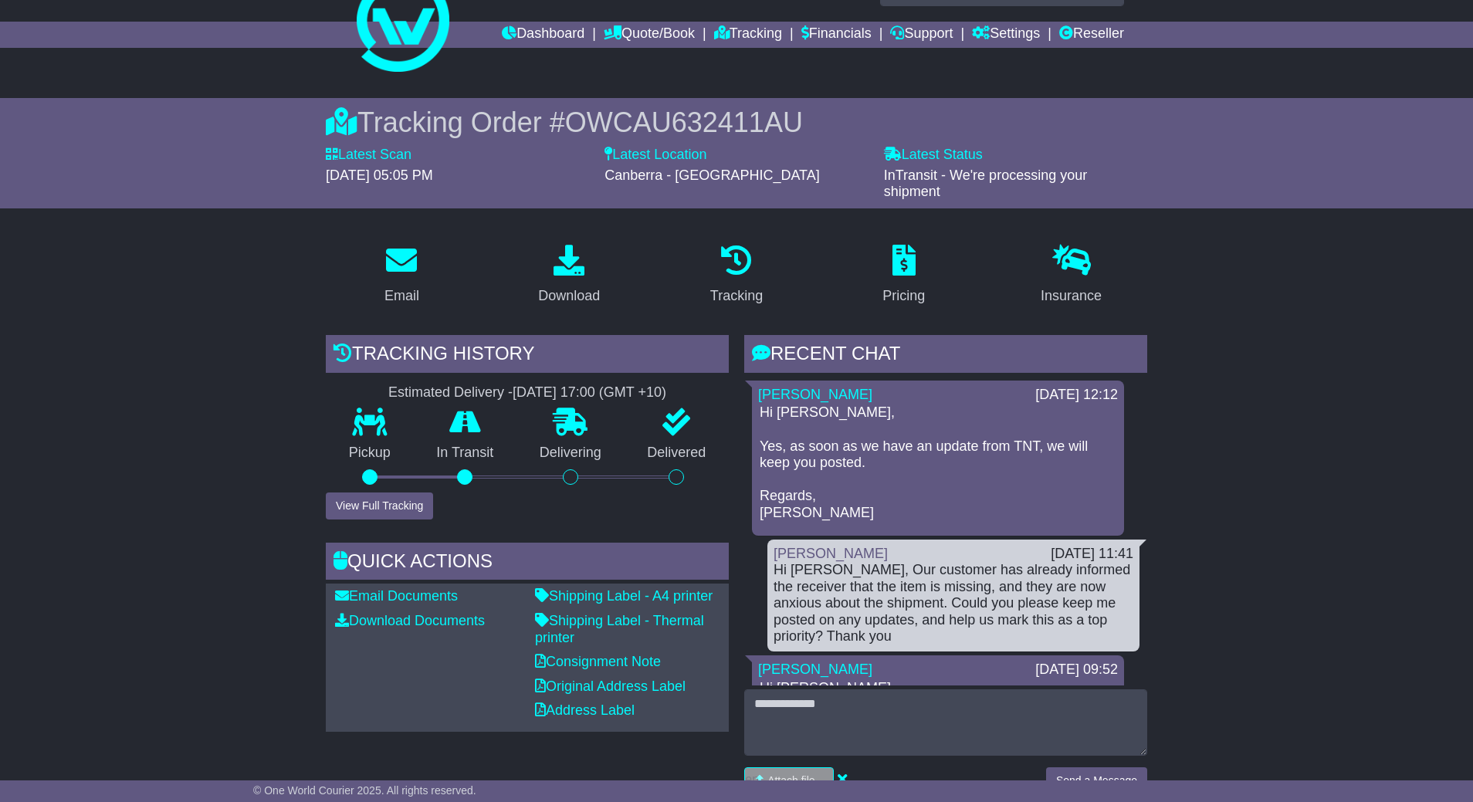
scroll to position [0, 0]
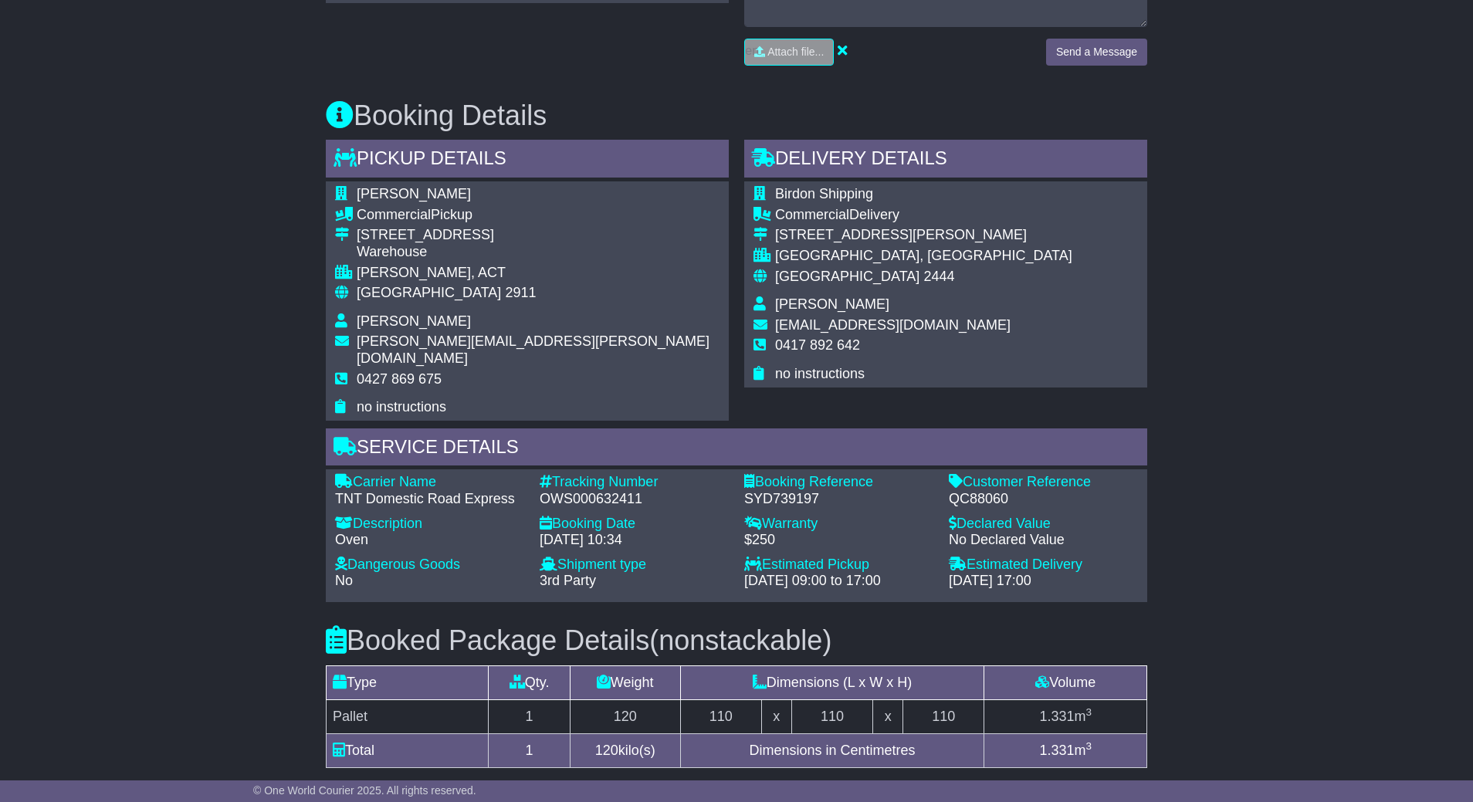
scroll to position [579, 0]
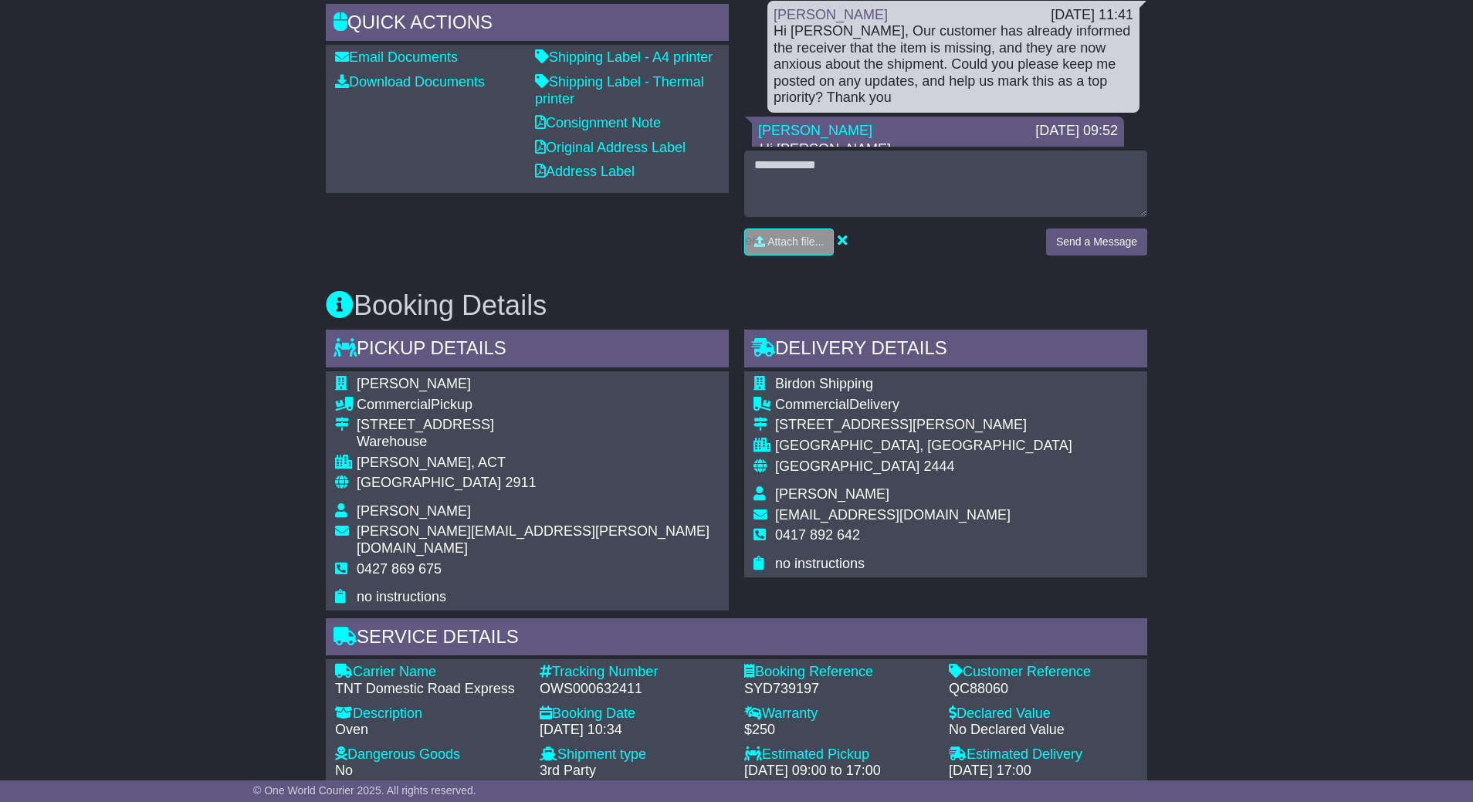
click at [1221, 450] on div "Email Download Tracking Pricing Insurance" at bounding box center [736, 502] width 1473 height 1619
click at [86, 350] on div "Email Download Tracking Pricing Insurance" at bounding box center [736, 502] width 1473 height 1619
click at [603, 681] on div "OWS000632411" at bounding box center [634, 689] width 189 height 17
drag, startPoint x: 1365, startPoint y: 556, endPoint x: 1337, endPoint y: 568, distance: 30.4
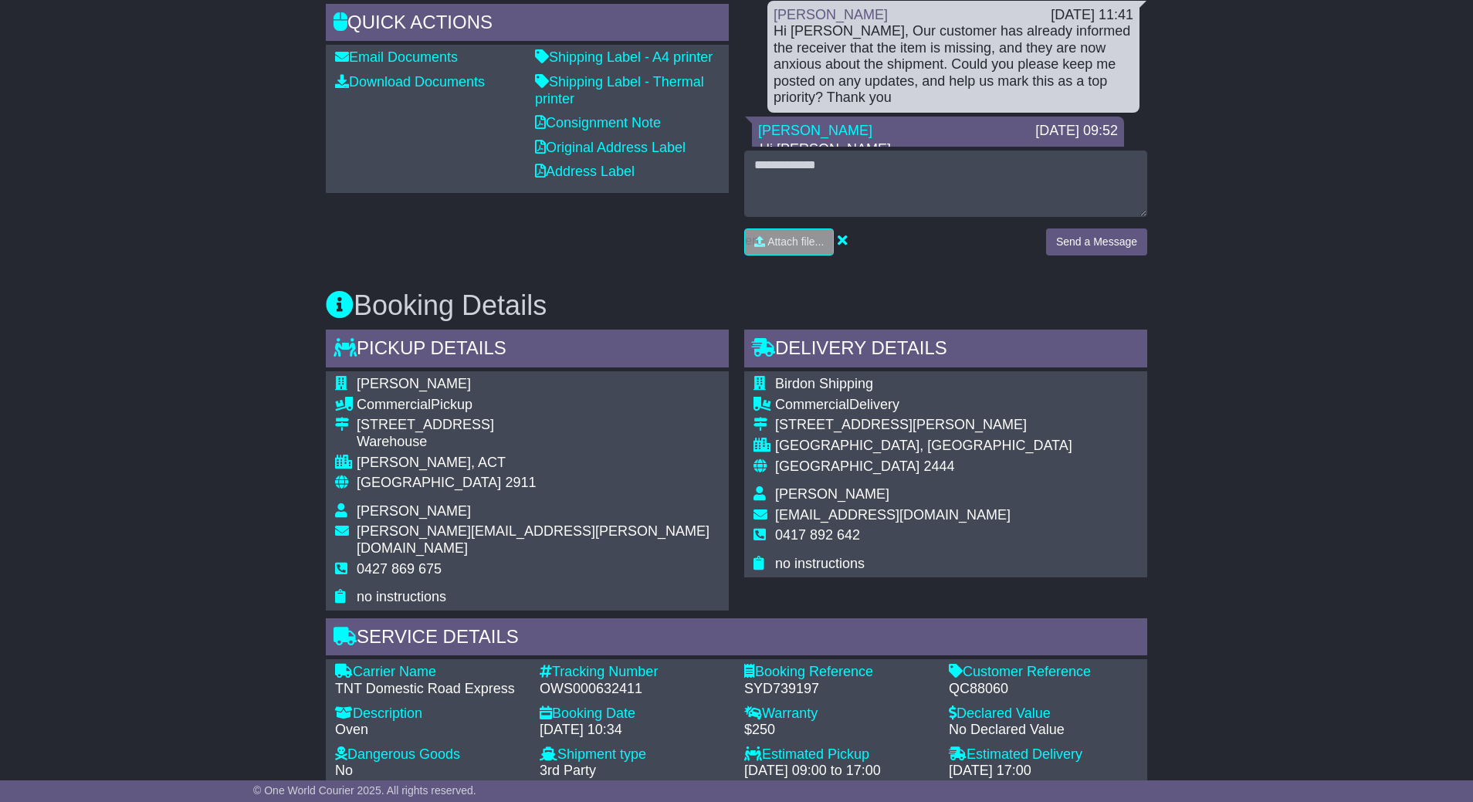
click at [1364, 556] on div "Email Download Tracking Pricing Insurance" at bounding box center [736, 502] width 1473 height 1619
click at [1147, 520] on div "Delivery Details - Tail Lift Birdon Shipping Commercial Delivery 4 Glen Ewan Ro…" at bounding box center [946, 470] width 418 height 280
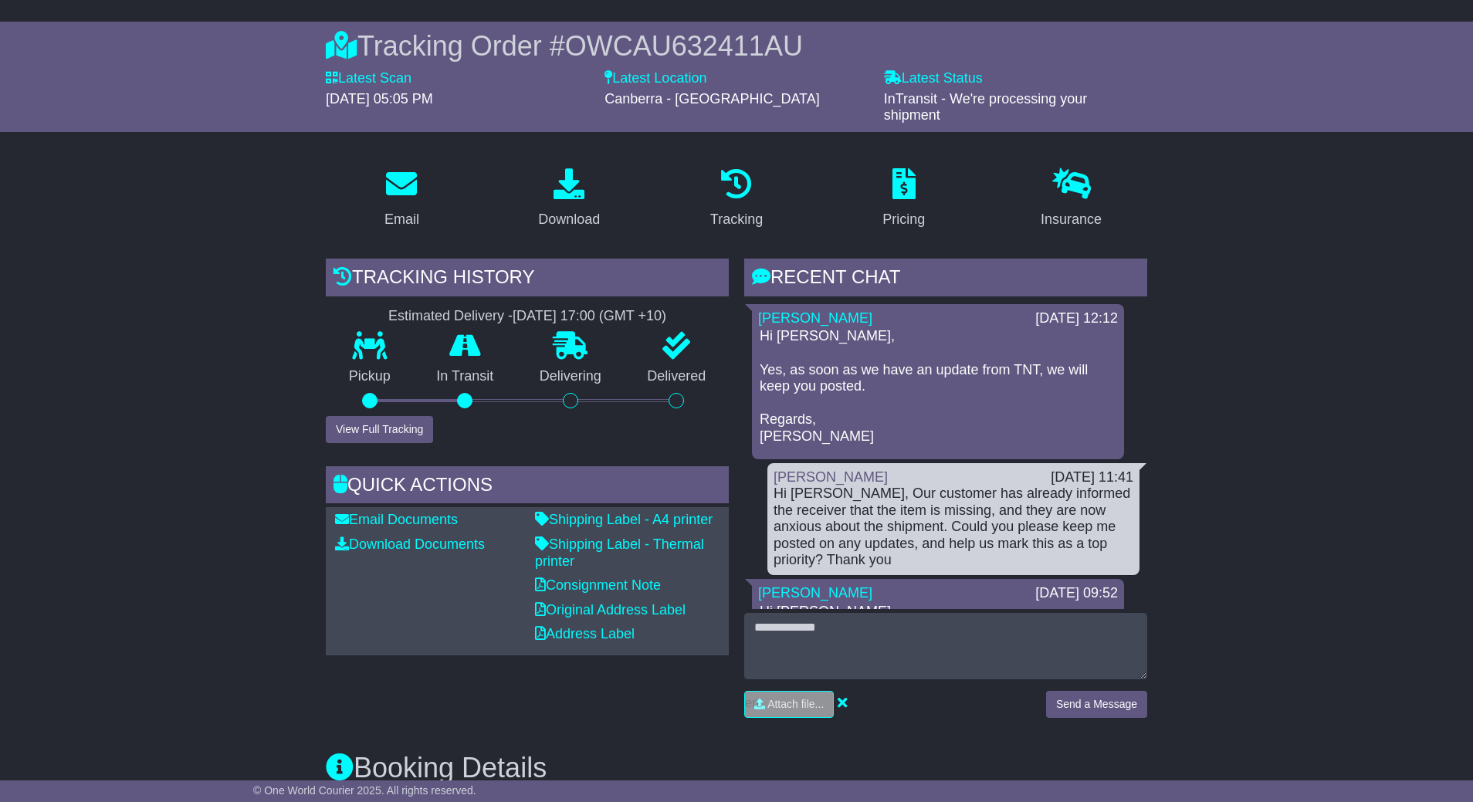
scroll to position [116, 0]
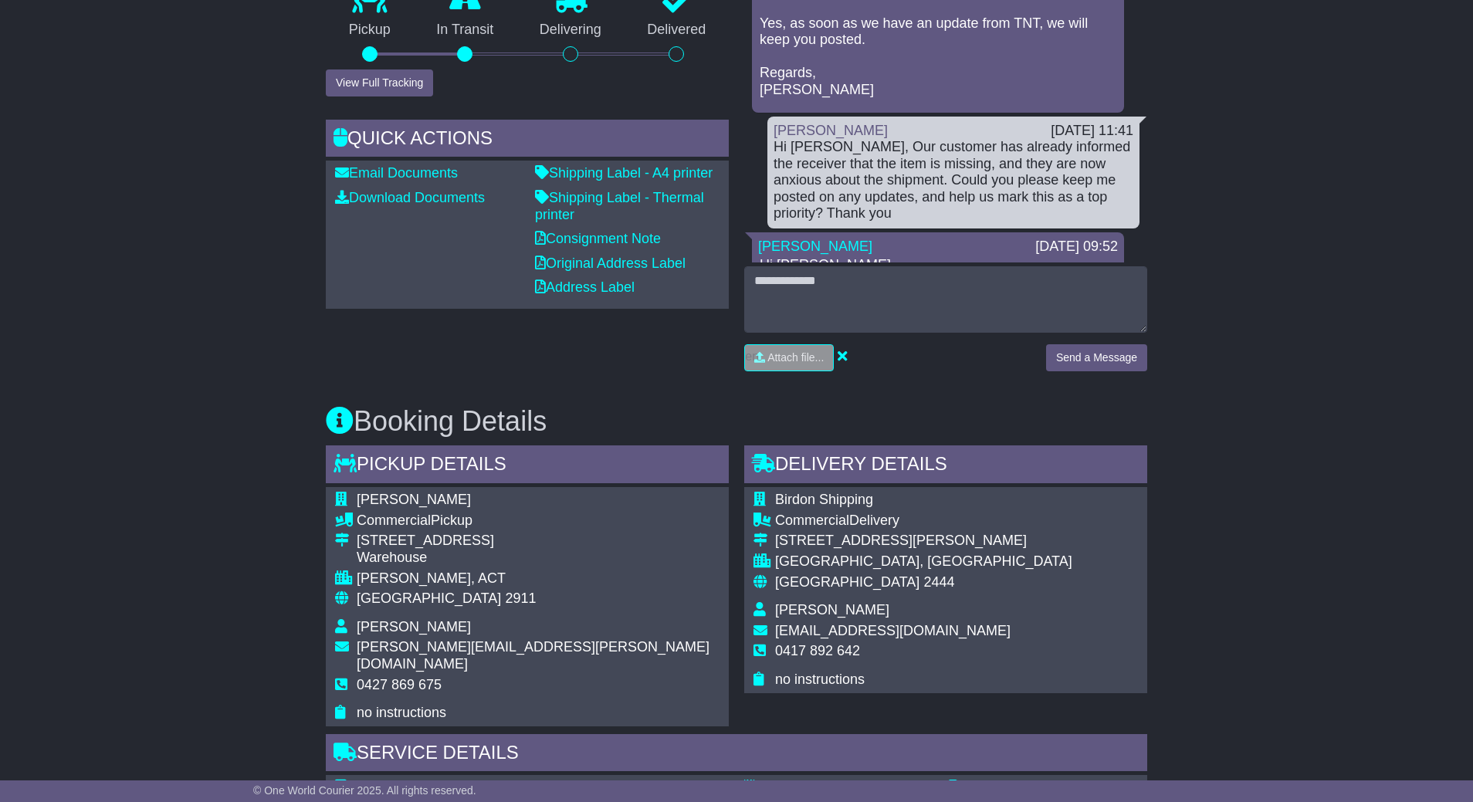
click at [1202, 456] on div "Email Download Tracking Pricing Insurance" at bounding box center [736, 618] width 1473 height 1619
click at [1196, 469] on div "Email Download Tracking Pricing Insurance" at bounding box center [736, 618] width 1473 height 1619
click at [1281, 443] on div "Email Download Tracking Pricing Insurance" at bounding box center [736, 618] width 1473 height 1619
click at [1001, 447] on div "Delivery Details - Tail Lift" at bounding box center [945, 466] width 403 height 42
click at [1224, 459] on div "Email Download Tracking Pricing Insurance" at bounding box center [736, 618] width 1473 height 1619
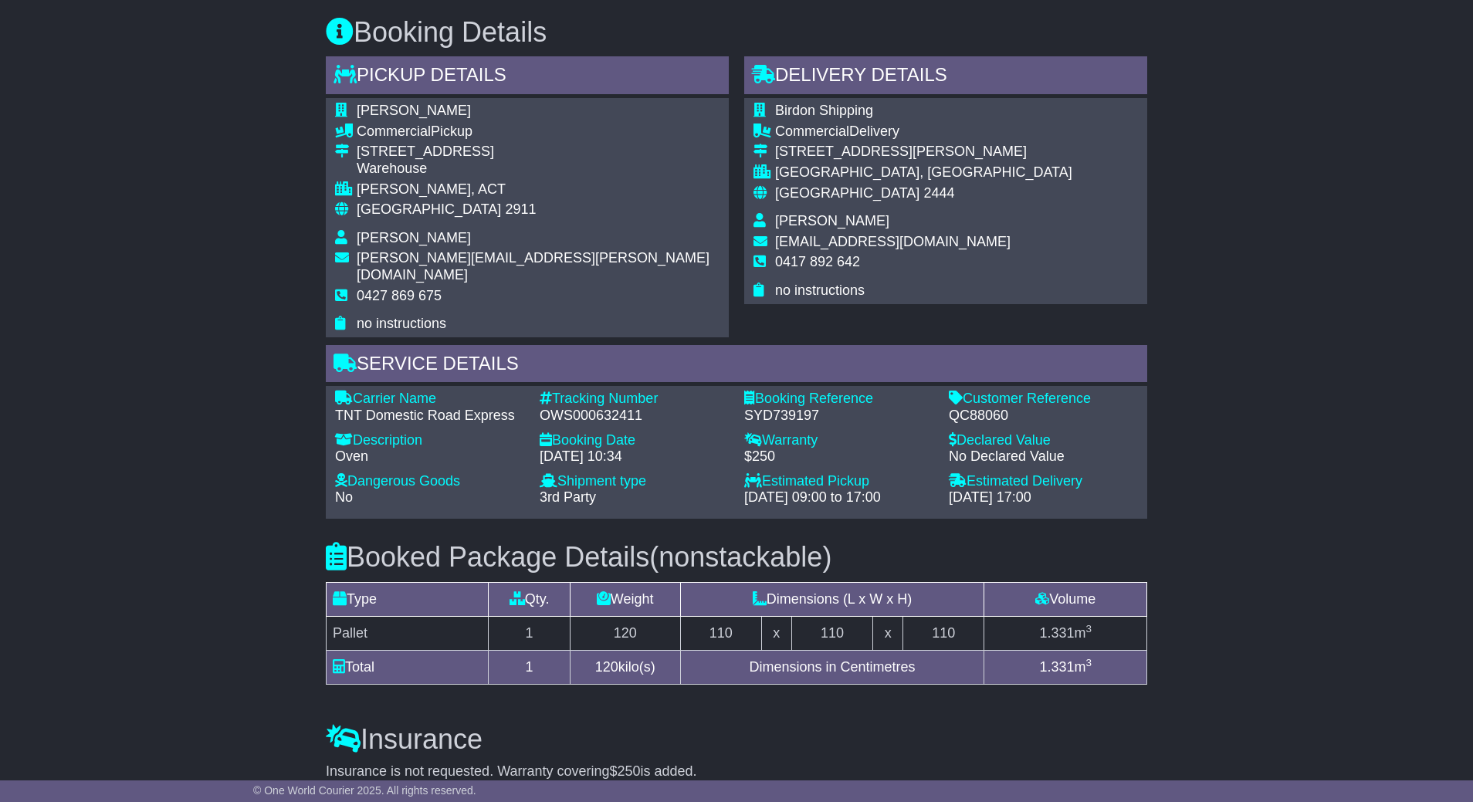
scroll to position [811, 0]
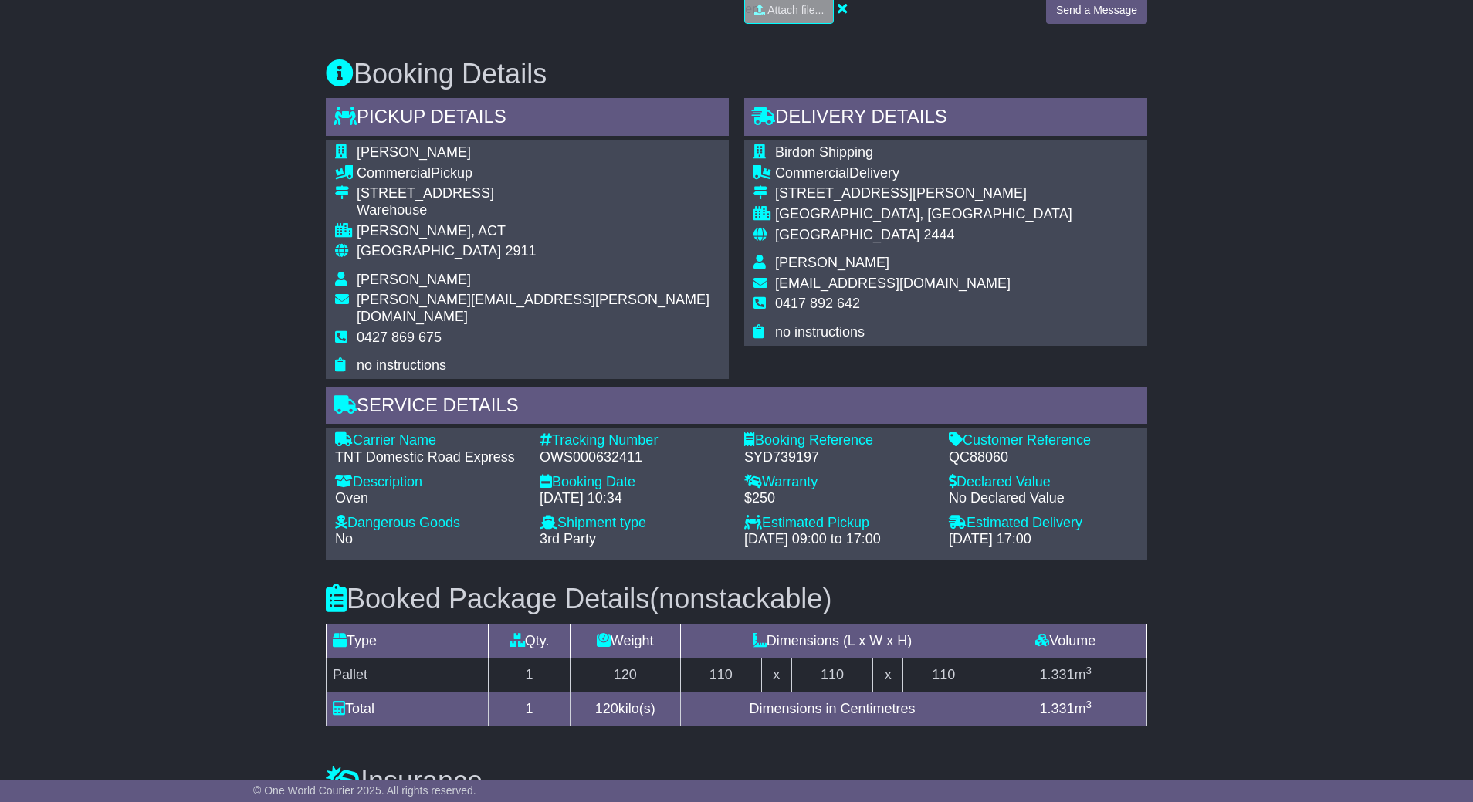
click at [595, 432] on div "Tracking Number" at bounding box center [634, 440] width 189 height 17
click at [593, 432] on div "Tracking Number" at bounding box center [634, 440] width 189 height 17
click at [589, 449] on div "OWS000632411" at bounding box center [634, 457] width 189 height 17
copy div "OWS000632411"
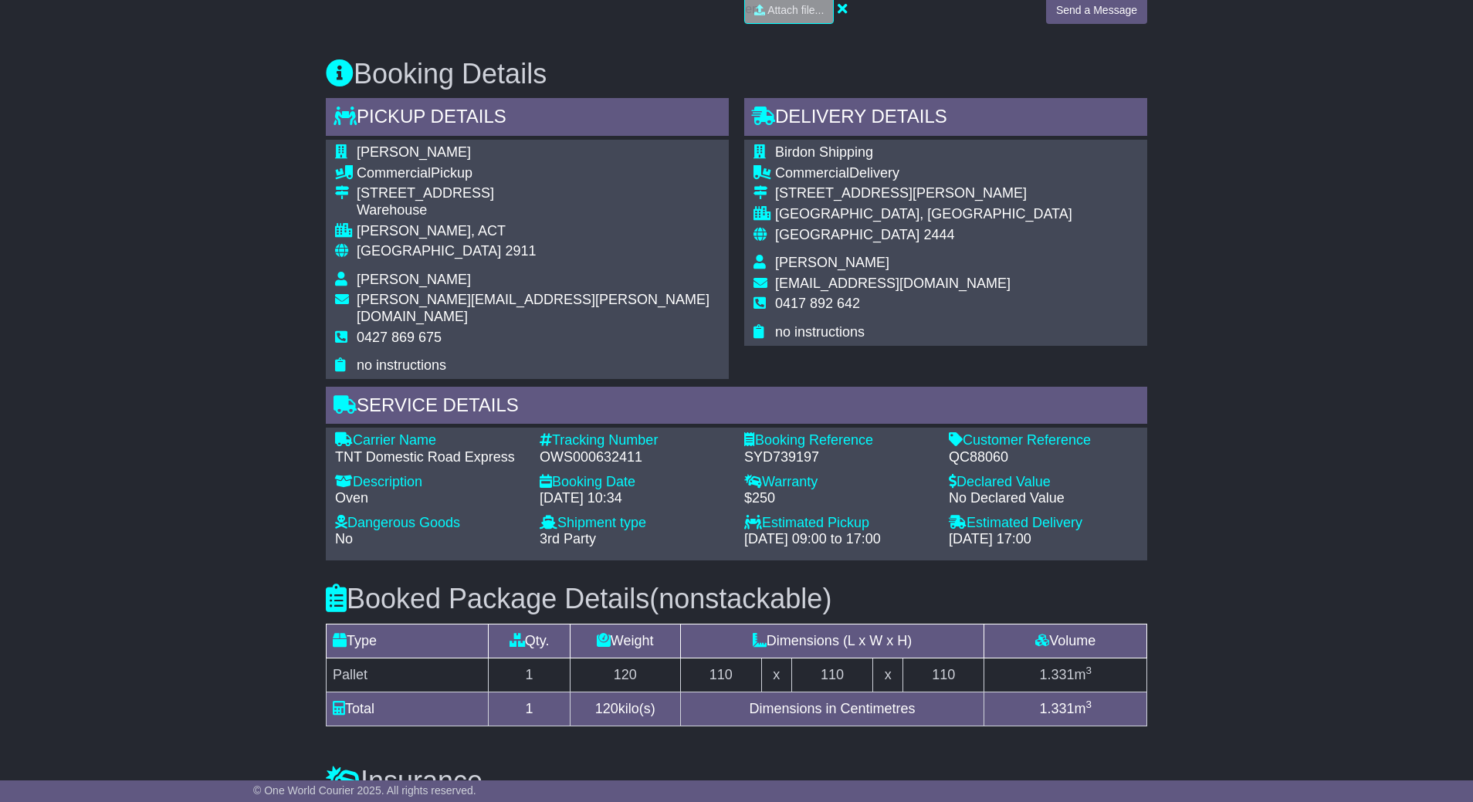
drag, startPoint x: 218, startPoint y: 262, endPoint x: 262, endPoint y: 198, distance: 77.9
click at [232, 253] on div "Email Download Tracking Pricing Insurance" at bounding box center [736, 270] width 1473 height 1619
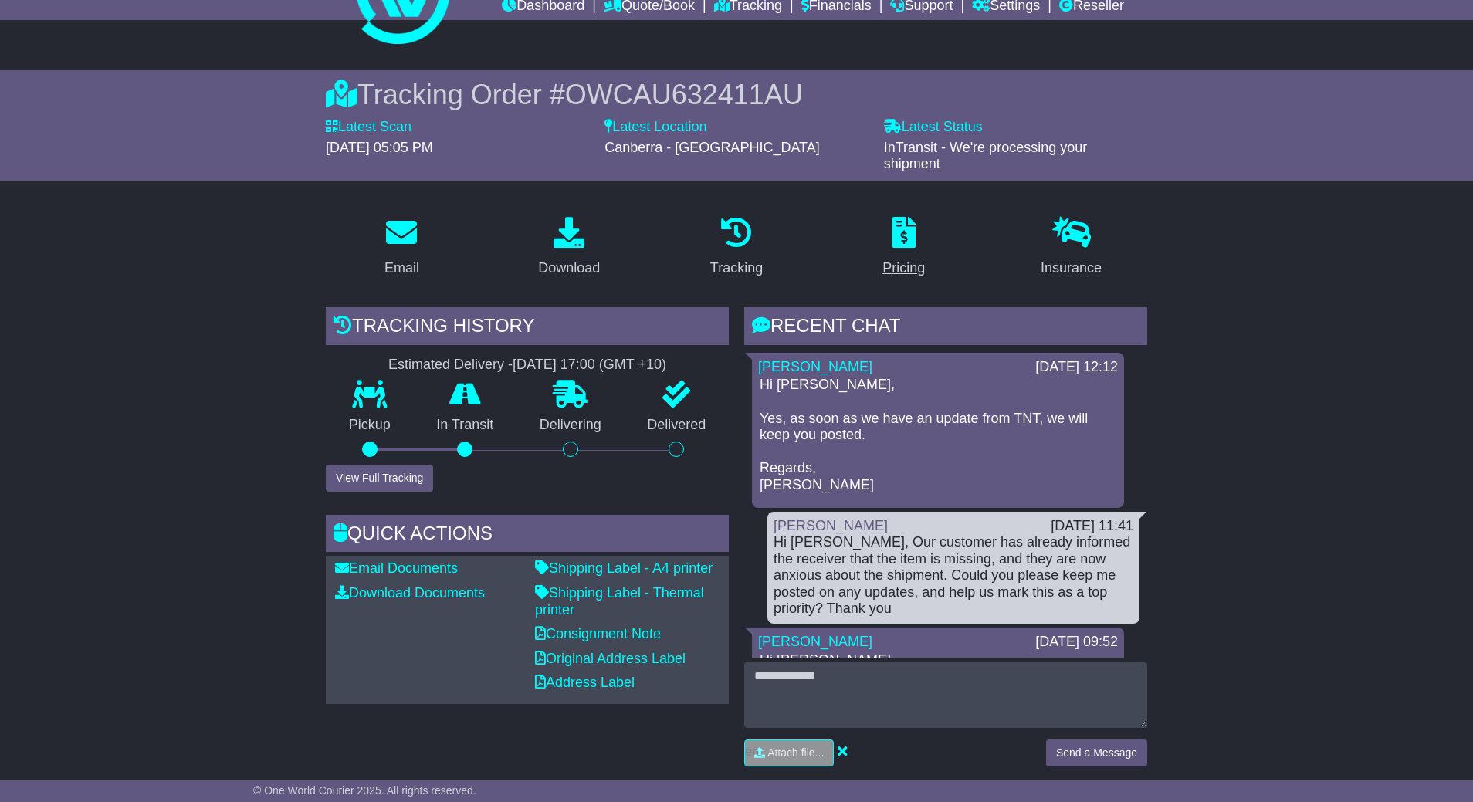
scroll to position [0, 0]
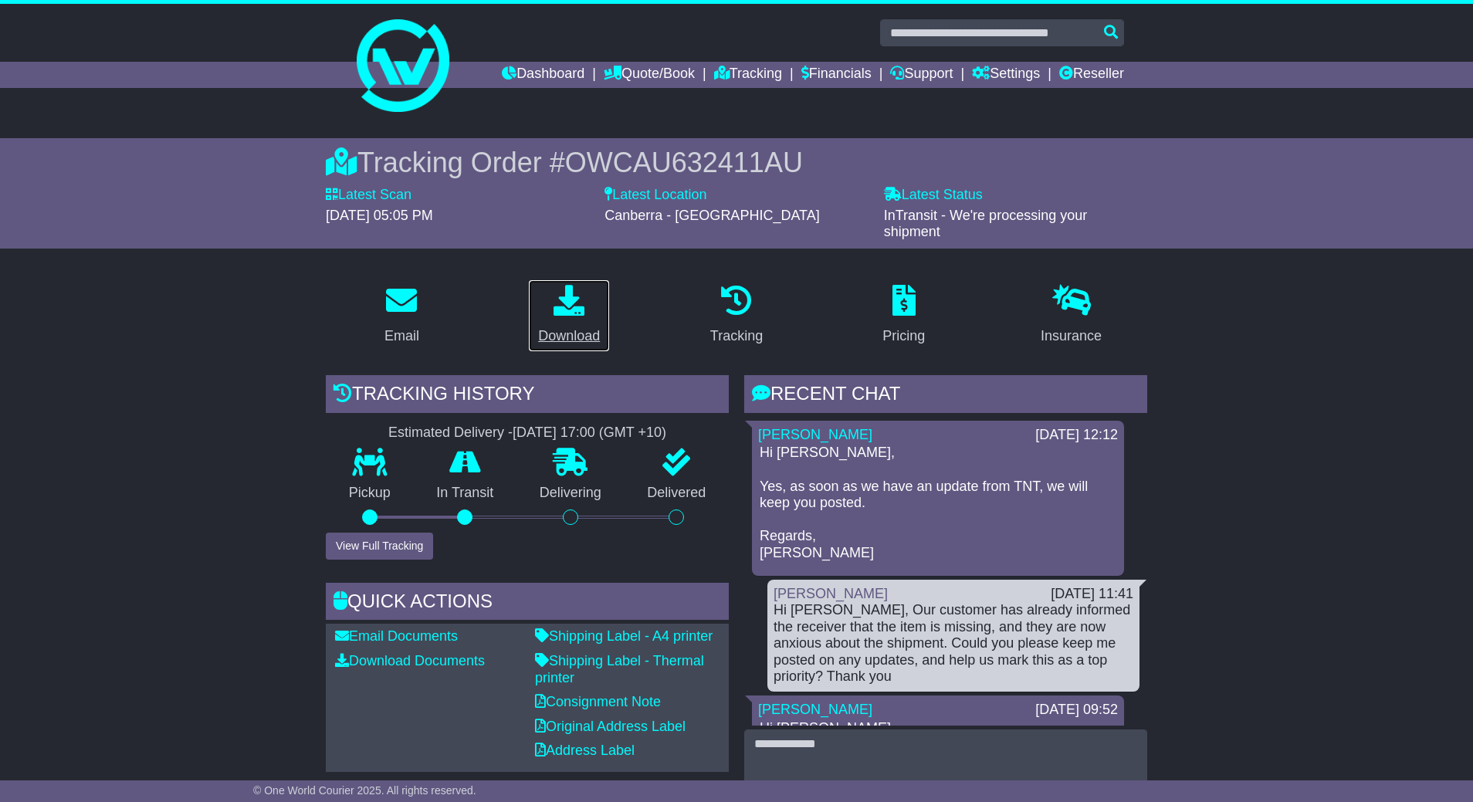
click at [558, 320] on link "Download" at bounding box center [569, 315] width 82 height 73
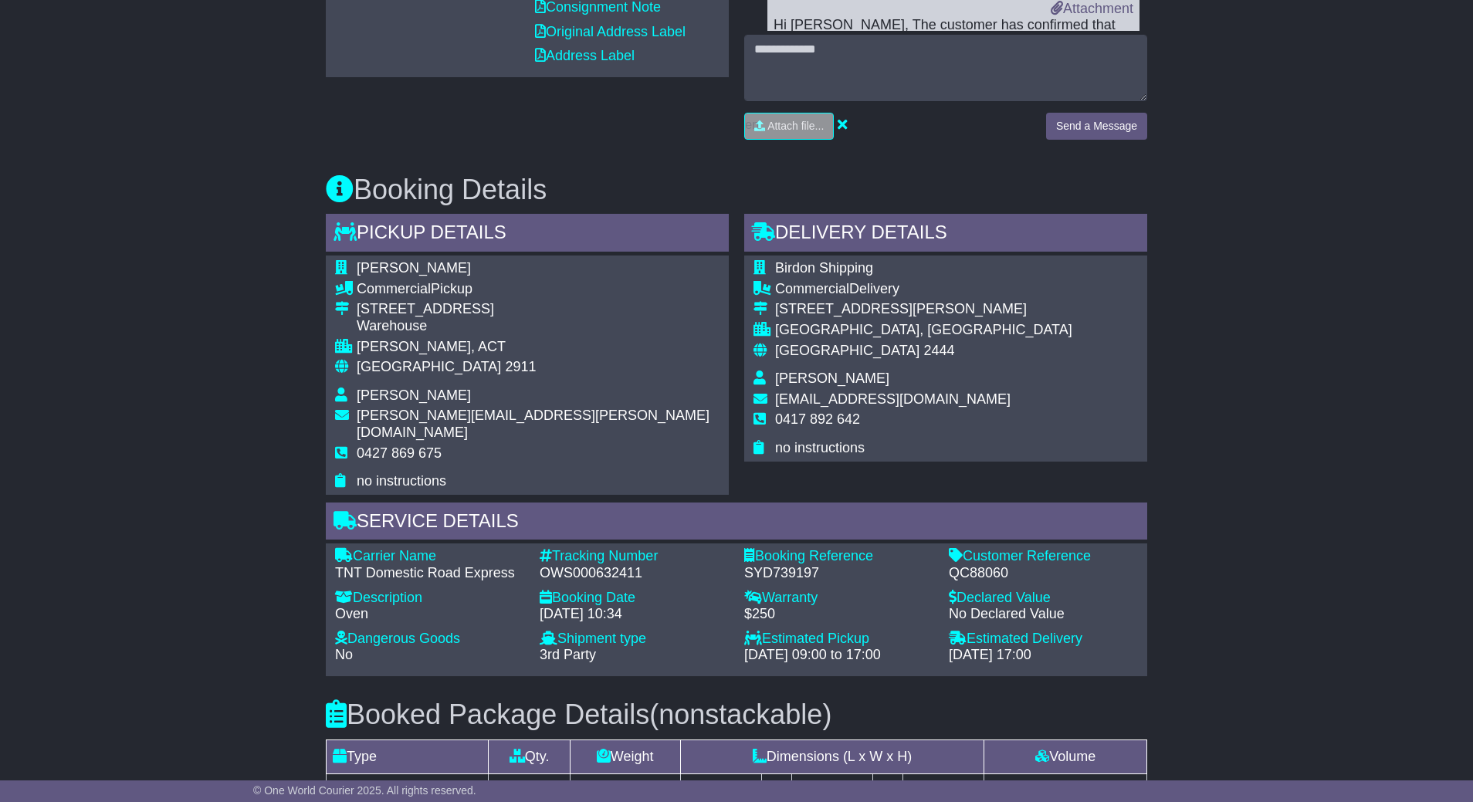
scroll to position [926, 0]
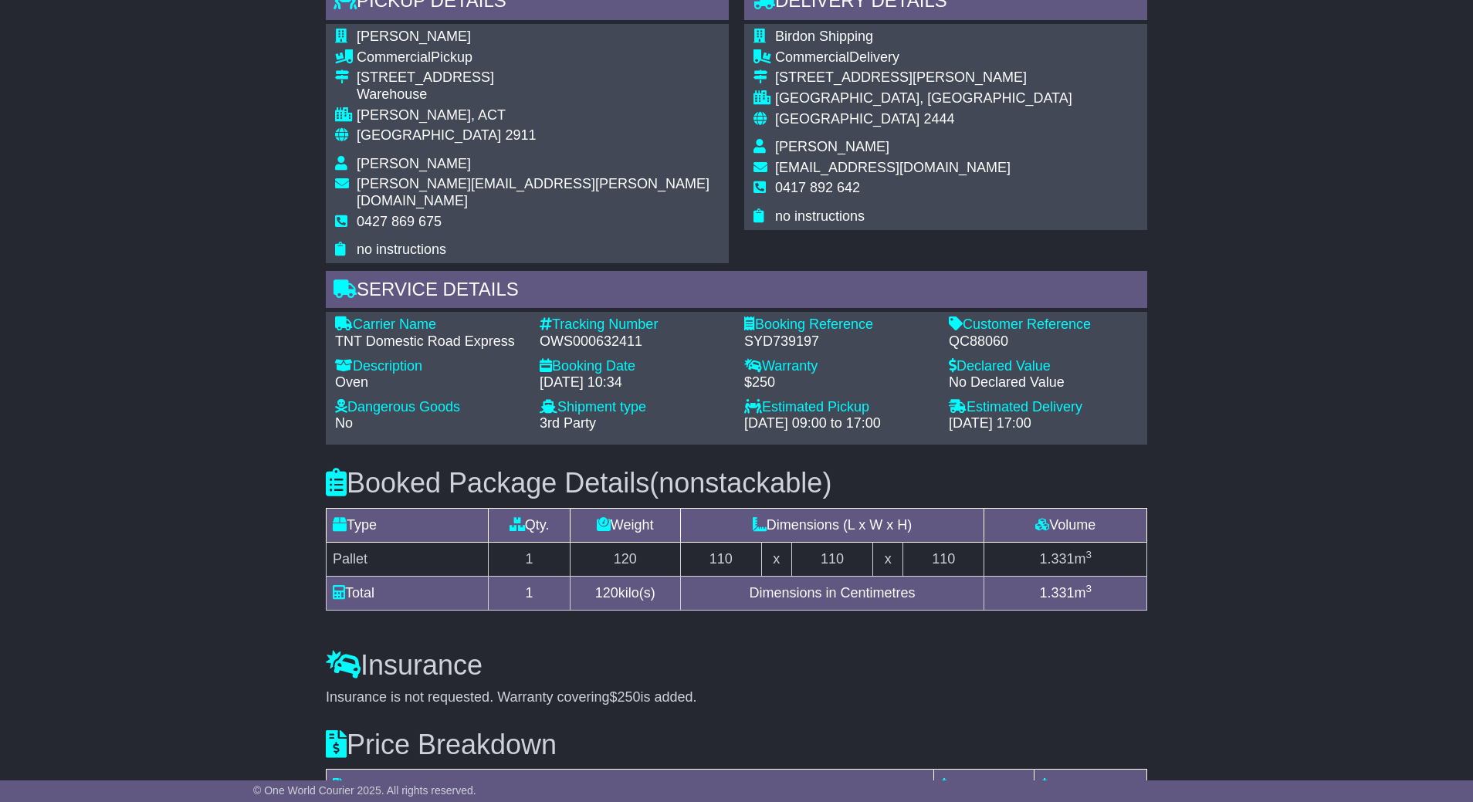
click at [980, 337] on div "Carrier Name - TNT Domestic Road Express Description - Oven Tracking Number - O…" at bounding box center [736, 379] width 818 height 124
click at [980, 334] on div "QC88060" at bounding box center [1043, 342] width 189 height 17
copy div "QC88060"
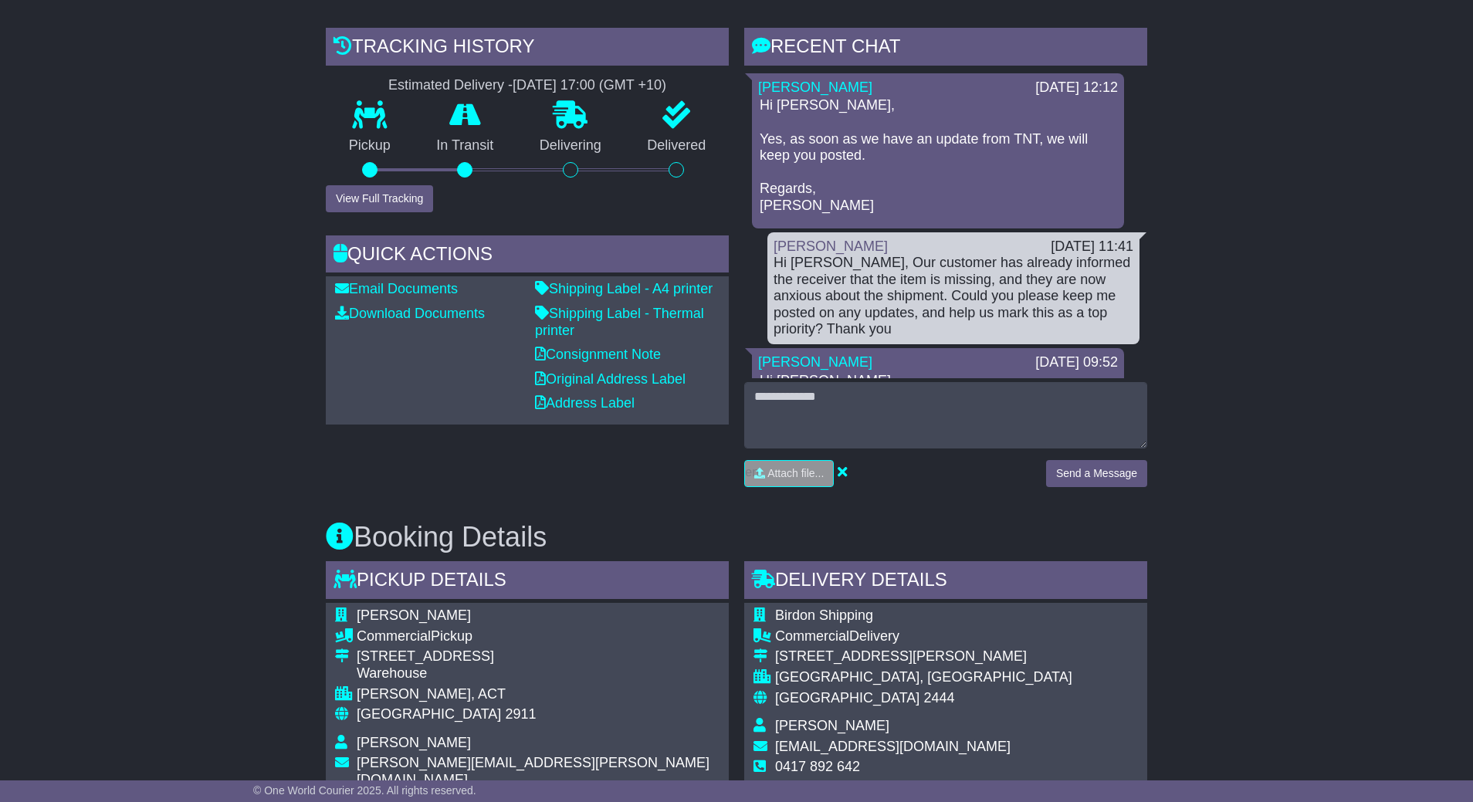
scroll to position [0, 0]
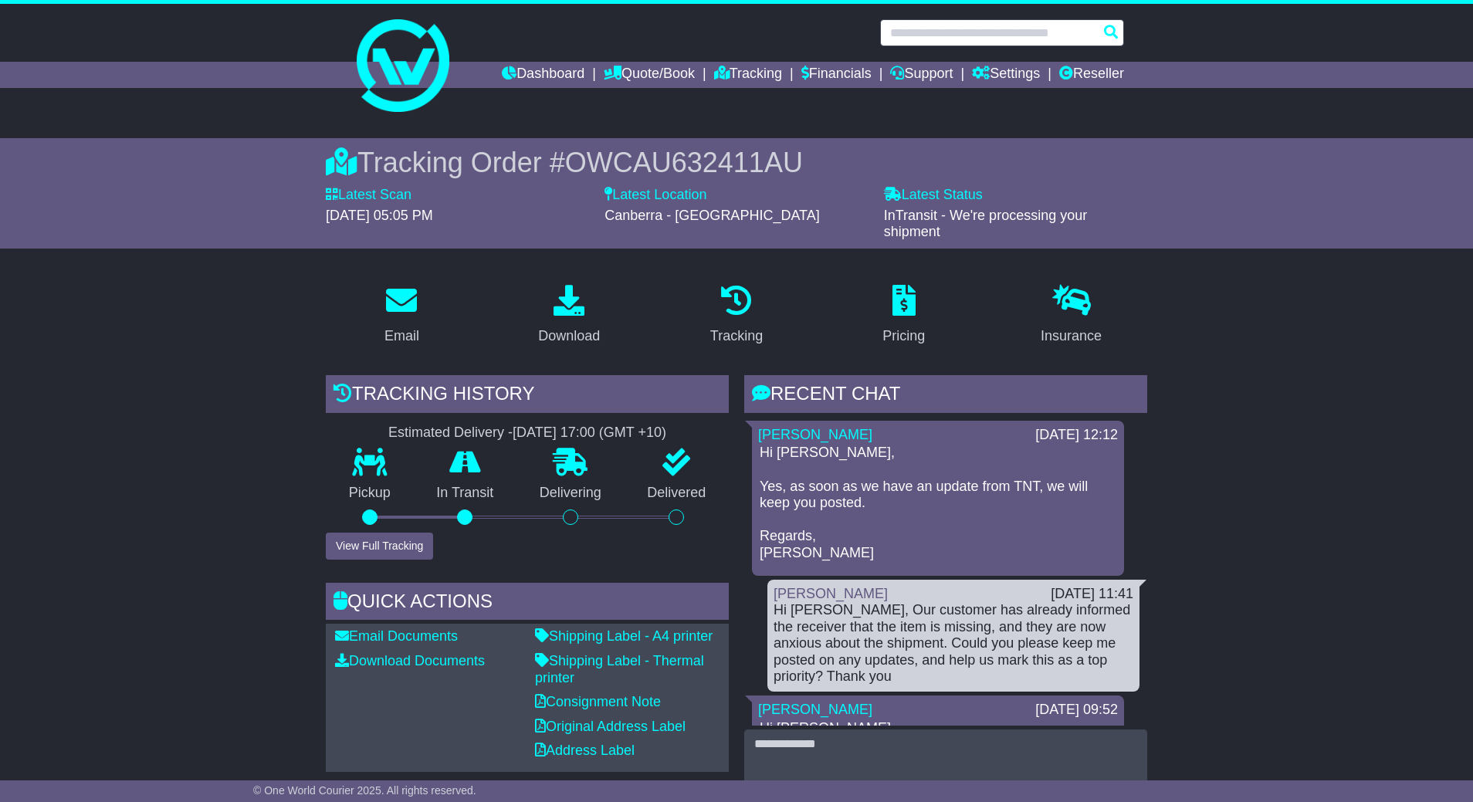
click at [1049, 29] on input "text" at bounding box center [1002, 32] width 244 height 27
paste input "**********"
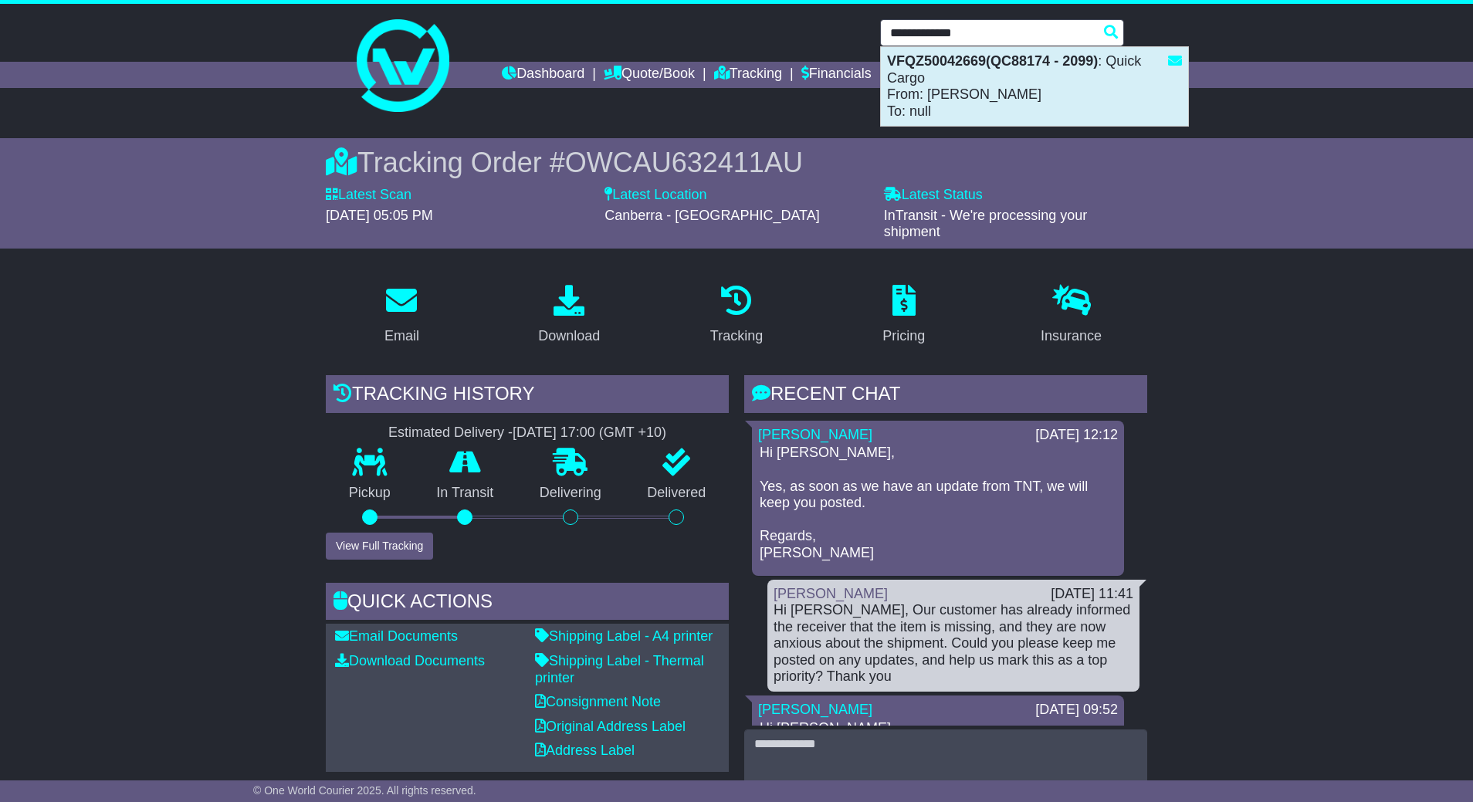
click at [1075, 88] on div "VFQZ50042669(QC88174 - 2099) : Quick Cargo From: Mary Vangelovska To: null" at bounding box center [1034, 86] width 307 height 79
type input "**********"
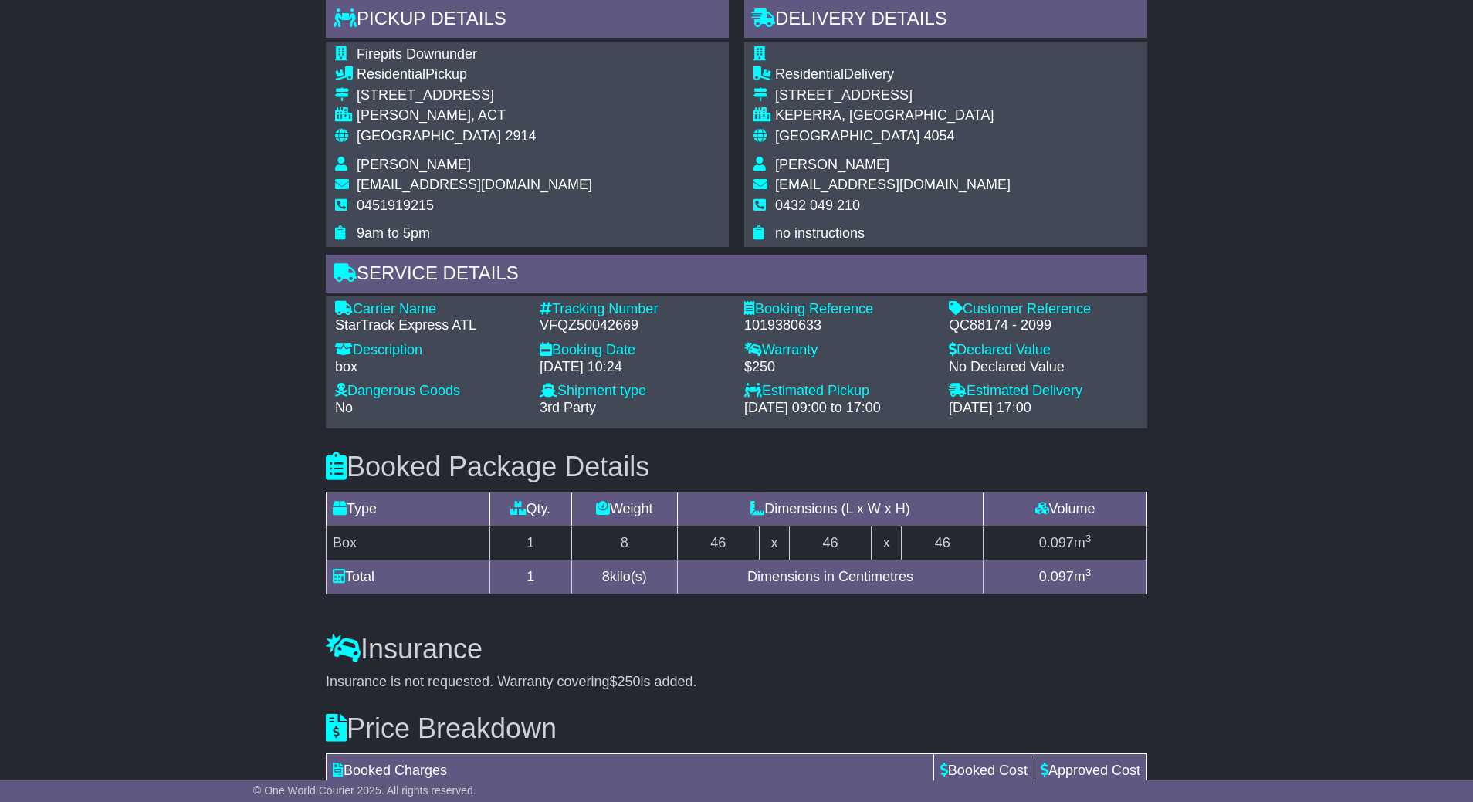
scroll to position [811, 0]
click at [976, 327] on div "QC88174 - 2099" at bounding box center [1043, 325] width 189 height 17
copy div "QC88174"
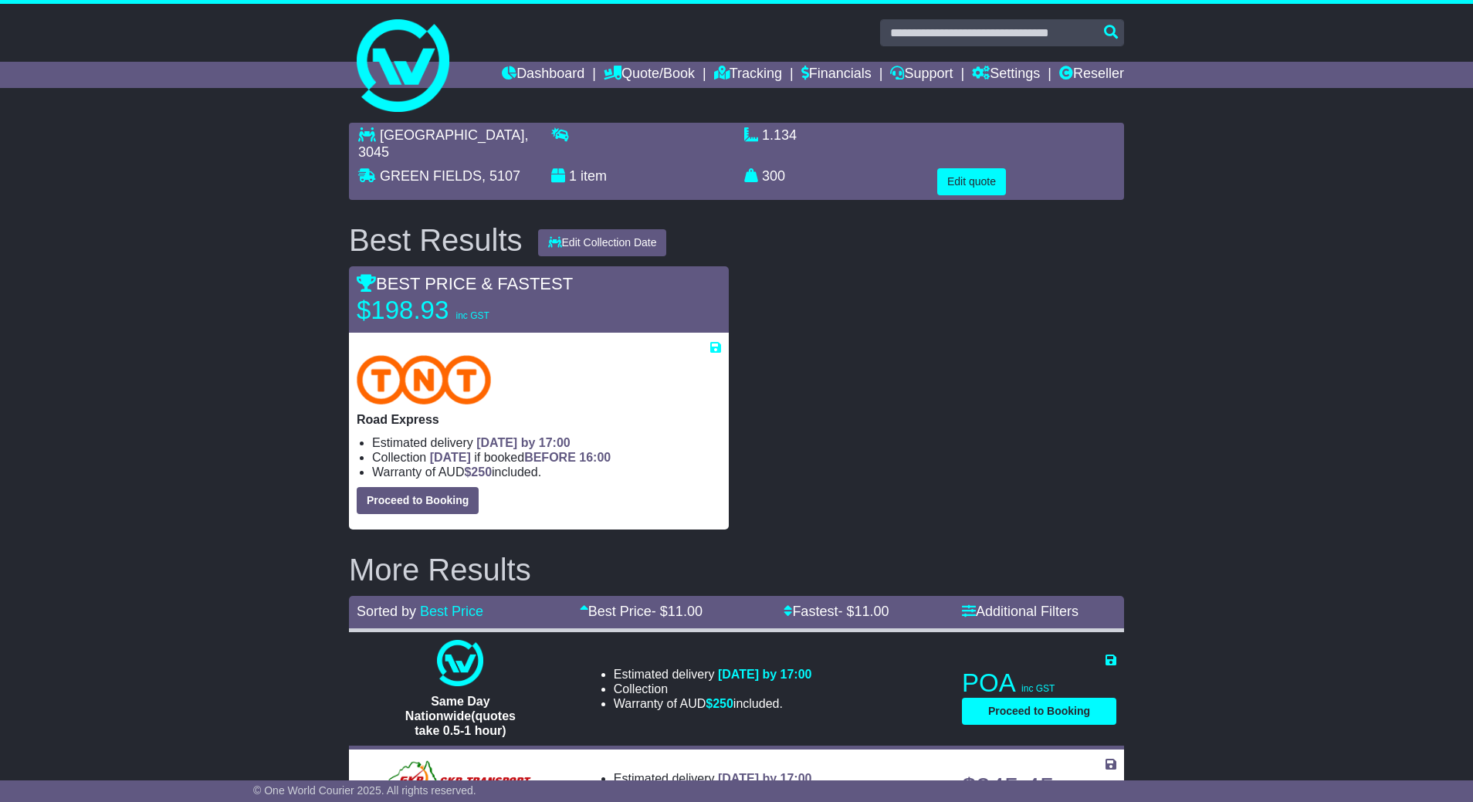
click at [947, 496] on div at bounding box center [934, 397] width 395 height 263
